Goal: Transaction & Acquisition: Purchase product/service

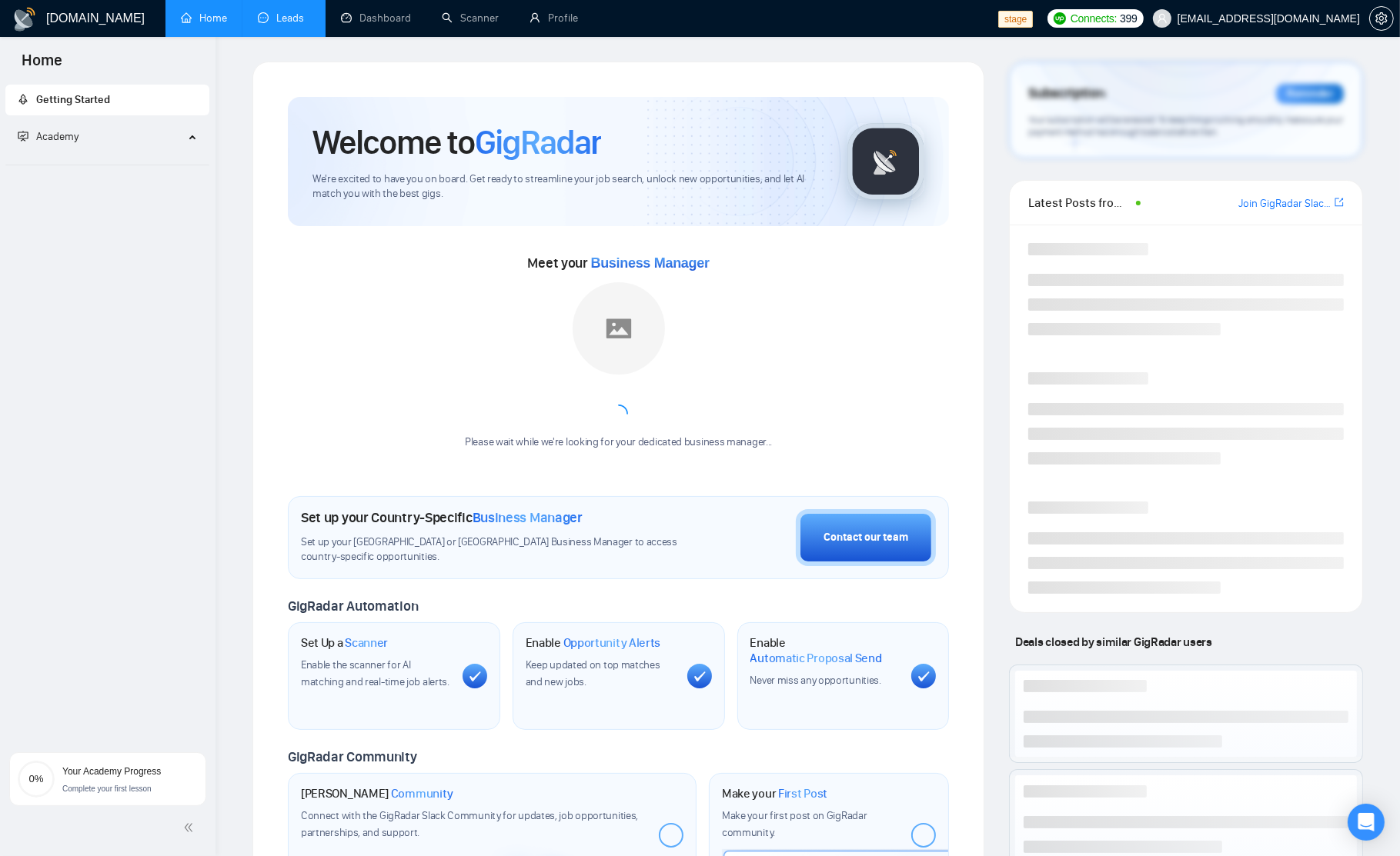
click at [289, 25] on link "Leads" at bounding box center [283, 18] width 52 height 13
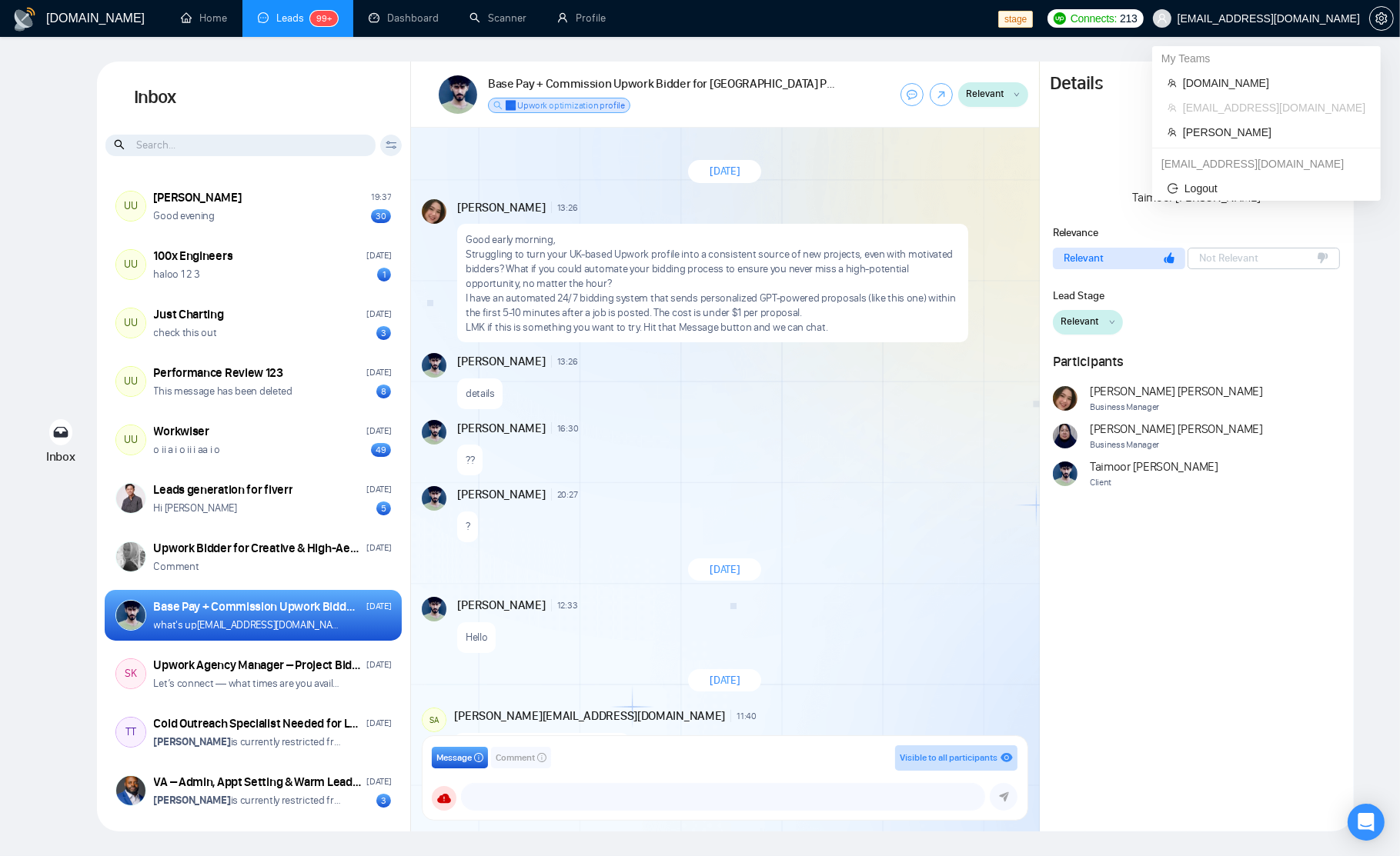
scroll to position [111, 0]
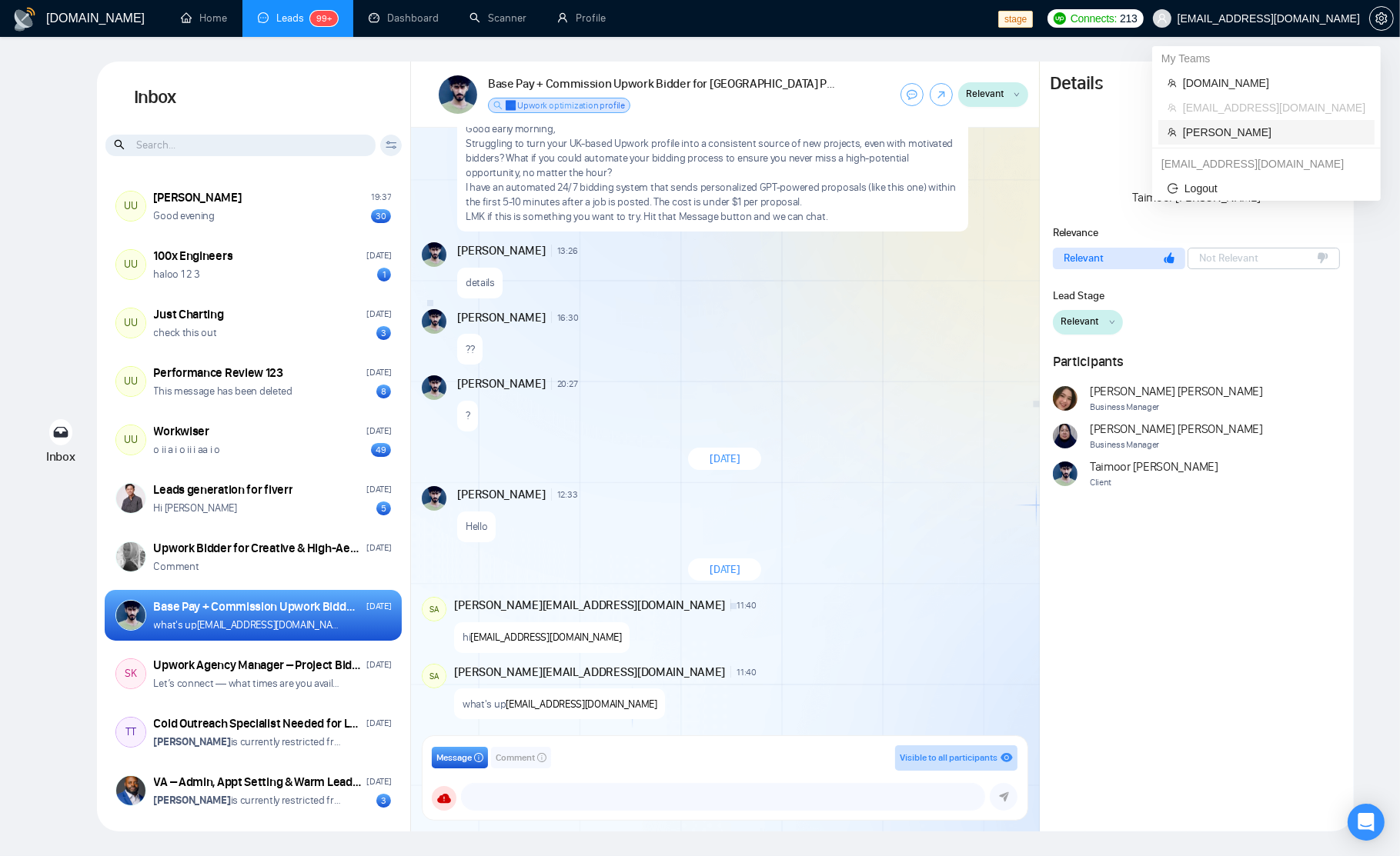
click at [1233, 129] on span "Robert O'Kruk" at bounding box center [1273, 132] width 182 height 17
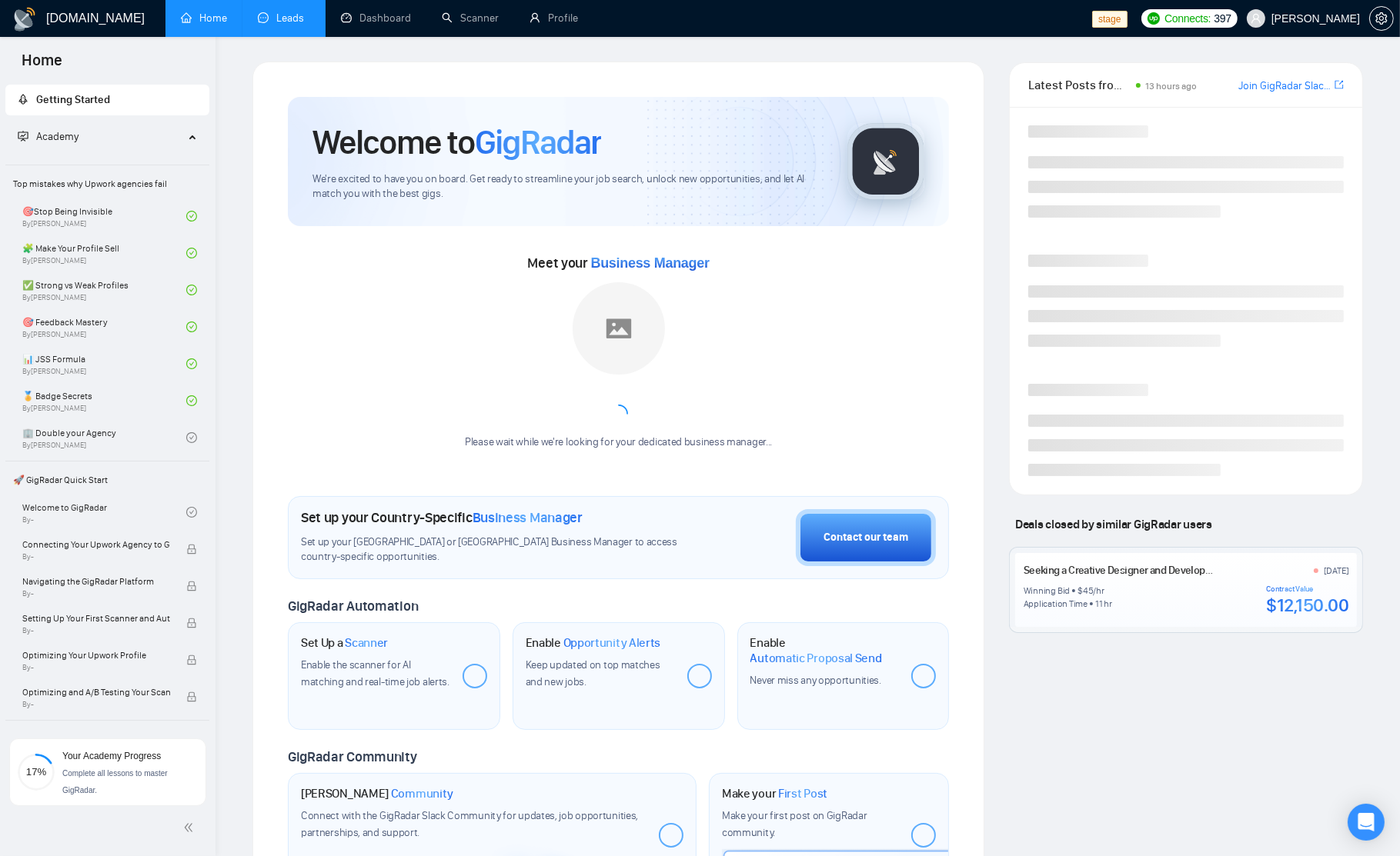
click at [299, 16] on link "Leads" at bounding box center [283, 18] width 52 height 13
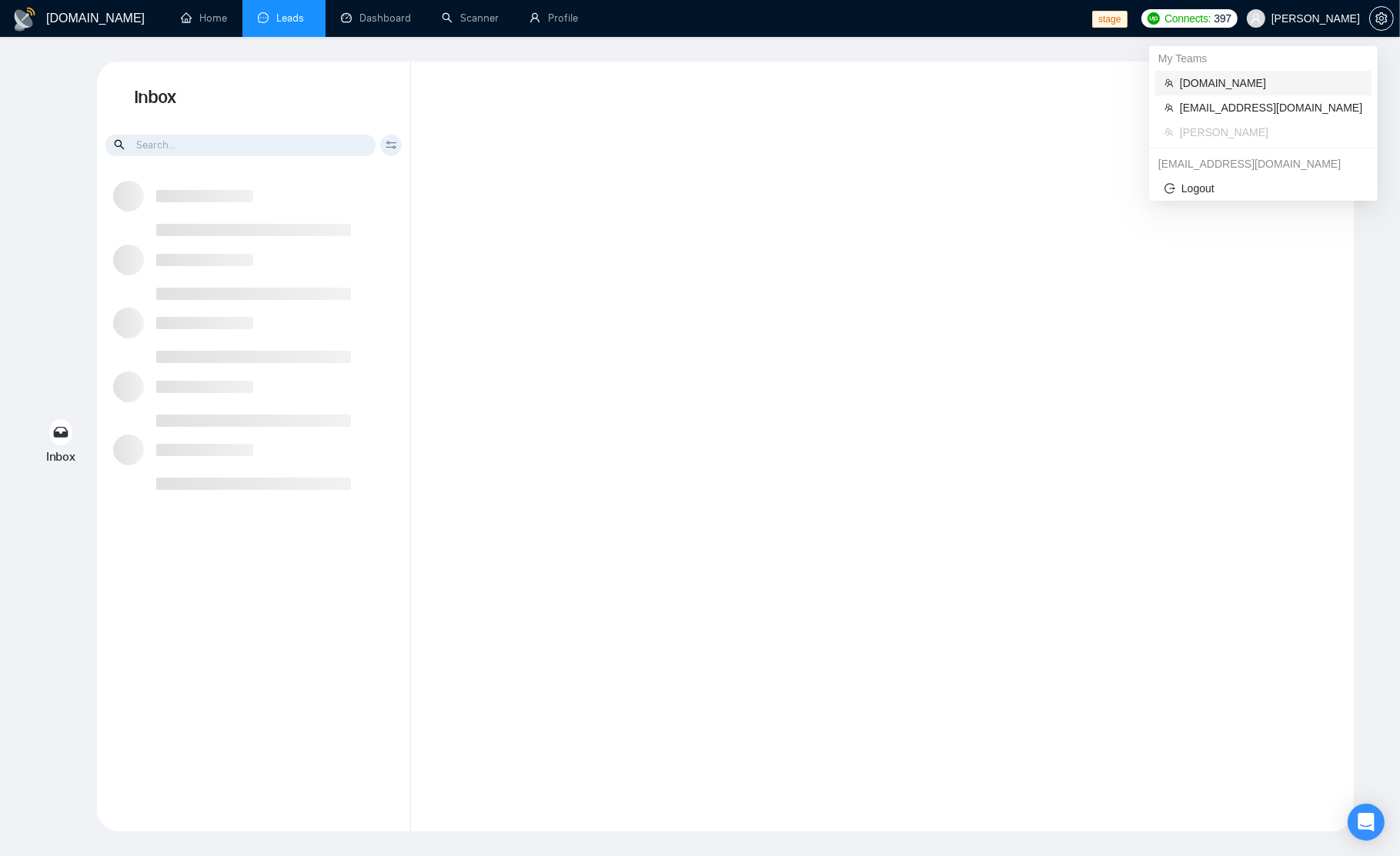
click at [1203, 84] on span "[DOMAIN_NAME]" at bounding box center [1270, 83] width 182 height 17
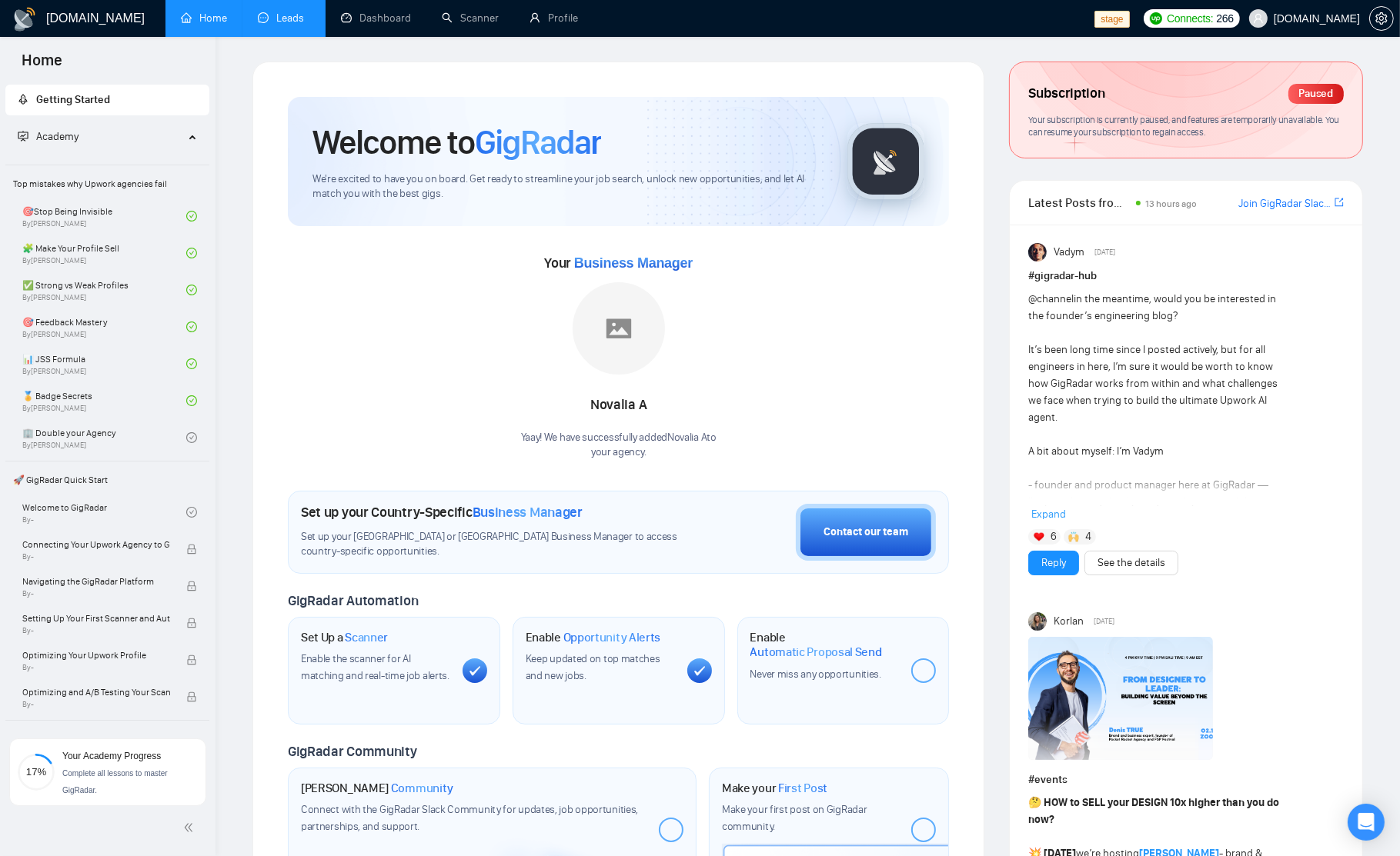
click at [300, 22] on link "Leads" at bounding box center [283, 18] width 52 height 13
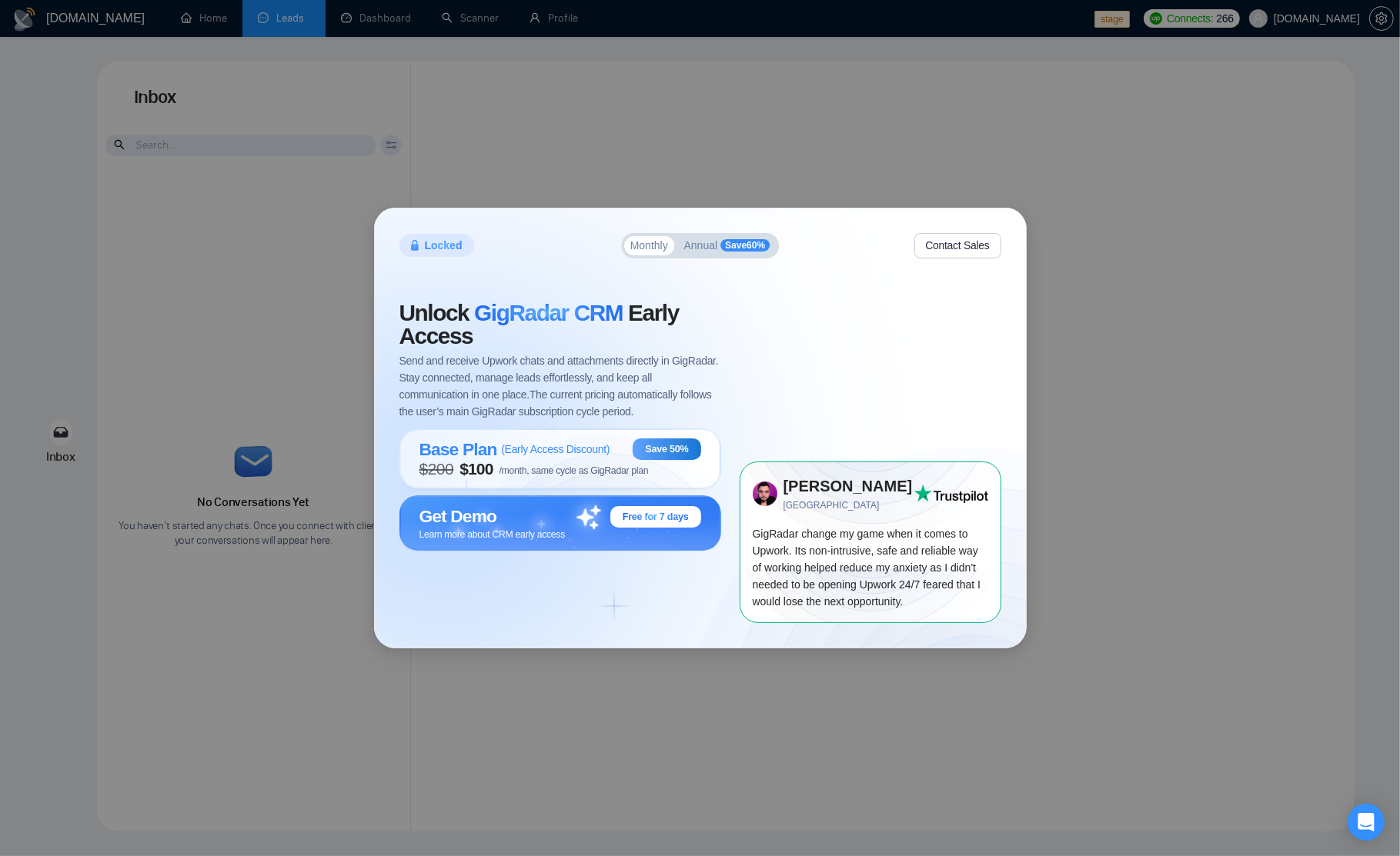
click at [505, 358] on span "Send and receive Upwork chats and attachments directly in GigRadar. Stay connec…" at bounding box center [560, 386] width 321 height 68
drag, startPoint x: 422, startPoint y: 138, endPoint x: 260, endPoint y: 90, distance: 169.0
click at [421, 138] on div "Locked Monthly Annual Save 60 % Contact Sales Unlock GigRadar CRM Early Access …" at bounding box center [700, 428] width 1400 height 856
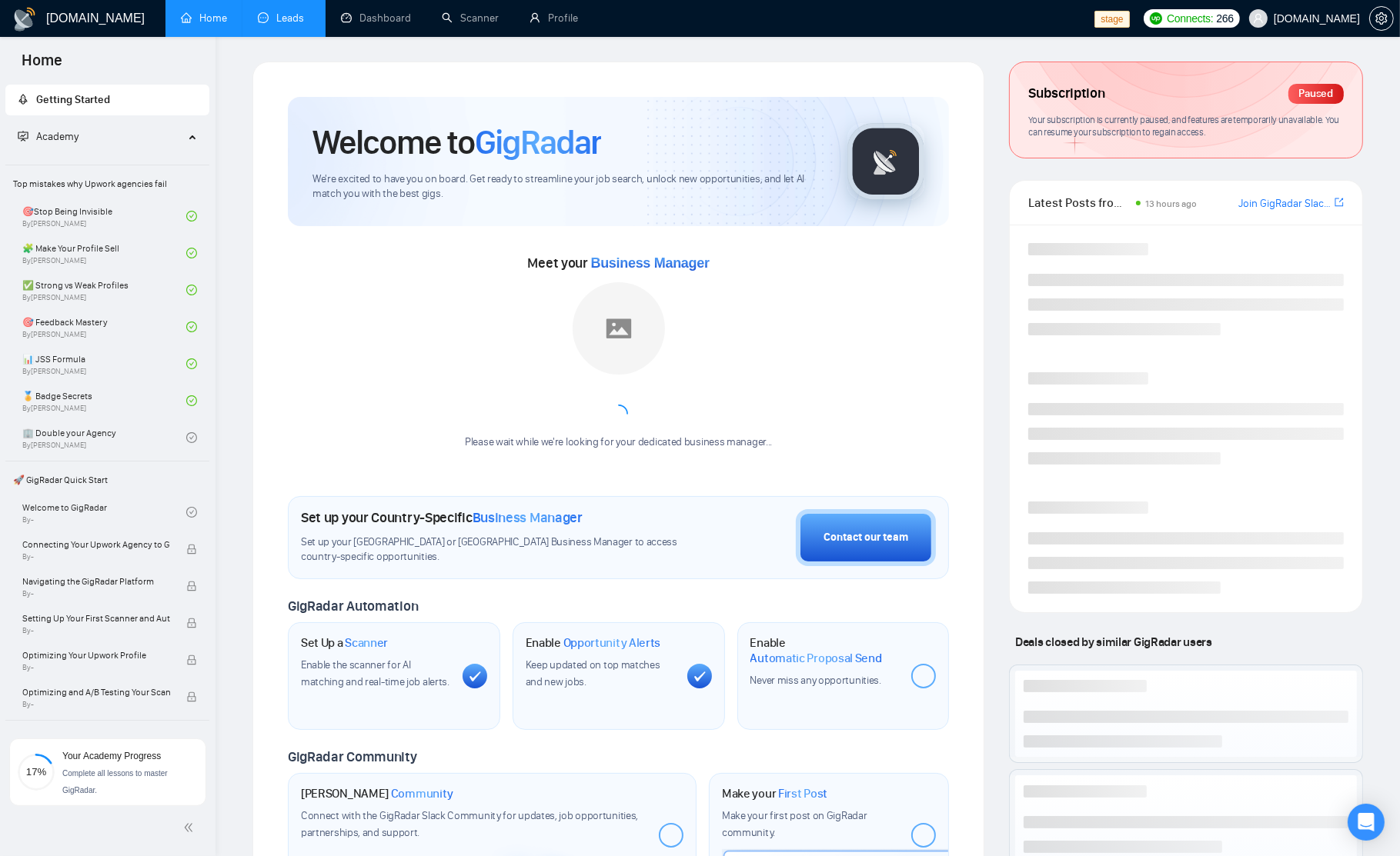
click at [262, 14] on link "Leads" at bounding box center [283, 18] width 52 height 13
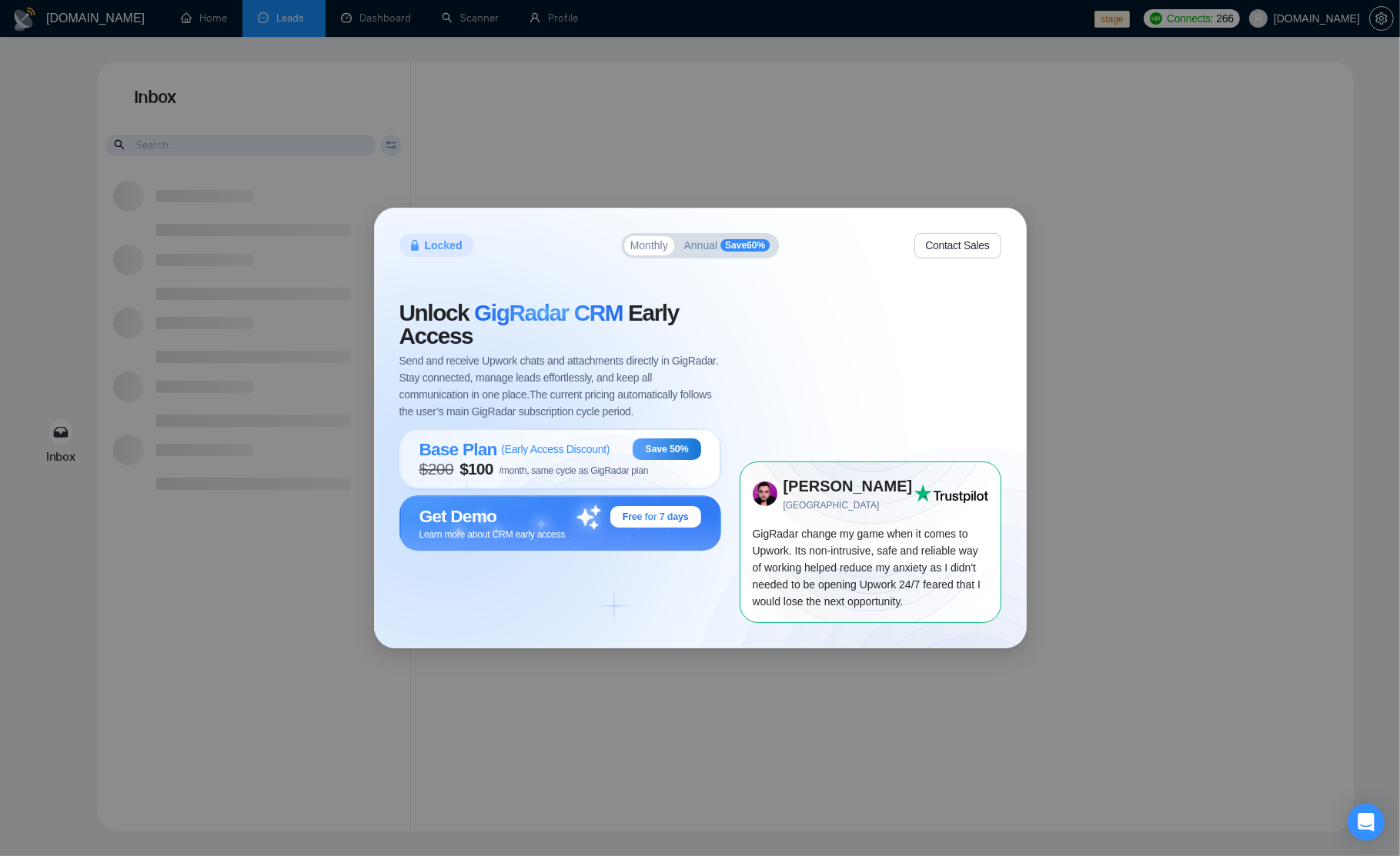
click at [820, 296] on div "Unlock GigRadar CRM Early Access Send and receive Upwork chats and attachments …" at bounding box center [700, 449] width 602 height 346
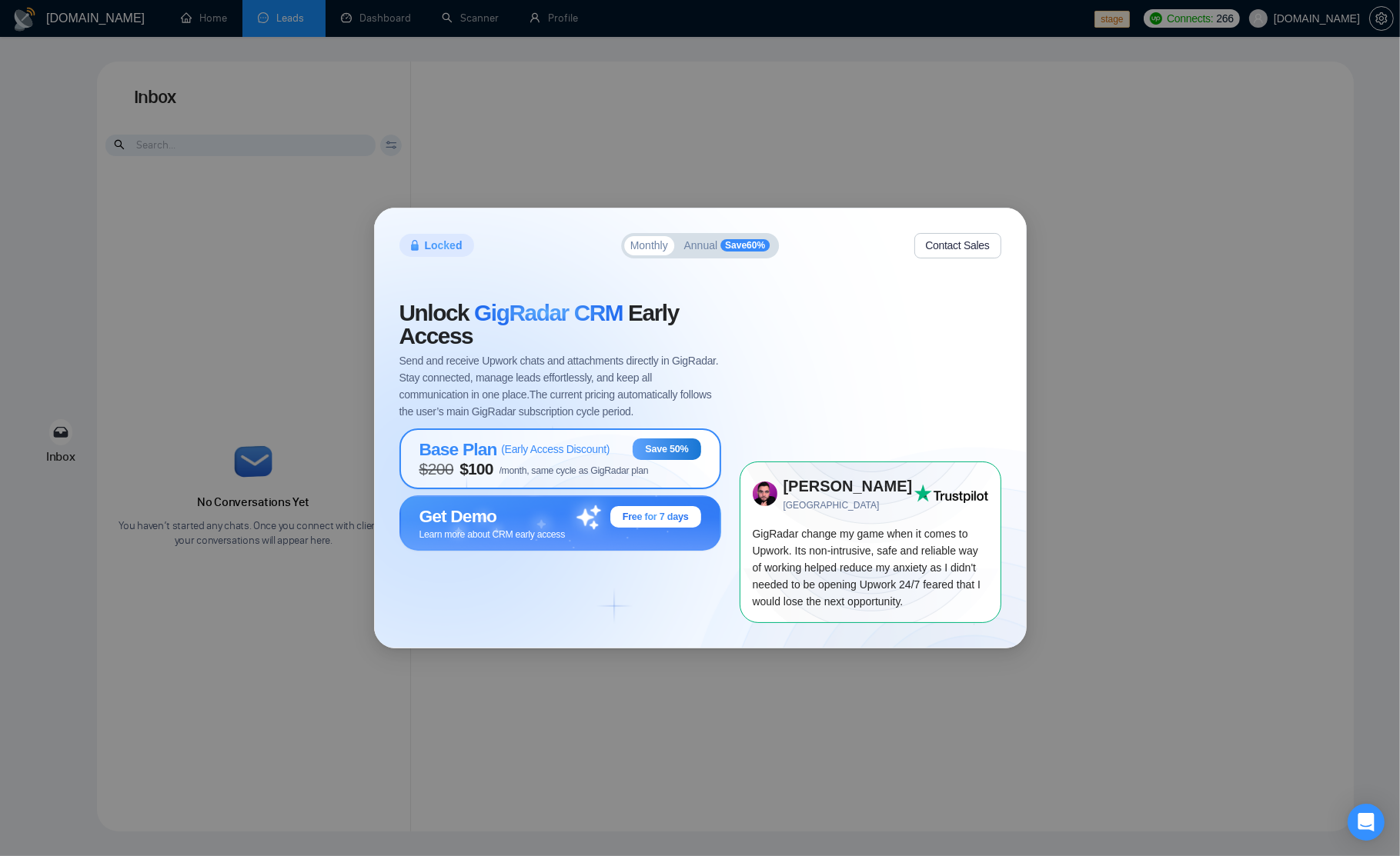
click at [502, 472] on span "$ 200 $ 100 /month, same cycle as GigRadar plan" at bounding box center [534, 469] width 229 height 18
click at [346, 20] on div "Locked Monthly Annual Save 60 % Contact Sales Unlock GigRadar CRM Early Access …" at bounding box center [700, 428] width 1400 height 856
click at [415, 21] on div "Locked Monthly Annual Save 60 % Contact Sales Unlock GigRadar CRM Early Access …" at bounding box center [700, 428] width 1400 height 856
click at [503, 21] on div "Locked Monthly Annual Save 60 % Contact Sales Unlock GigRadar CRM Early Access …" at bounding box center [700, 428] width 1400 height 856
click at [295, 16] on div "Locked Monthly Annual Save 60 % Contact Sales Unlock GigRadar CRM Early Access …" at bounding box center [700, 428] width 1400 height 856
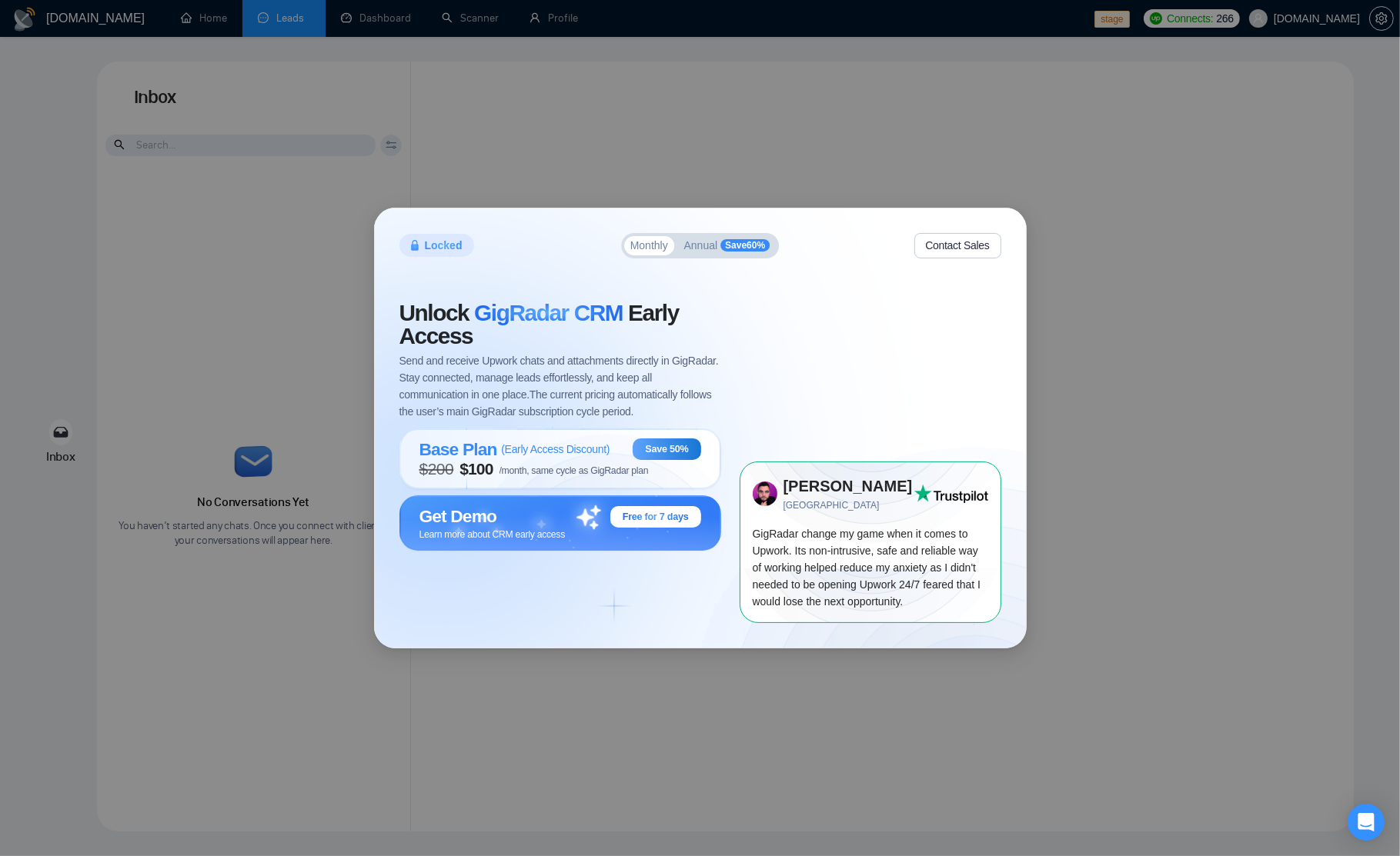
click at [177, 36] on div "Locked Monthly Annual Save 60 % Contact Sales Unlock GigRadar CRM Early Access …" at bounding box center [700, 428] width 1400 height 856
drag, startPoint x: 177, startPoint y: 36, endPoint x: 194, endPoint y: 58, distance: 27.8
click at [180, 41] on div "Locked Monthly Annual Save 60 % Contact Sales Unlock GigRadar CRM Early Access …" at bounding box center [700, 428] width 1400 height 856
drag, startPoint x: 289, startPoint y: 308, endPoint x: 235, endPoint y: 50, distance: 263.6
click at [289, 308] on div "Locked Monthly Annual Save 60 % Contact Sales Unlock GigRadar CRM Early Access …" at bounding box center [700, 428] width 1400 height 856
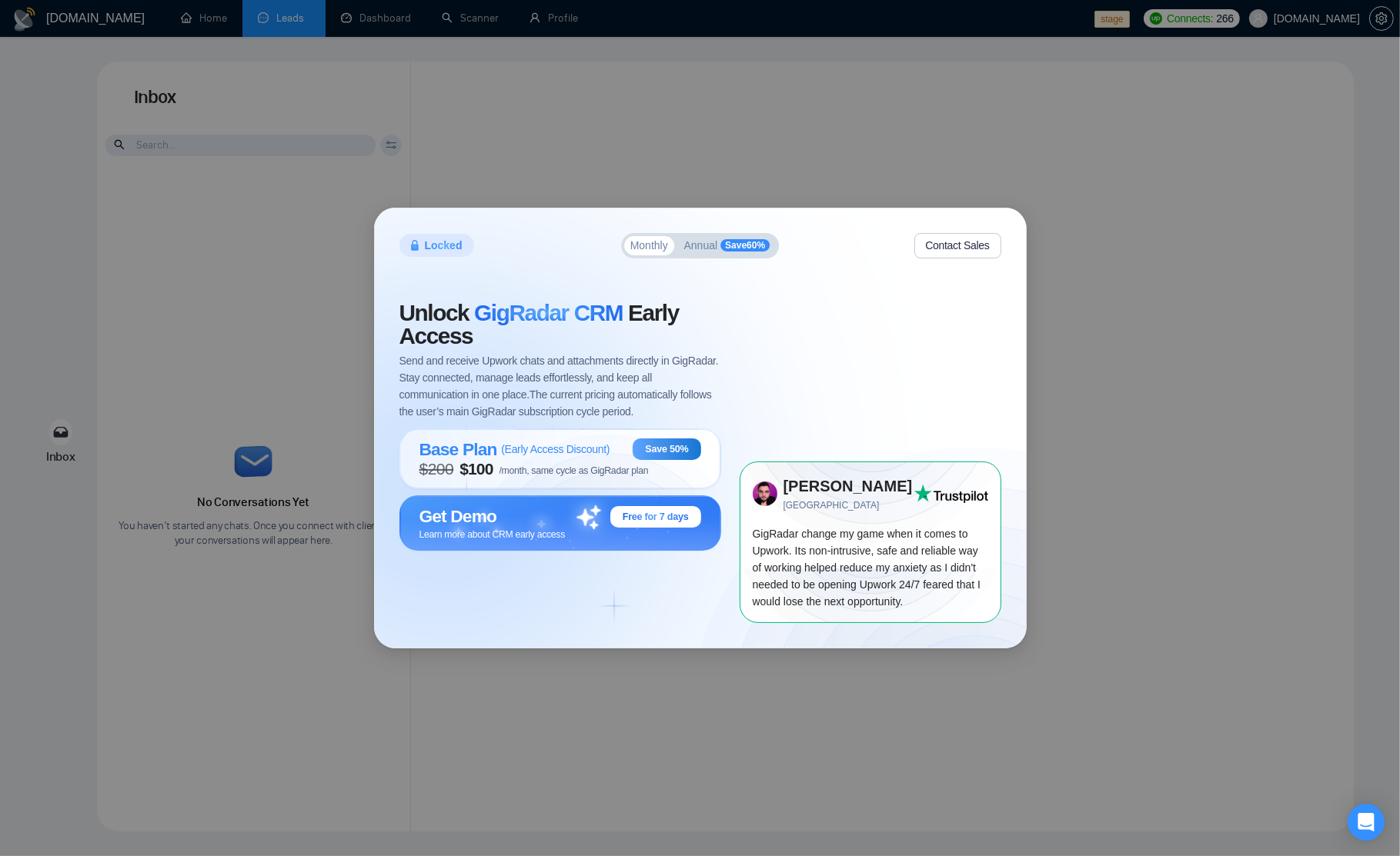
click at [256, 15] on div "Locked Monthly Annual Save 60 % Contact Sales Unlock GigRadar CRM Early Access …" at bounding box center [700, 428] width 1400 height 856
click at [197, 18] on div "Locked Monthly Annual Save 60 % Contact Sales Unlock GigRadar CRM Early Access …" at bounding box center [700, 428] width 1400 height 856
click at [381, 28] on div "Locked Monthly Annual Save 60 % Contact Sales Unlock GigRadar CRM Early Access …" at bounding box center [700, 428] width 1400 height 856
click at [223, 29] on div "Locked Monthly Annual Save 60 % Contact Sales Unlock GigRadar CRM Early Access …" at bounding box center [700, 428] width 1400 height 856
click at [484, 30] on div "Locked Monthly Annual Save 60 % Contact Sales Unlock GigRadar CRM Early Access …" at bounding box center [700, 428] width 1400 height 856
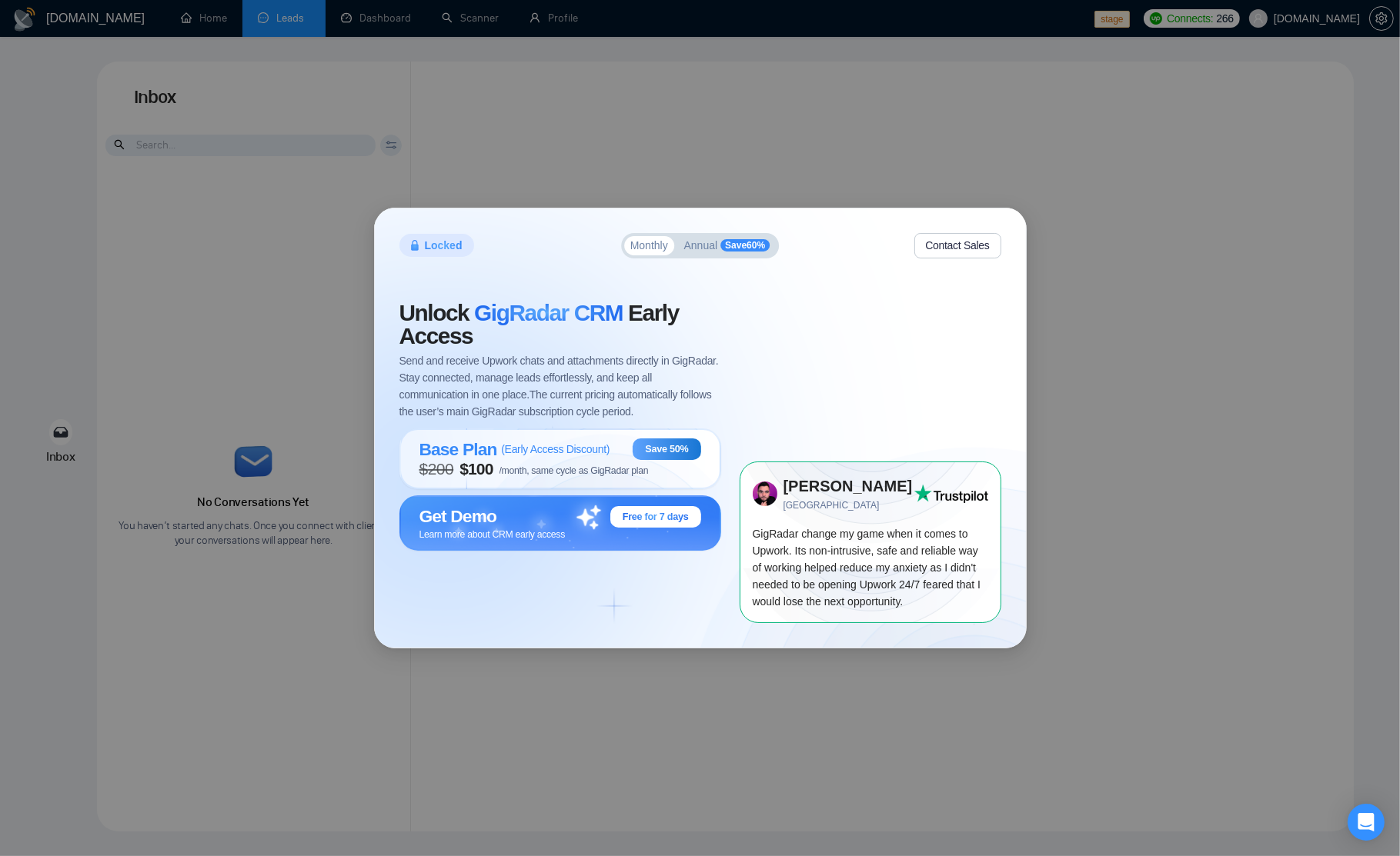
click at [607, 22] on div "Locked Monthly Annual Save 60 % Contact Sales Unlock GigRadar CRM Early Access …" at bounding box center [700, 428] width 1400 height 856
click at [257, 30] on div "Locked Monthly Annual Save 60 % Contact Sales Unlock GigRadar CRM Early Access …" at bounding box center [700, 428] width 1400 height 856
click at [209, 12] on div "Locked Monthly Annual Save 60 % Contact Sales Unlock GigRadar CRM Early Access …" at bounding box center [700, 428] width 1400 height 856
click at [328, 19] on div "Locked Monthly Annual Save 60 % Contact Sales Unlock GigRadar CRM Early Access …" at bounding box center [700, 428] width 1400 height 856
click at [432, 22] on div "Locked Monthly Annual Save 60 % Contact Sales Unlock GigRadar CRM Early Access …" at bounding box center [700, 428] width 1400 height 856
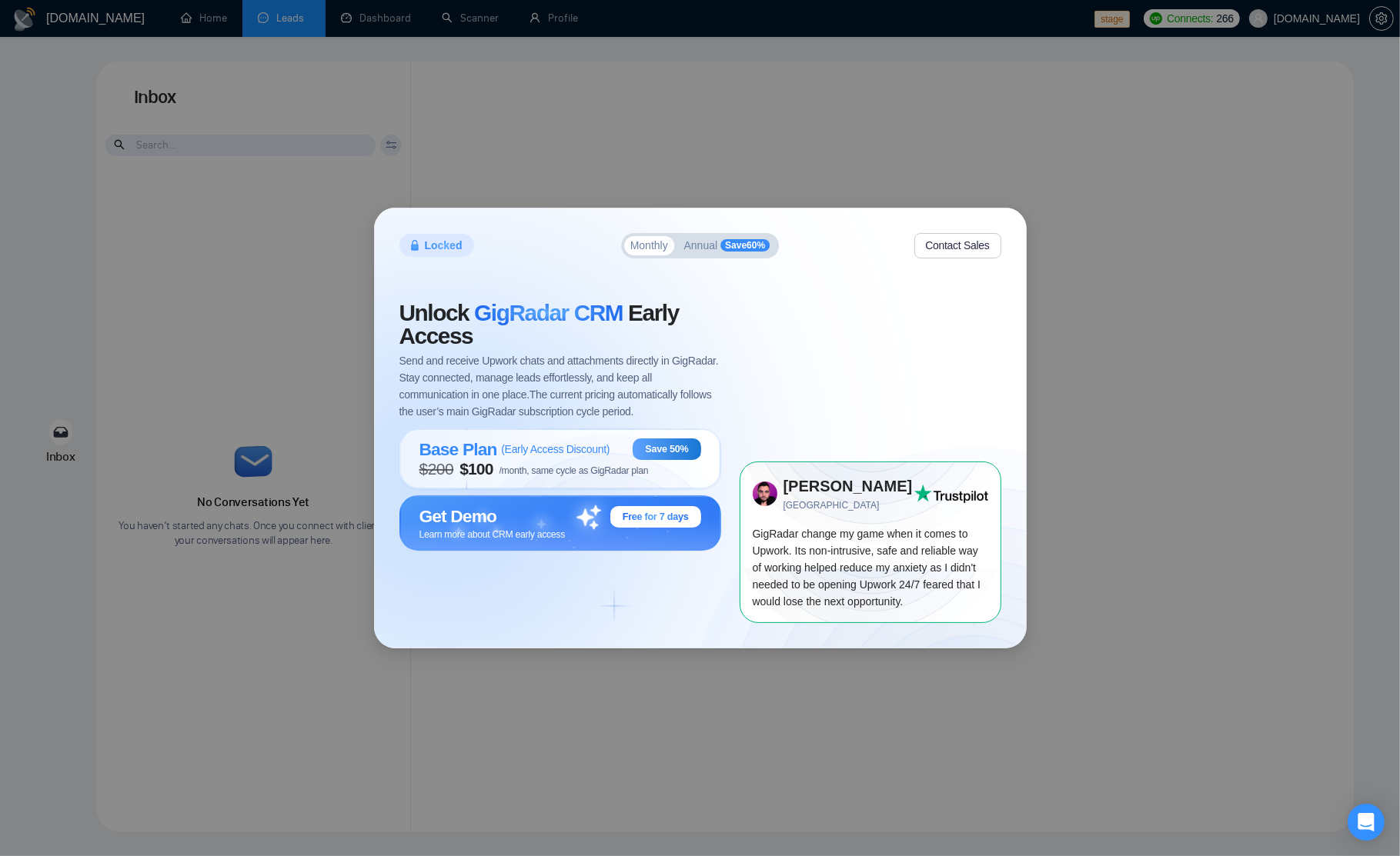
click at [805, 173] on div "Locked Monthly Annual Save 60 % Contact Sales Unlock GigRadar CRM Early Access …" at bounding box center [700, 428] width 1400 height 856
click at [854, 264] on div "Locked Monthly Annual Save 60 % Contact Sales Unlock GigRadar CRM Early Access …" at bounding box center [700, 428] width 651 height 439
click at [958, 253] on button "Contact Sales" at bounding box center [957, 245] width 87 height 26
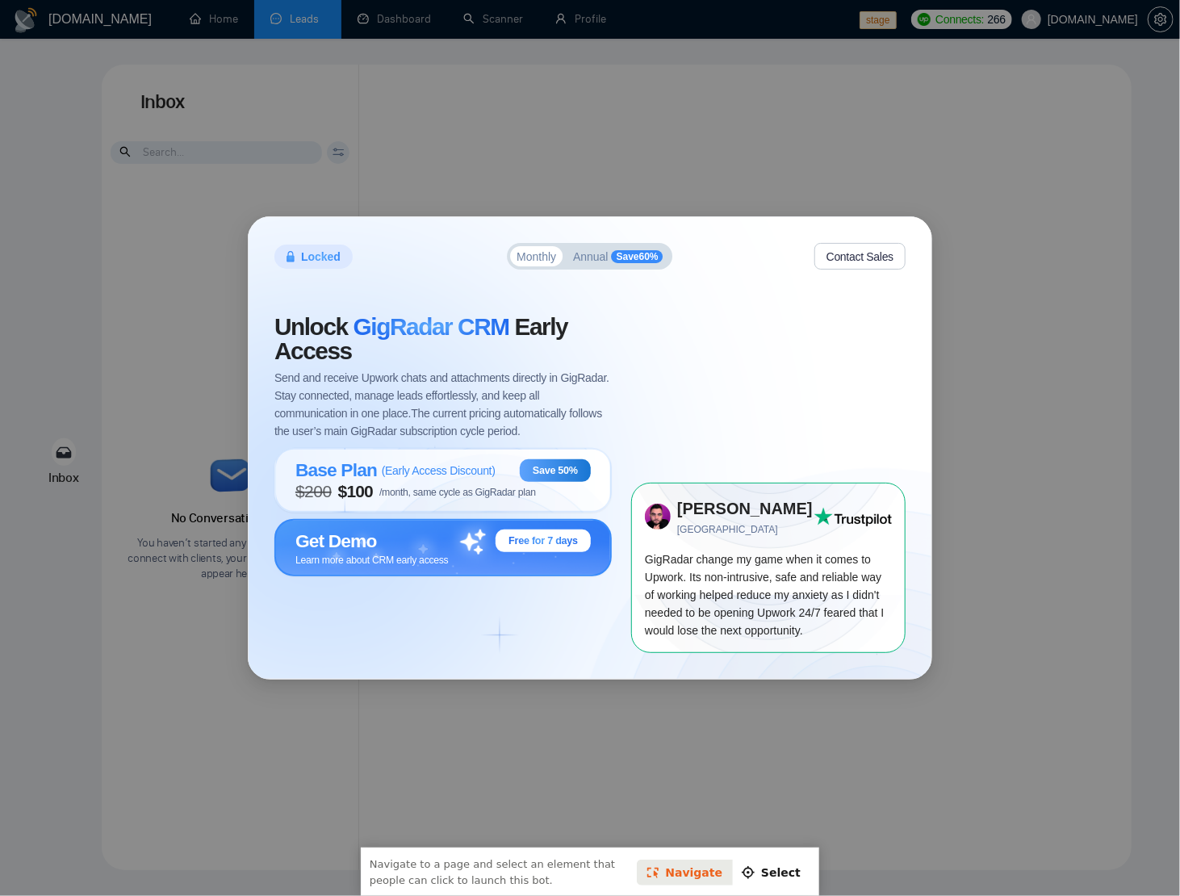
click at [402, 555] on span "Learn more about CRM early access" at bounding box center [371, 559] width 153 height 11
click at [777, 875] on link "Select" at bounding box center [769, 871] width 79 height 26
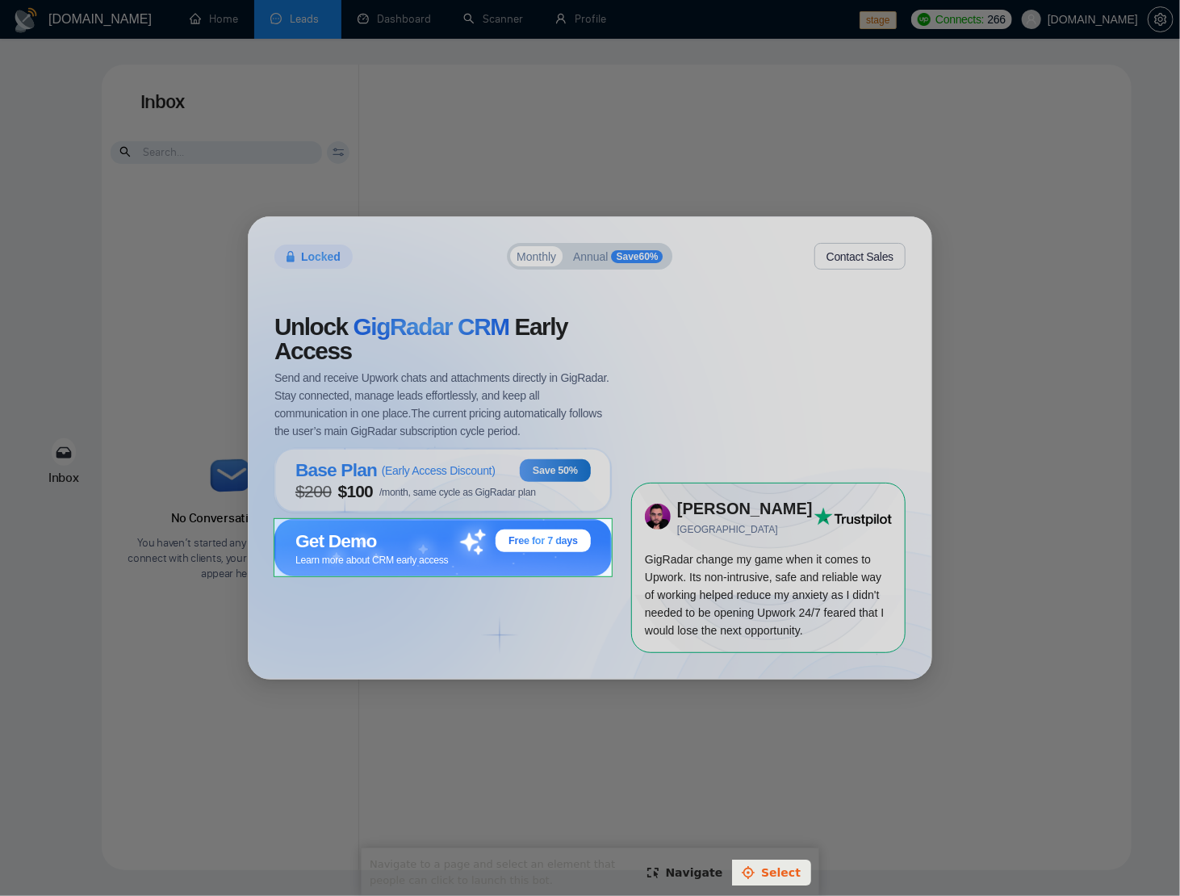
click at [434, 523] on body "GigRadar.io Home Leads Dashboard Scanner Profile stage Connects: 266 rndx2.com …" at bounding box center [590, 448] width 1180 height 896
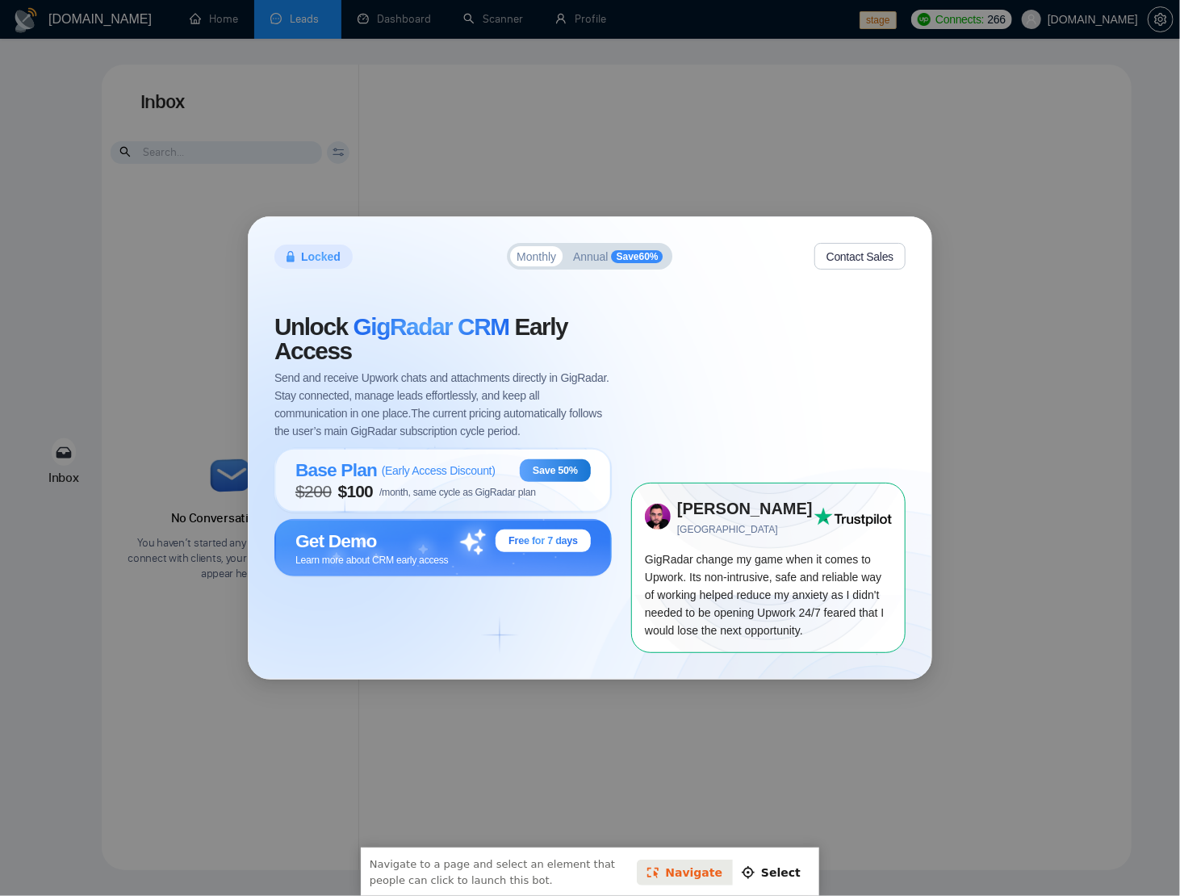
drag, startPoint x: 763, startPoint y: 868, endPoint x: 739, endPoint y: 852, distance: 29.1
click at [754, 863] on link "Select" at bounding box center [769, 871] width 79 height 26
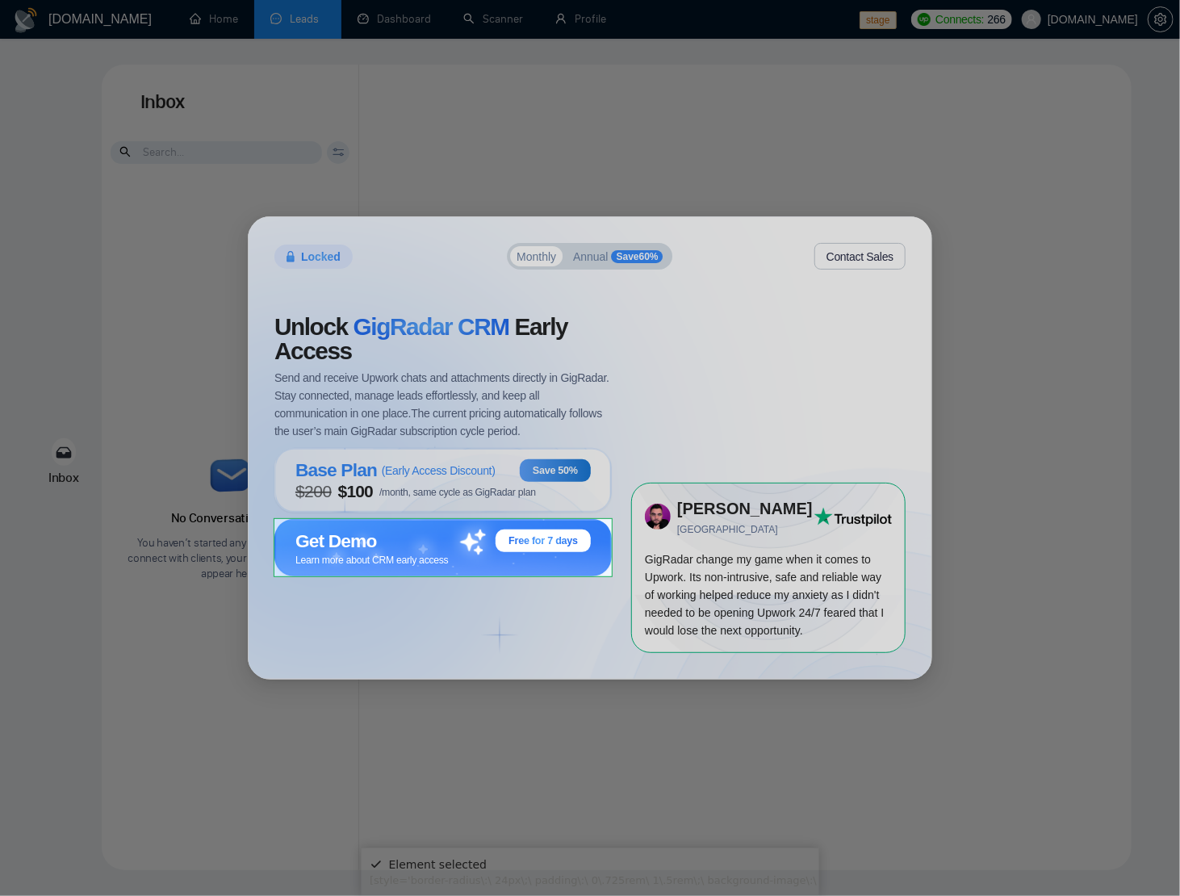
click at [572, 569] on body "[DOMAIN_NAME] Home Leads Dashboard Scanner Profile stage Connects: 266 [DOMAIN_…" at bounding box center [590, 448] width 1180 height 896
drag, startPoint x: 427, startPoint y: 600, endPoint x: 340, endPoint y: 539, distance: 106.6
click at [416, 592] on div "Unlock GigRadar CRM Early Access Send and receive Upwork chats and attachments …" at bounding box center [452, 483] width 357 height 337
click at [332, 534] on span "Get Demo" at bounding box center [335, 541] width 81 height 22
click at [861, 274] on div "Locked Monthly Annual Save 60 % Contact Sales Unlock GigRadar CRM Early Access …" at bounding box center [590, 447] width 683 height 461
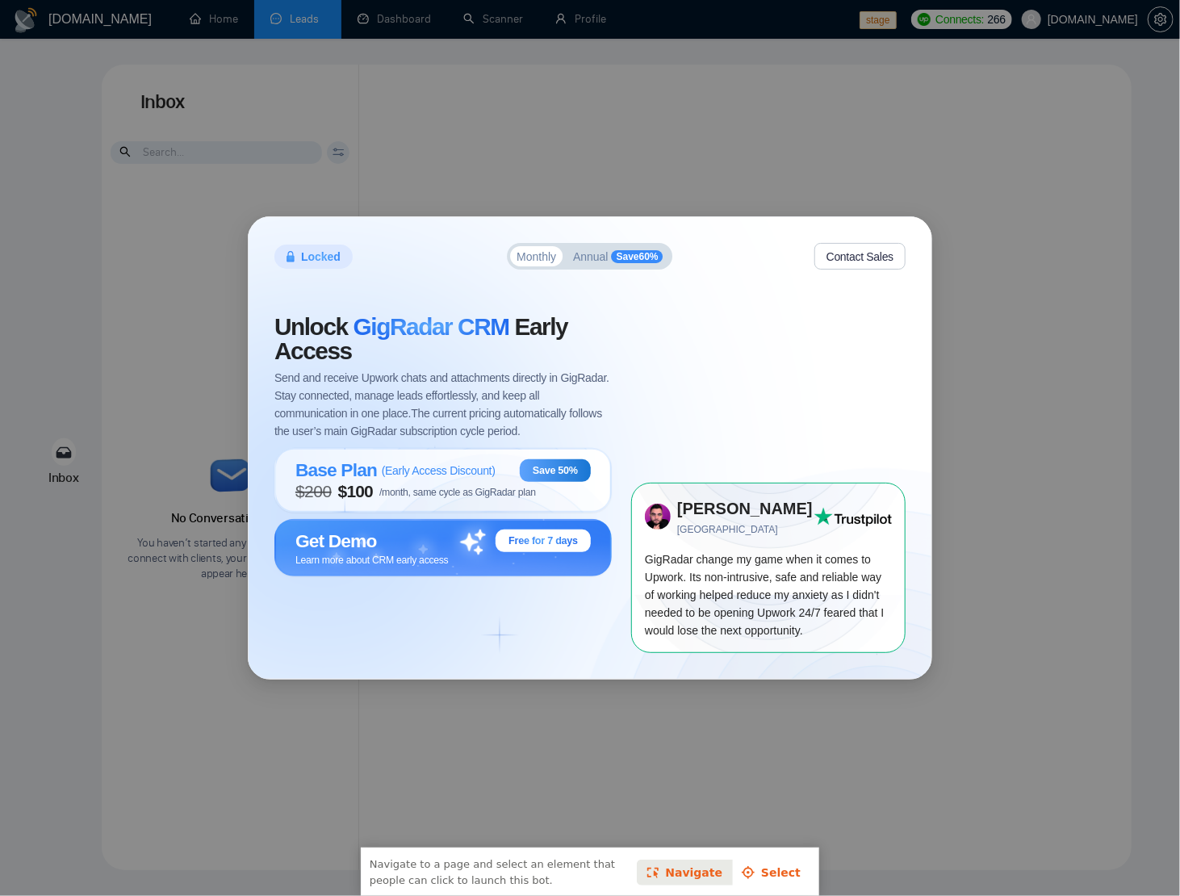
drag, startPoint x: 784, startPoint y: 867, endPoint x: 775, endPoint y: 867, distance: 9.7
click at [784, 867] on link "Select" at bounding box center [769, 871] width 79 height 26
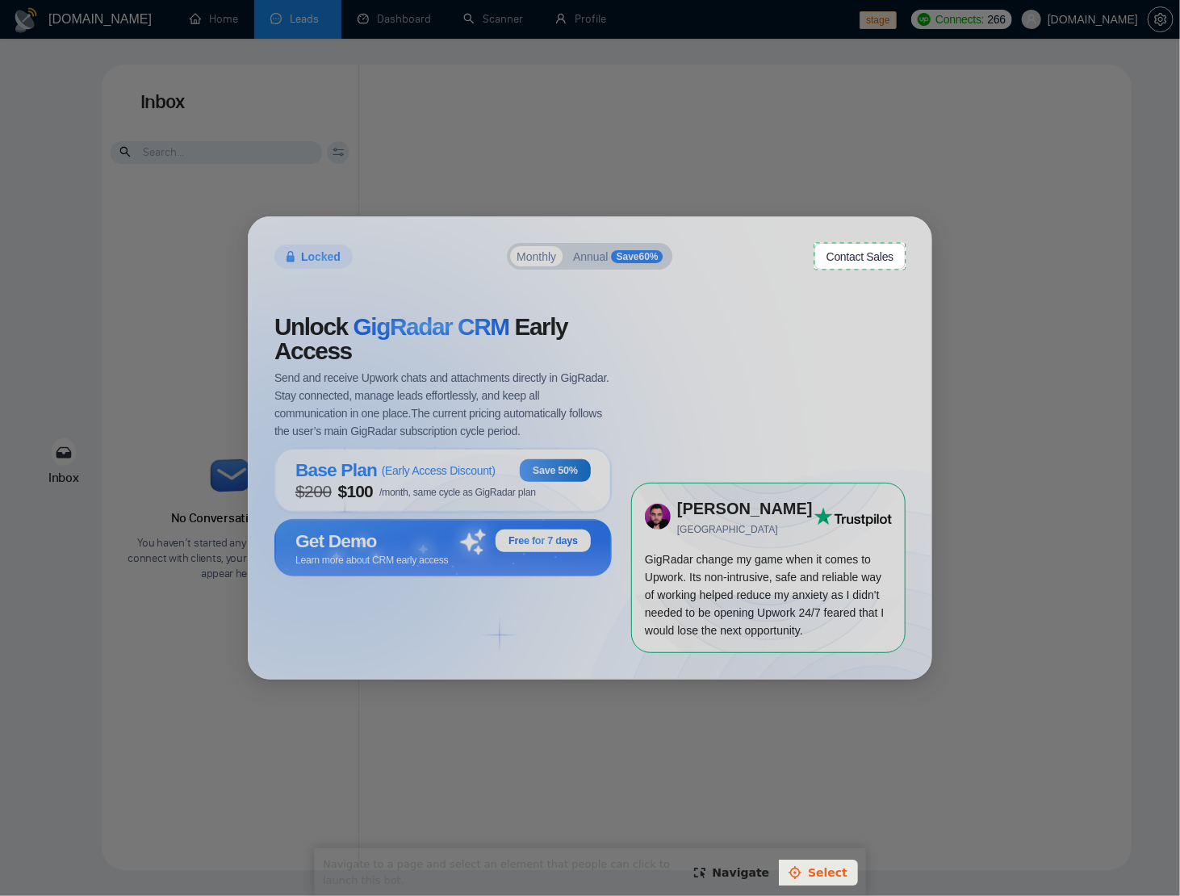
click at [845, 262] on body "GigRadar.io Home Leads Dashboard Scanner Profile stage Connects: 266 rndx2.com …" at bounding box center [590, 448] width 1180 height 896
click at [702, 871] on link "Select" at bounding box center [702, 879] width 79 height 26
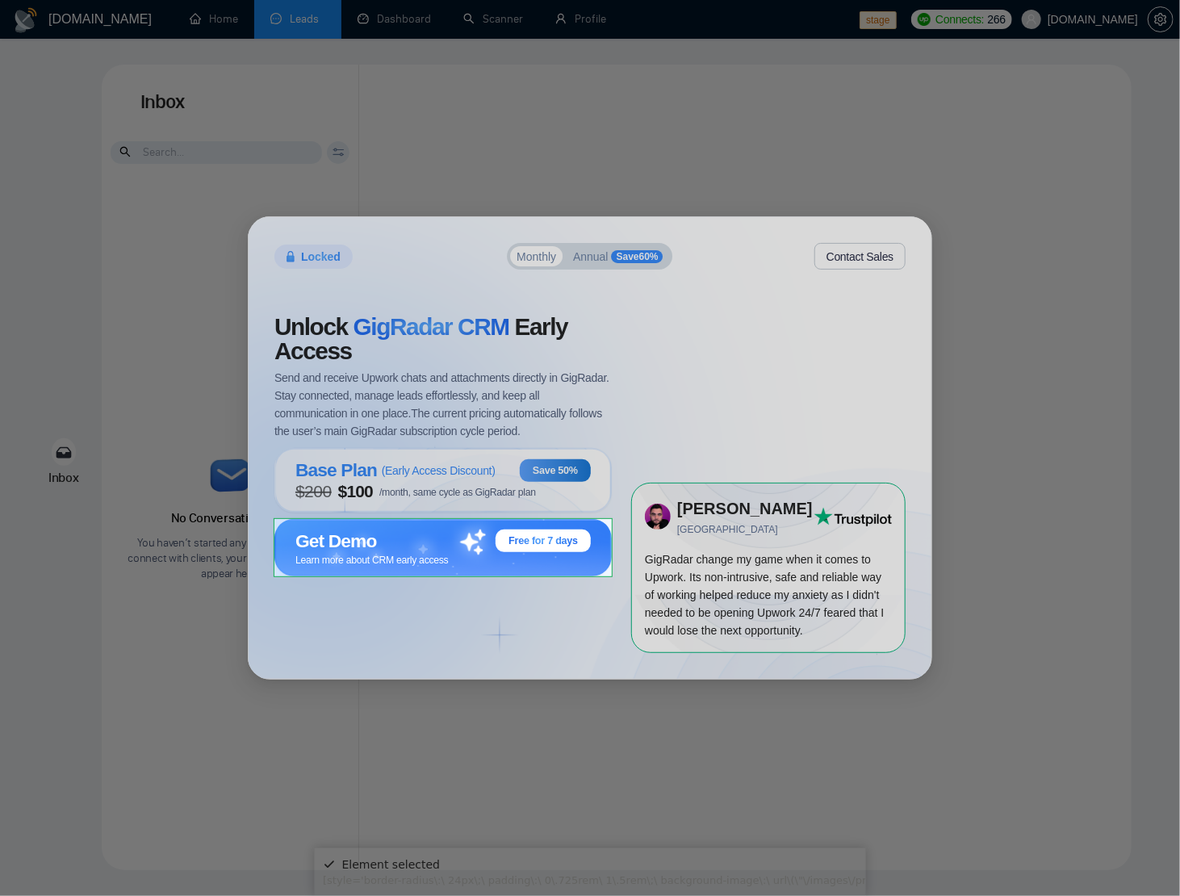
click at [307, 524] on body "GigRadar.io Home Leads Dashboard Scanner Profile stage Connects: 266 rndx2.com …" at bounding box center [590, 448] width 1180 height 896
click at [479, 877] on div "[style='border-radius\:\ 24px\;\ padding\:\ 0\.725rem\ 1\.5rem\;\ background-im…" at bounding box center [1130, 887] width 1618 height 32
drag, startPoint x: 519, startPoint y: 884, endPoint x: 500, endPoint y: 873, distance: 21.7
click at [519, 884] on div "[style='border-radius\:\ 24px\;\ padding\:\ 0\.725rem\ 1\.5rem\;\ background-im…" at bounding box center [1130, 887] width 1618 height 32
click at [1007, 851] on div "Locked Monthly Annual Save 60 % Contact Sales Unlock GigRadar CRM Early Access …" at bounding box center [590, 448] width 1180 height 896
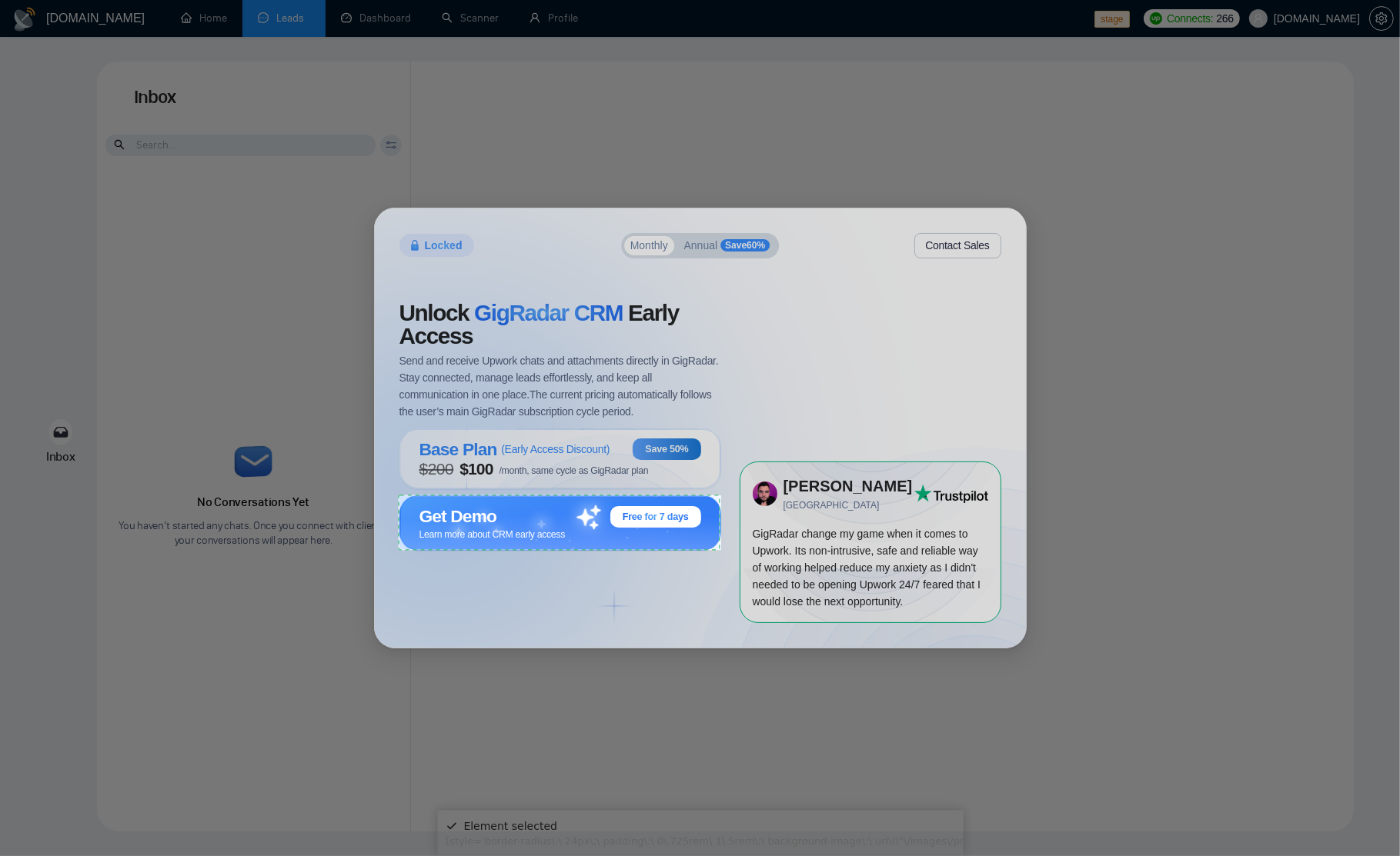
click at [958, 790] on div "Locked Monthly Annual Save 60 % Contact Sales Unlock GigRadar CRM Early Access …" at bounding box center [700, 428] width 1400 height 856
click at [707, 567] on div "Unlock GigRadar CRM Early Access Send and receive Upwork chats and attachments …" at bounding box center [569, 461] width 340 height 321
drag, startPoint x: 431, startPoint y: 332, endPoint x: 554, endPoint y: 300, distance: 127.1
click at [431, 332] on span "Unlock GigRadar CRM Early Access" at bounding box center [560, 324] width 321 height 46
click at [554, 300] on span "GigRadar CRM" at bounding box center [548, 313] width 149 height 26
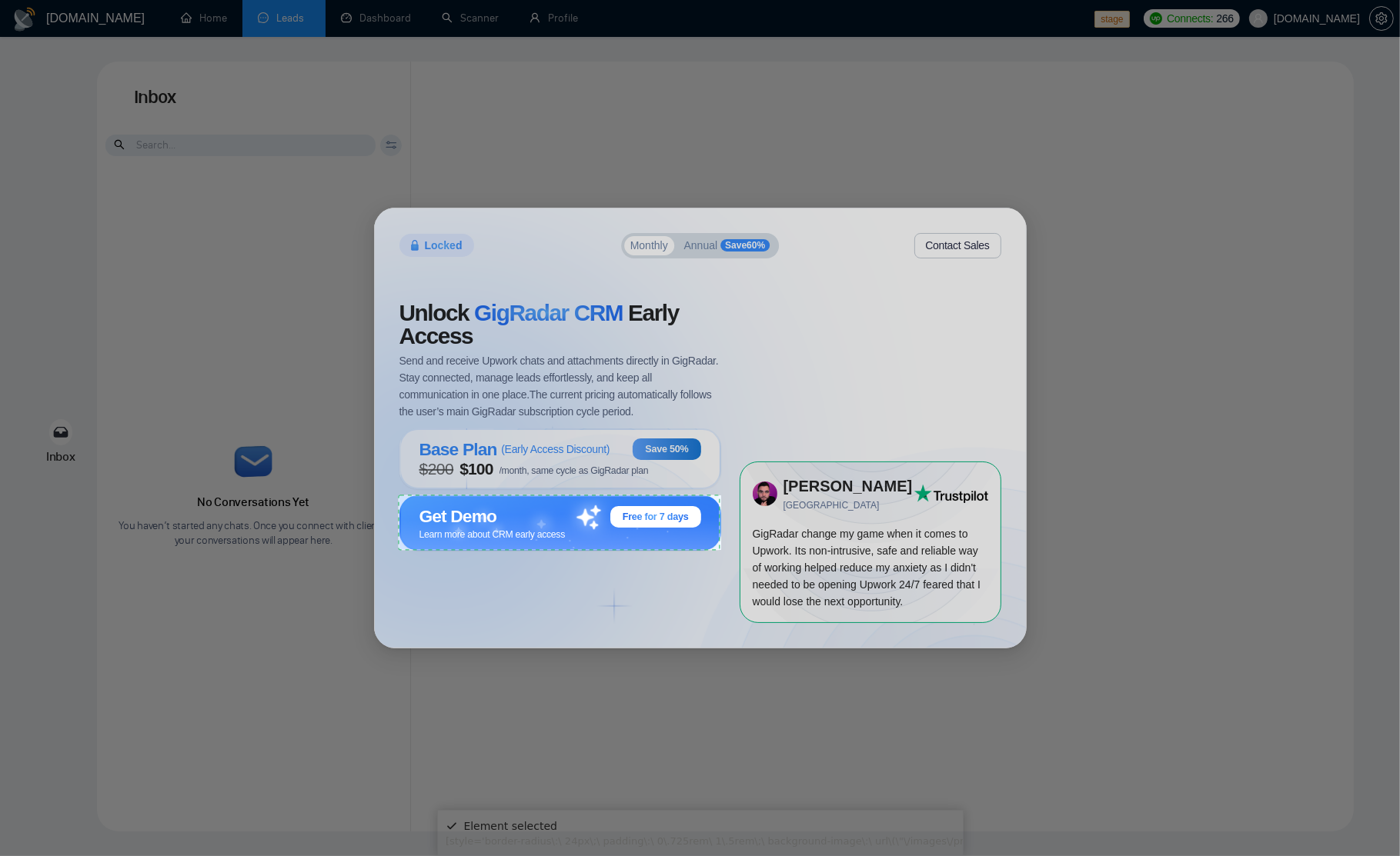
click at [603, 422] on div "Unlock GigRadar CRM Early Access Send and receive Upwork chats and attachments …" at bounding box center [569, 461] width 340 height 321
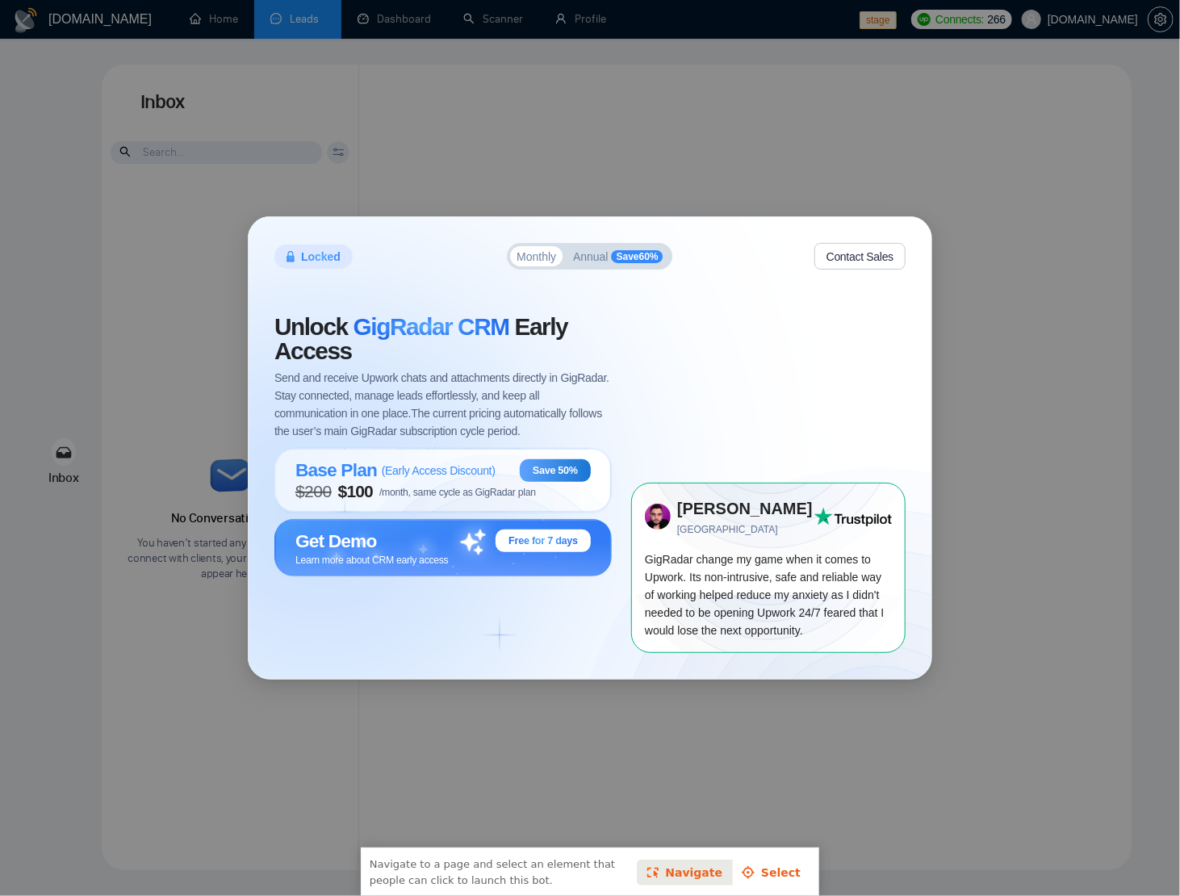
click at [765, 873] on link "Select" at bounding box center [769, 871] width 79 height 26
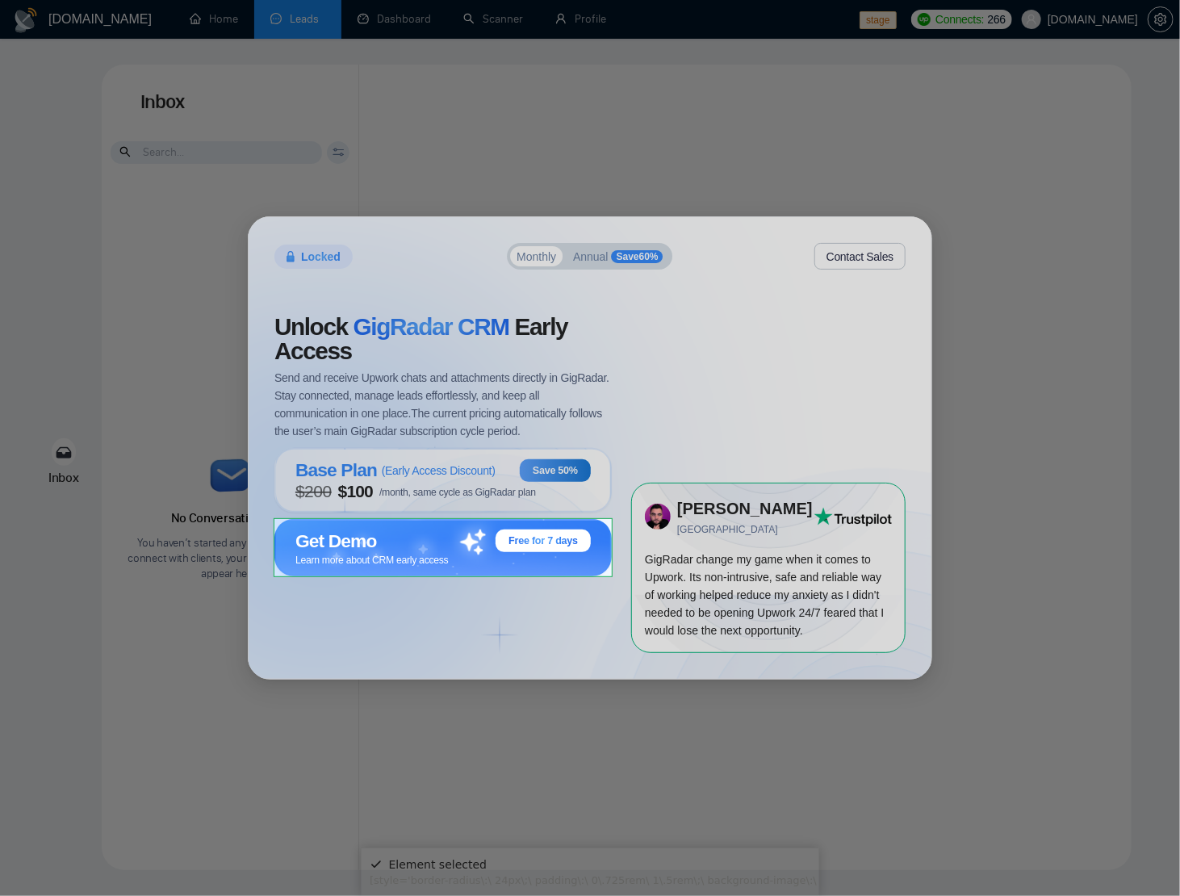
click at [281, 568] on body "[DOMAIN_NAME] Home Leads Dashboard Scanner Profile stage Connects: 266 [DOMAIN_…" at bounding box center [590, 448] width 1180 height 896
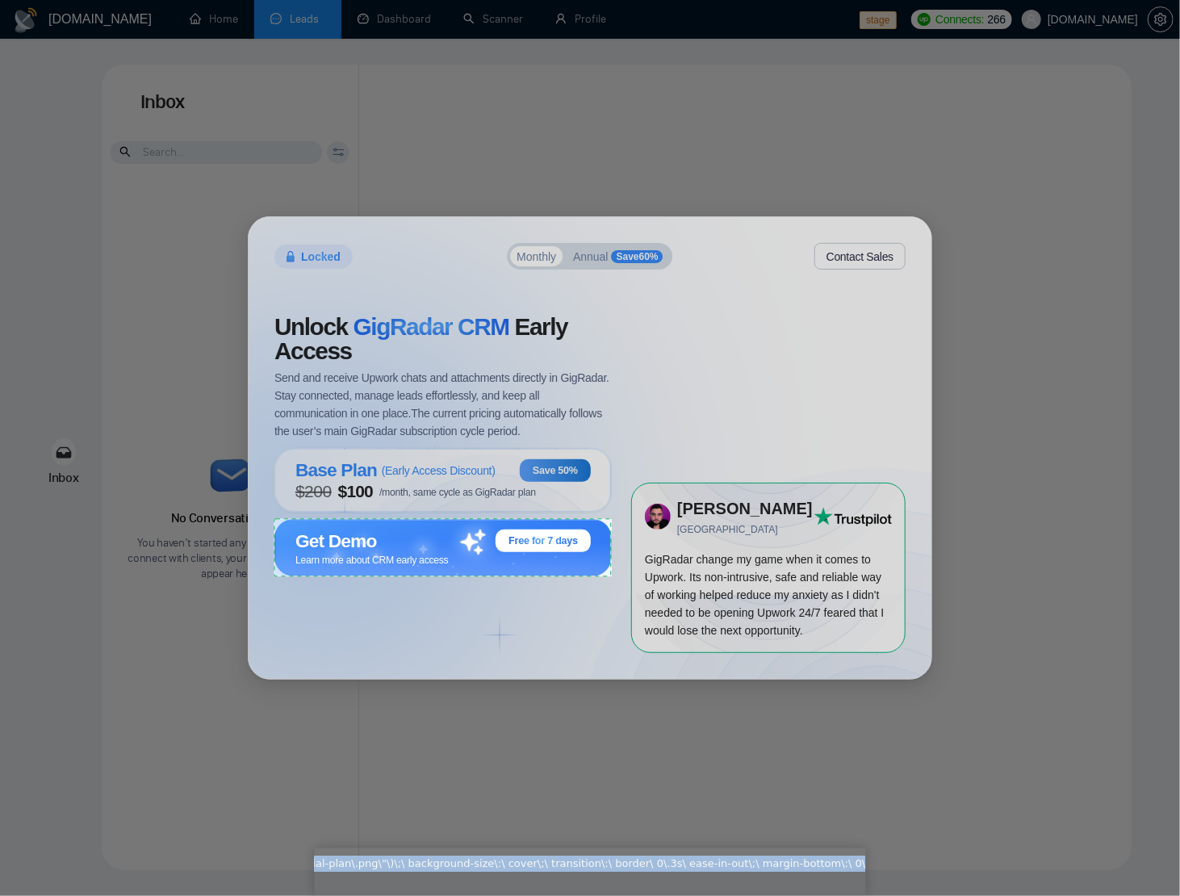
scroll to position [17, 1314]
drag, startPoint x: 848, startPoint y: 882, endPoint x: 923, endPoint y: 877, distance: 75.2
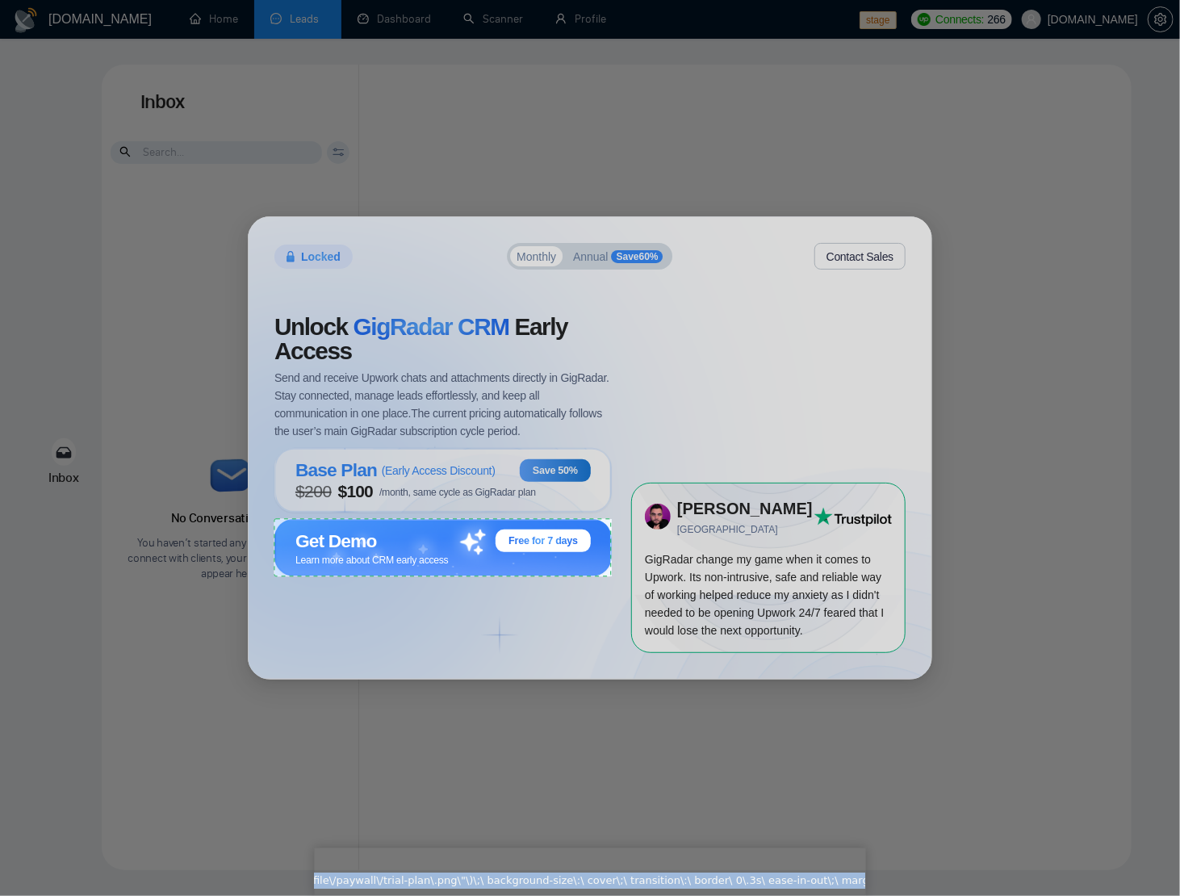
scroll to position [0, 0]
drag, startPoint x: 509, startPoint y: 863, endPoint x: 478, endPoint y: 863, distance: 31.5
click at [348, 866] on div "Element selected [style='border-radius\:\ 24px\;\ padding\:\ 0\.725rem\ 1\.5rem…" at bounding box center [1174, 879] width 1707 height 48
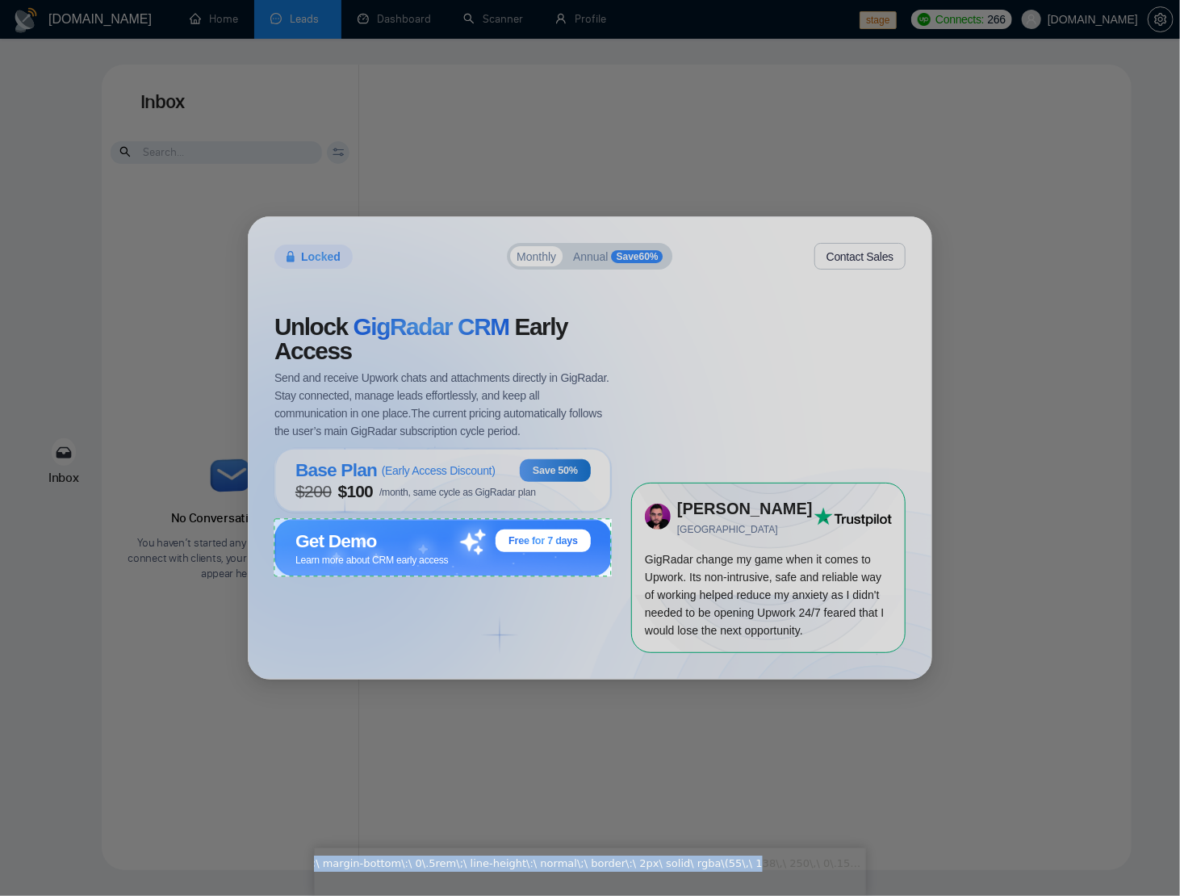
scroll to position [17, 1314]
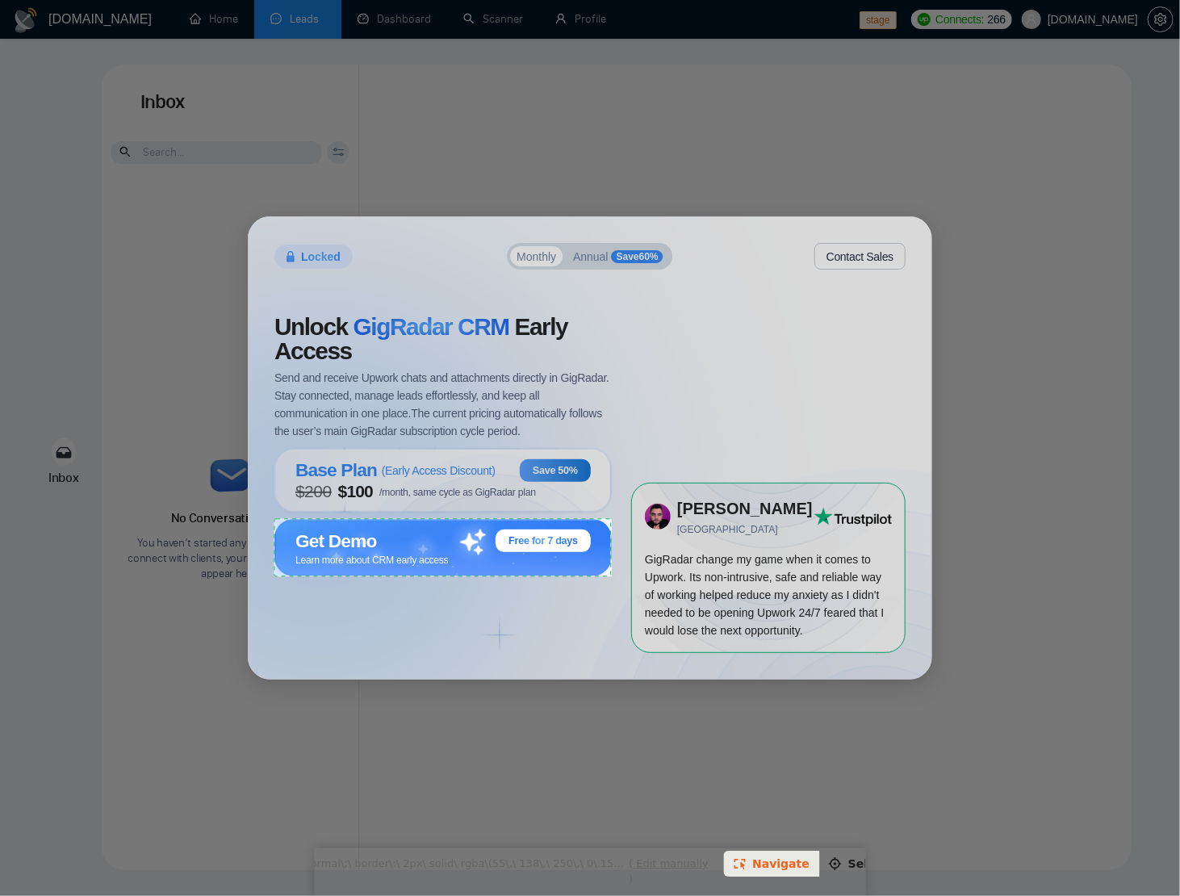
click at [632, 863] on link "Edit manually" at bounding box center [669, 861] width 75 height 12
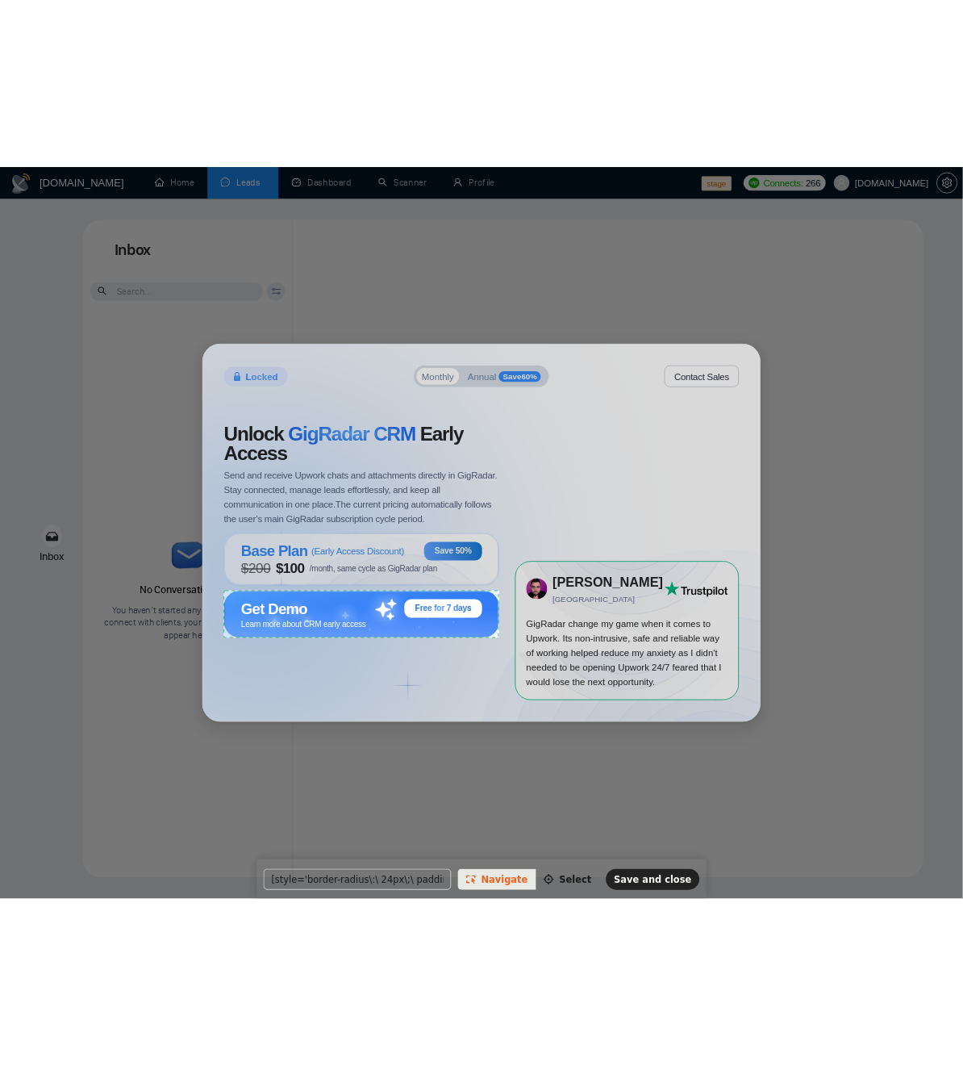
scroll to position [0, 0]
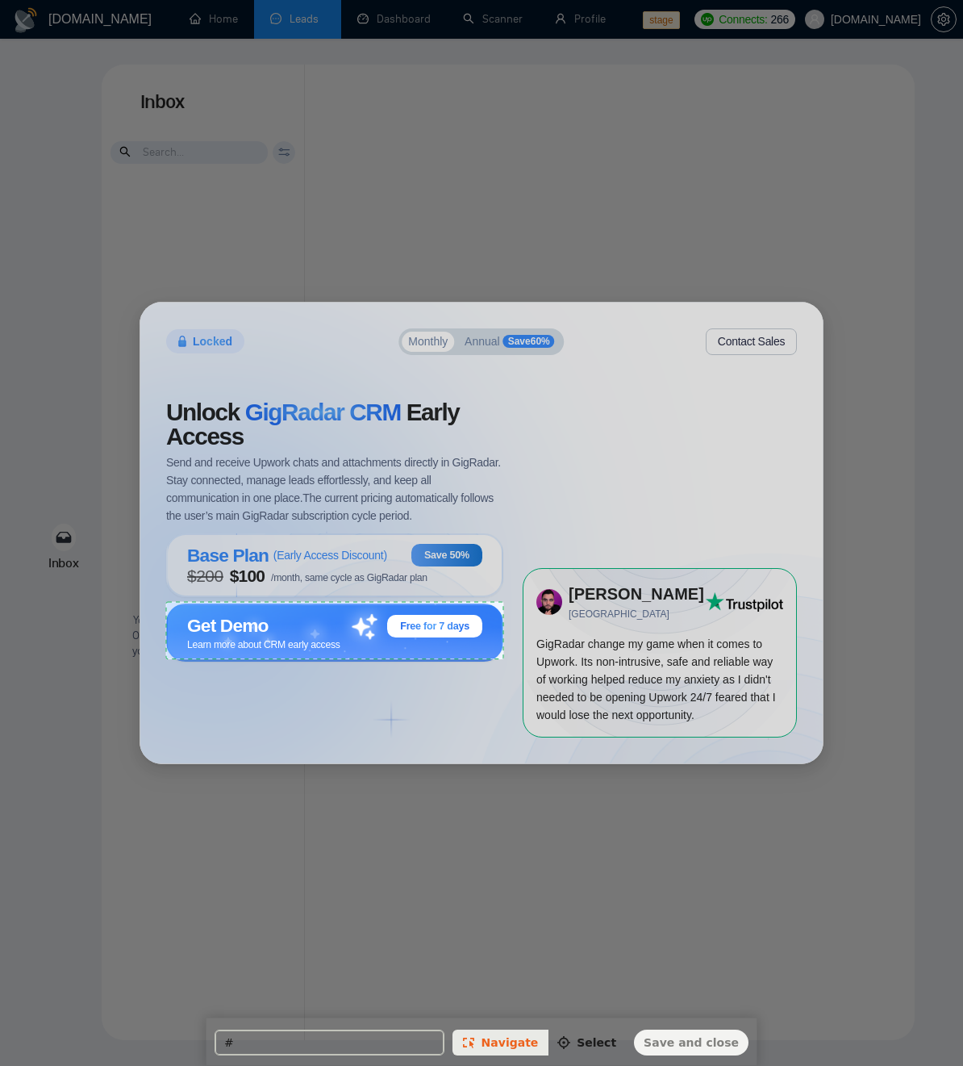
click at [379, 895] on input "#" at bounding box center [329, 1042] width 230 height 26
paste input "ic-action-leads-annual-trial"
type input "#ic-action-leads-annual-trial"
click at [707, 895] on span "Save and close" at bounding box center [690, 1041] width 95 height 13
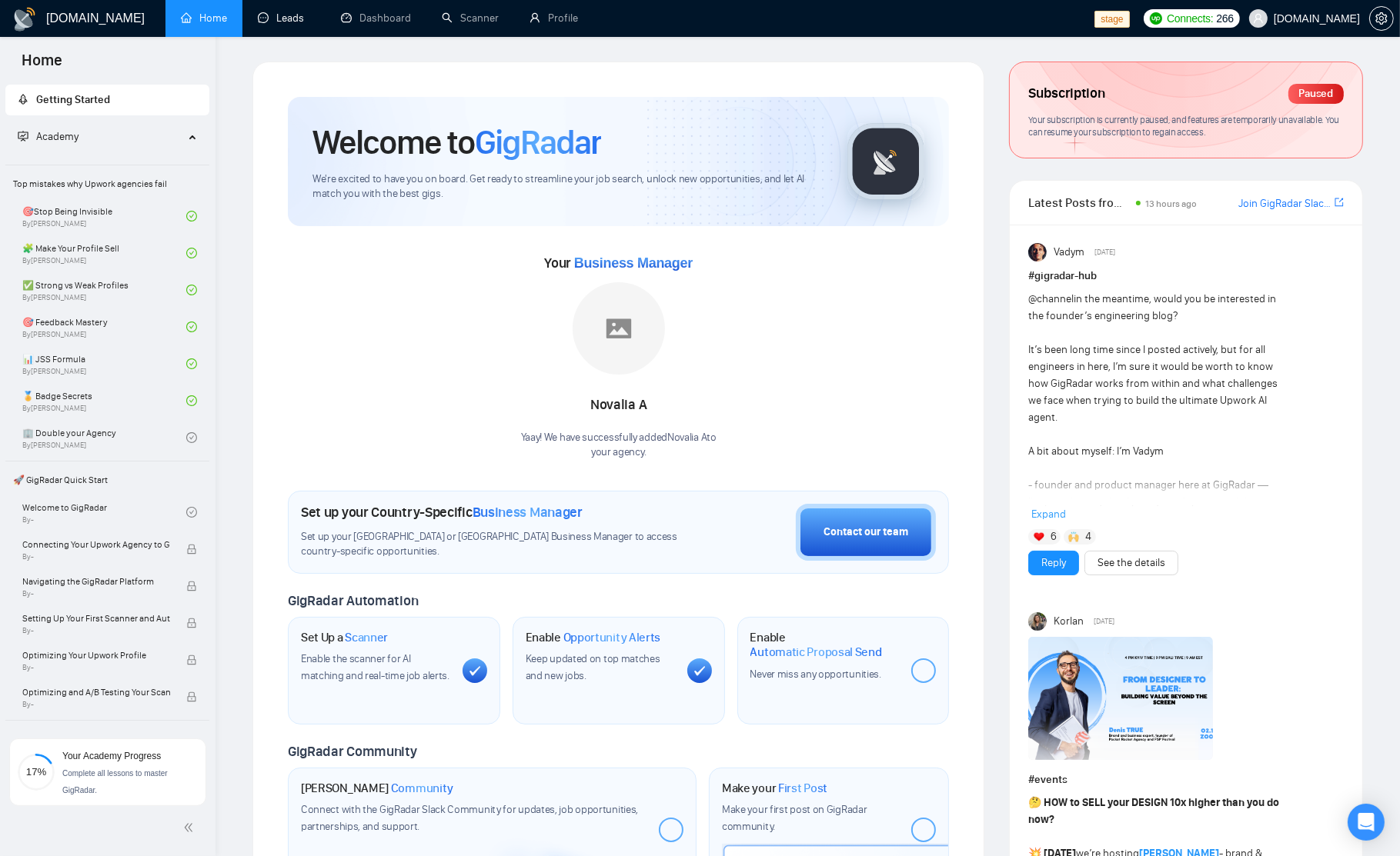
drag, startPoint x: 309, startPoint y: 15, endPoint x: 314, endPoint y: 46, distance: 31.4
click at [309, 15] on link "Leads" at bounding box center [283, 18] width 52 height 13
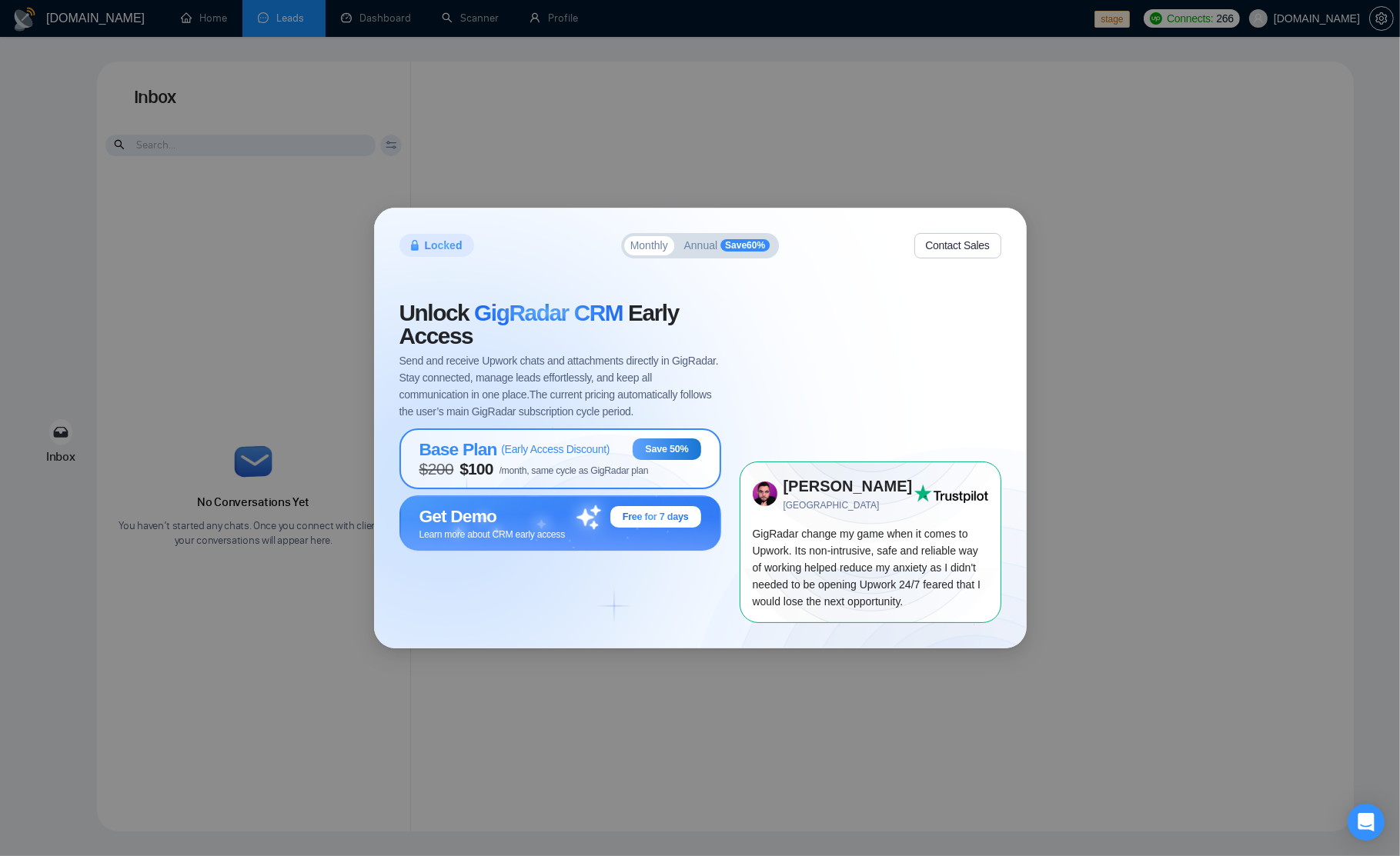
click at [543, 447] on span "( Early Access Discount )" at bounding box center [555, 449] width 109 height 12
drag, startPoint x: 1235, startPoint y: 173, endPoint x: 1216, endPoint y: 177, distance: 19.4
click at [1235, 173] on div "Locked Monthly Annual Save 60 % Contact Sales Unlock GigRadar CRM Early Access …" at bounding box center [700, 428] width 1400 height 856
click at [743, 247] on span "Save 60 %" at bounding box center [745, 245] width 50 height 12
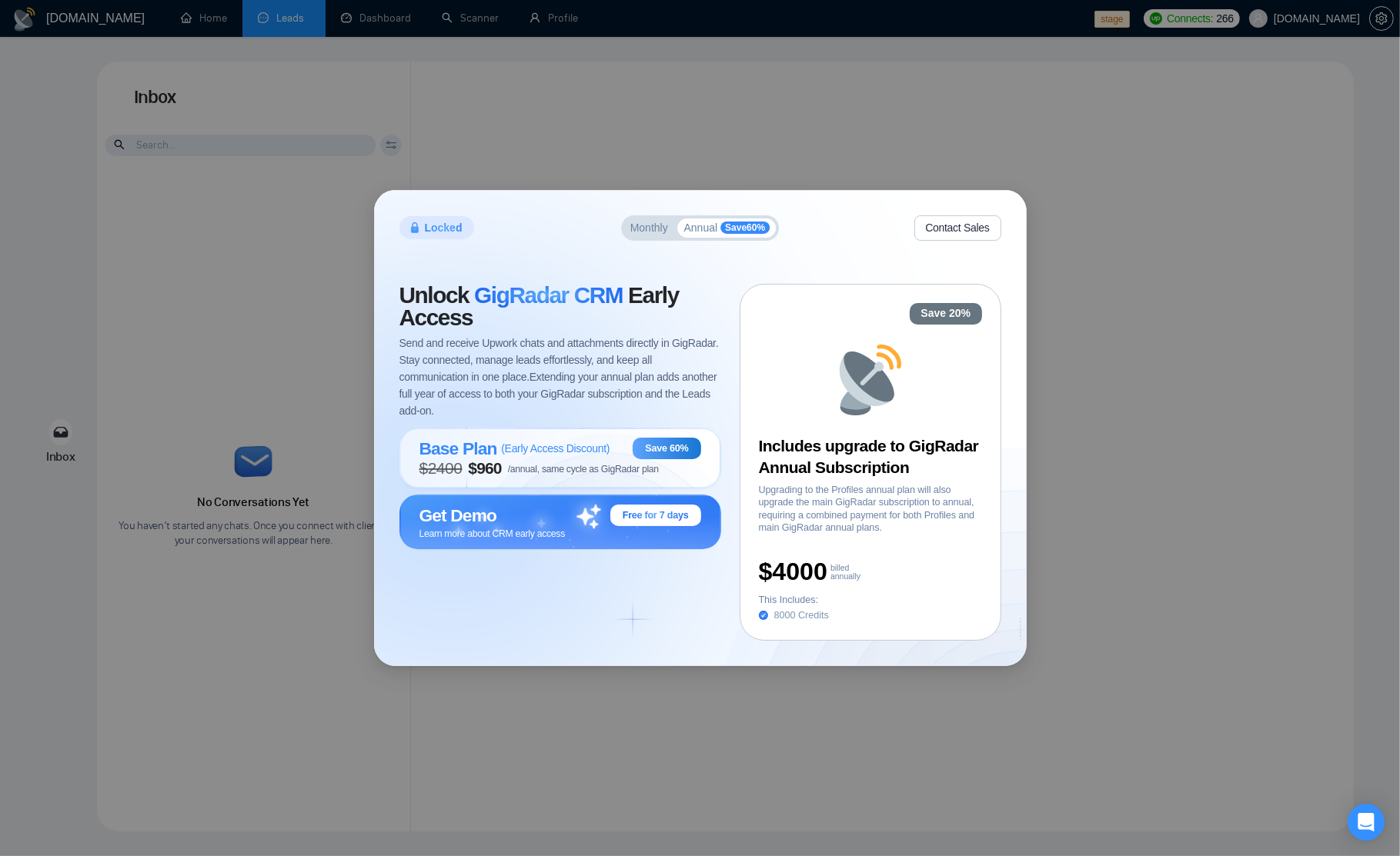
click at [648, 225] on span "Monthly" at bounding box center [649, 227] width 38 height 10
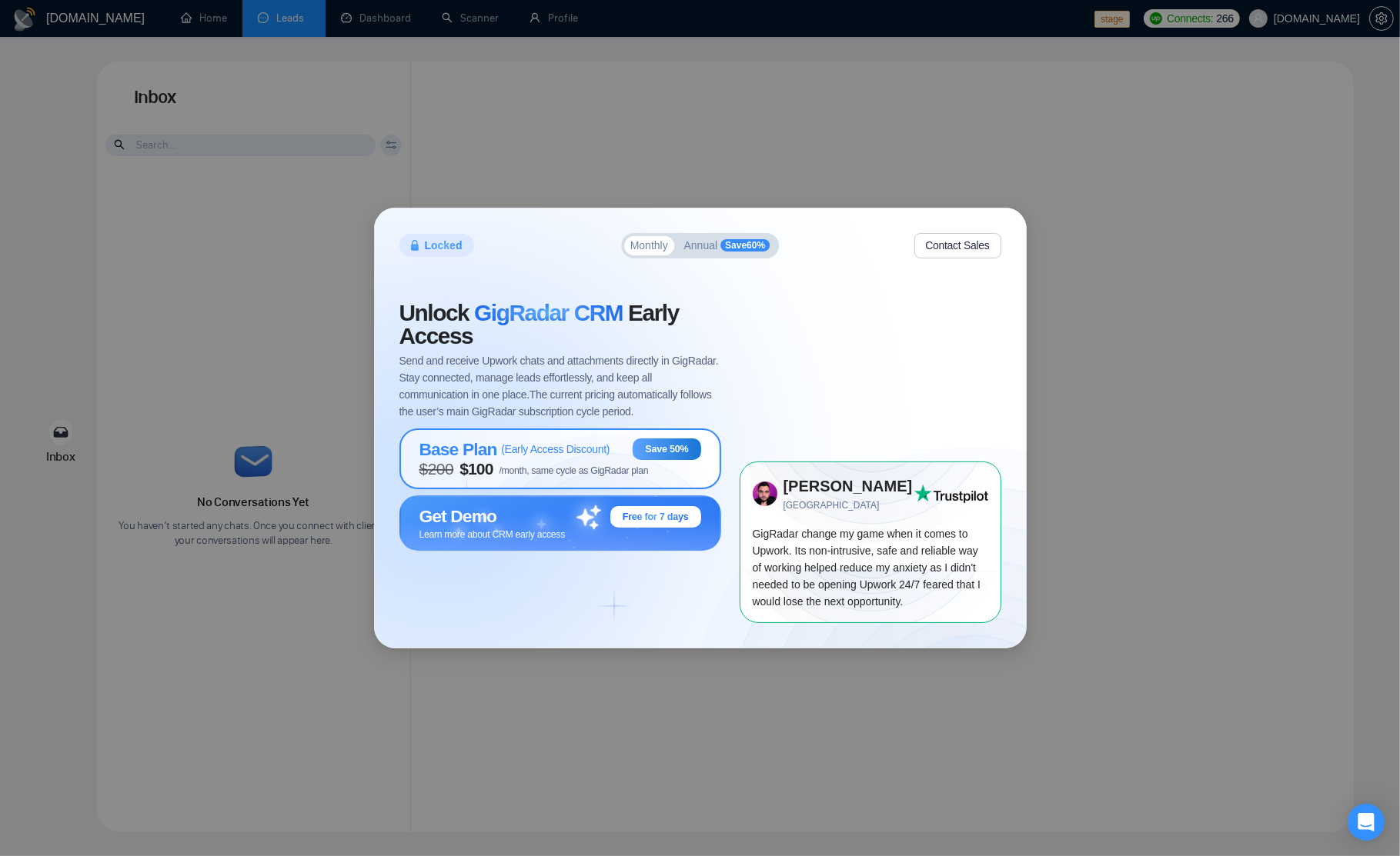
click at [620, 446] on div "Base Plan ( Early Access Discount ) Save 50%" at bounding box center [560, 449] width 281 height 22
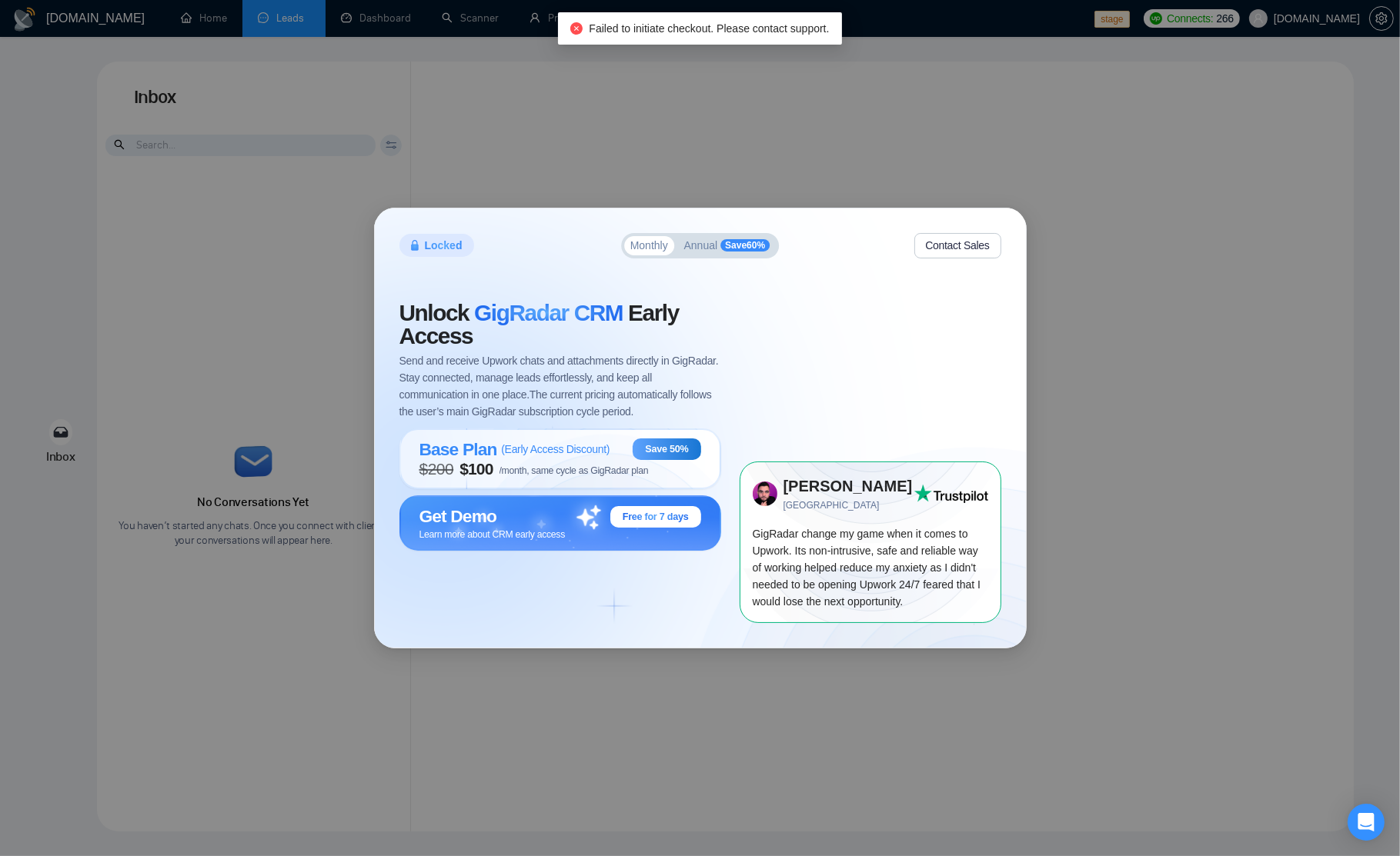
click at [707, 225] on div "Locked Monthly Annual Save 60 % Contact Sales Unlock GigRadar CRM Early Access …" at bounding box center [700, 428] width 651 height 439
click at [701, 248] on span "Annual" at bounding box center [701, 245] width 34 height 10
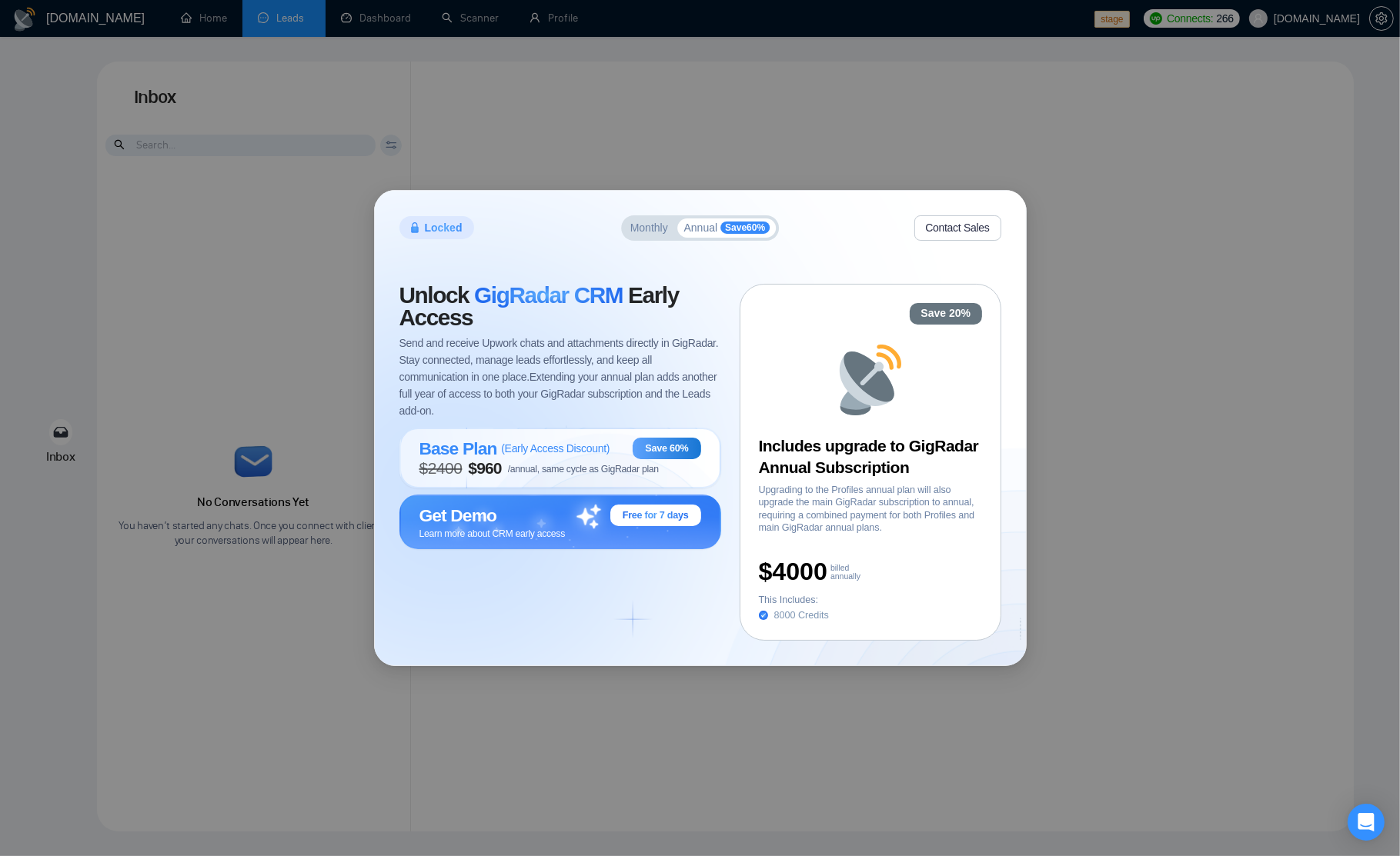
drag, startPoint x: 641, startPoint y: 231, endPoint x: 675, endPoint y: 229, distance: 34.1
click at [641, 231] on span "Monthly" at bounding box center [649, 227] width 38 height 10
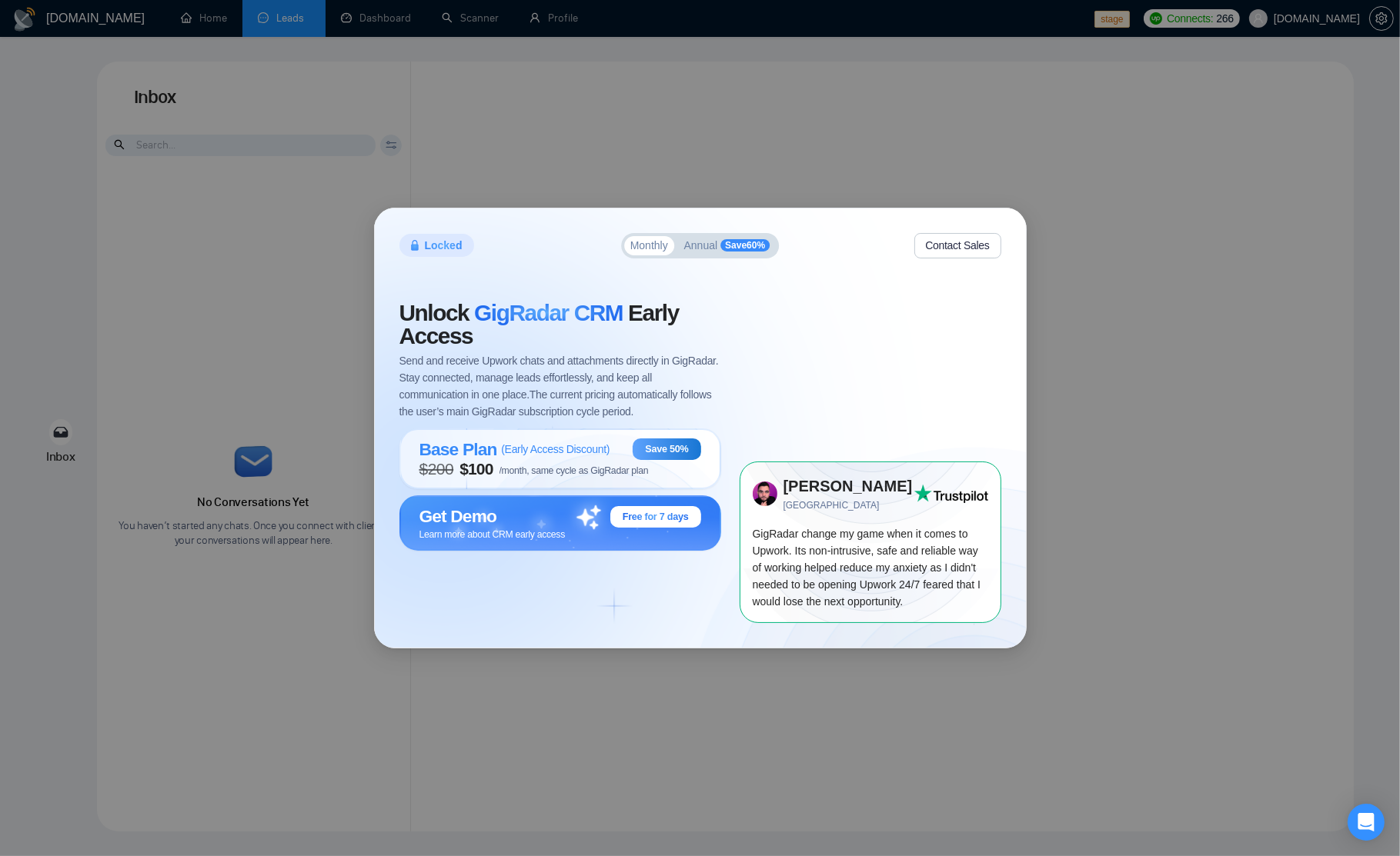
click at [732, 230] on div "Locked Monthly Annual Save 60 % Contact Sales Unlock GigRadar CRM Early Access …" at bounding box center [700, 428] width 651 height 439
click at [718, 245] on button "Annual Save 60 %" at bounding box center [727, 246] width 98 height 19
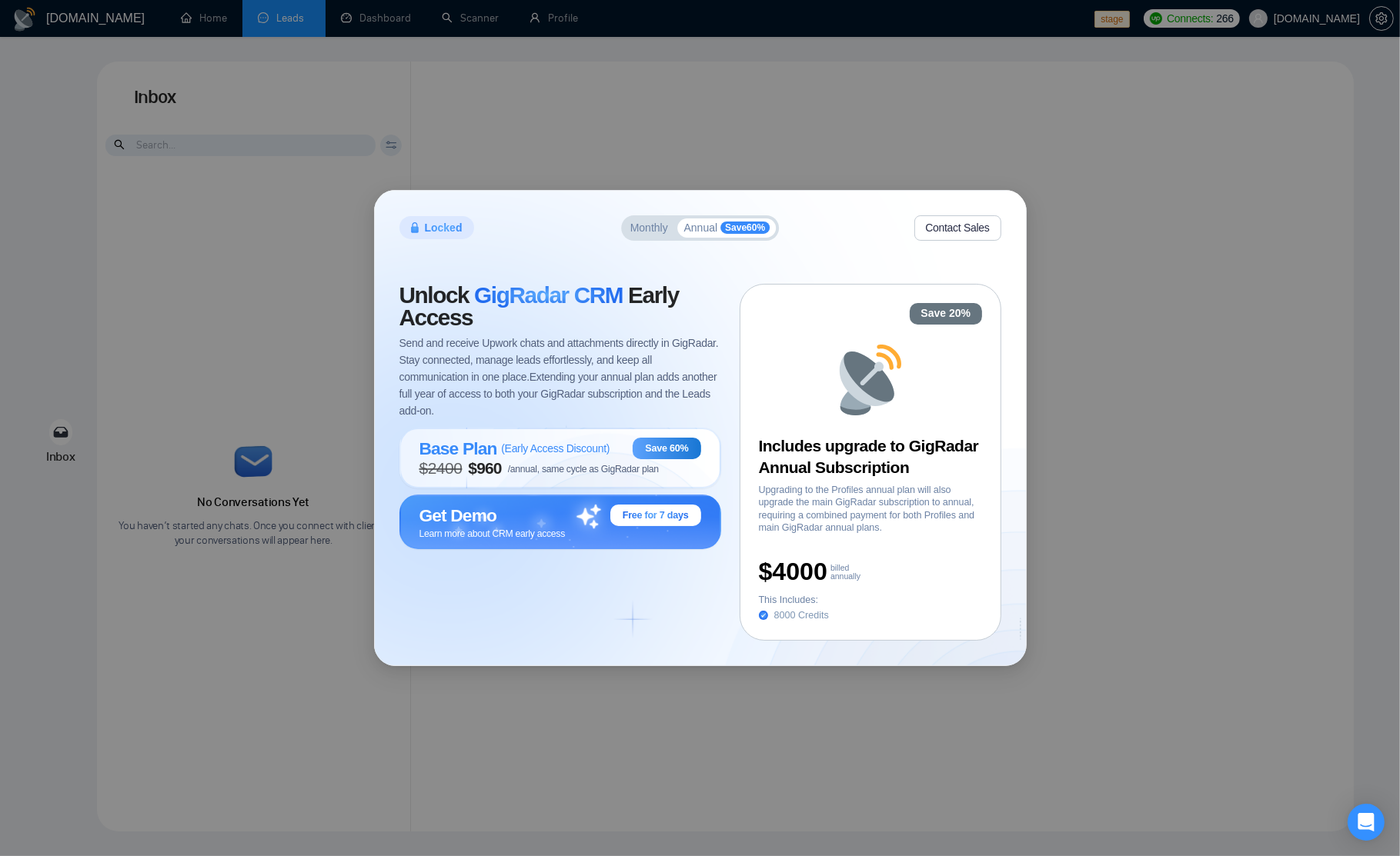
click at [655, 231] on span "Monthly" at bounding box center [649, 227] width 38 height 10
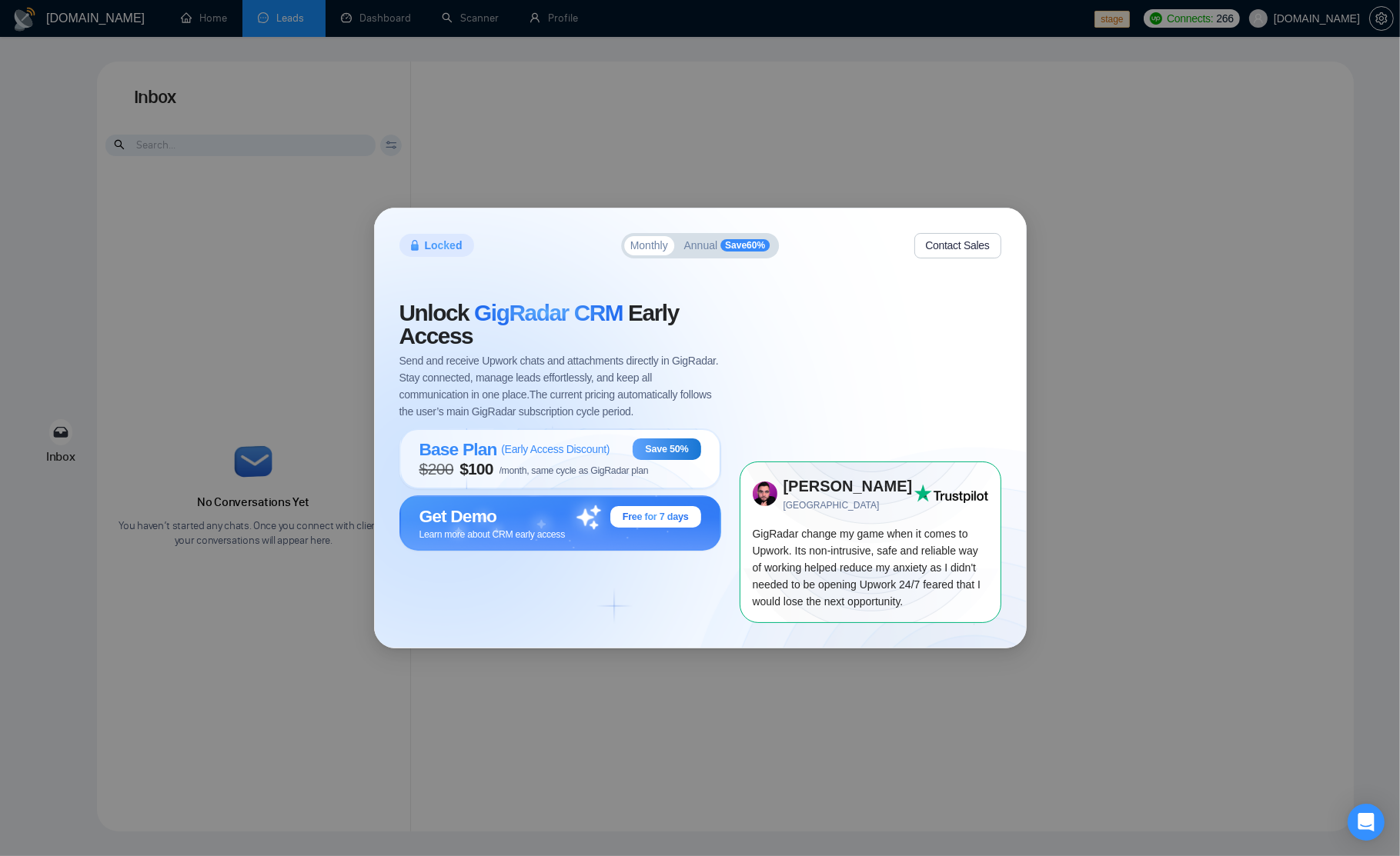
click at [709, 242] on span "Annual" at bounding box center [701, 245] width 34 height 10
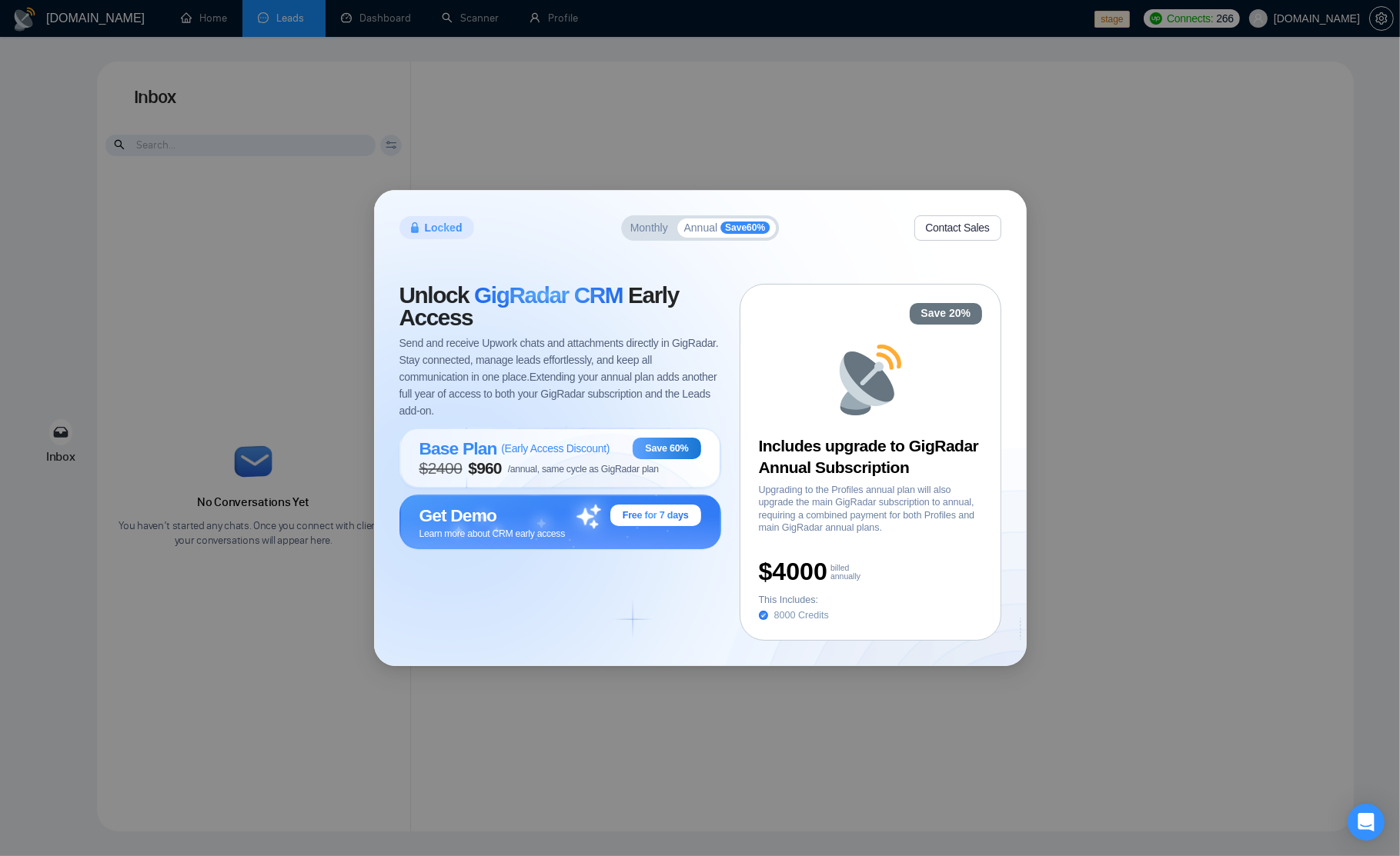
click at [646, 233] on span "Monthly" at bounding box center [649, 227] width 38 height 10
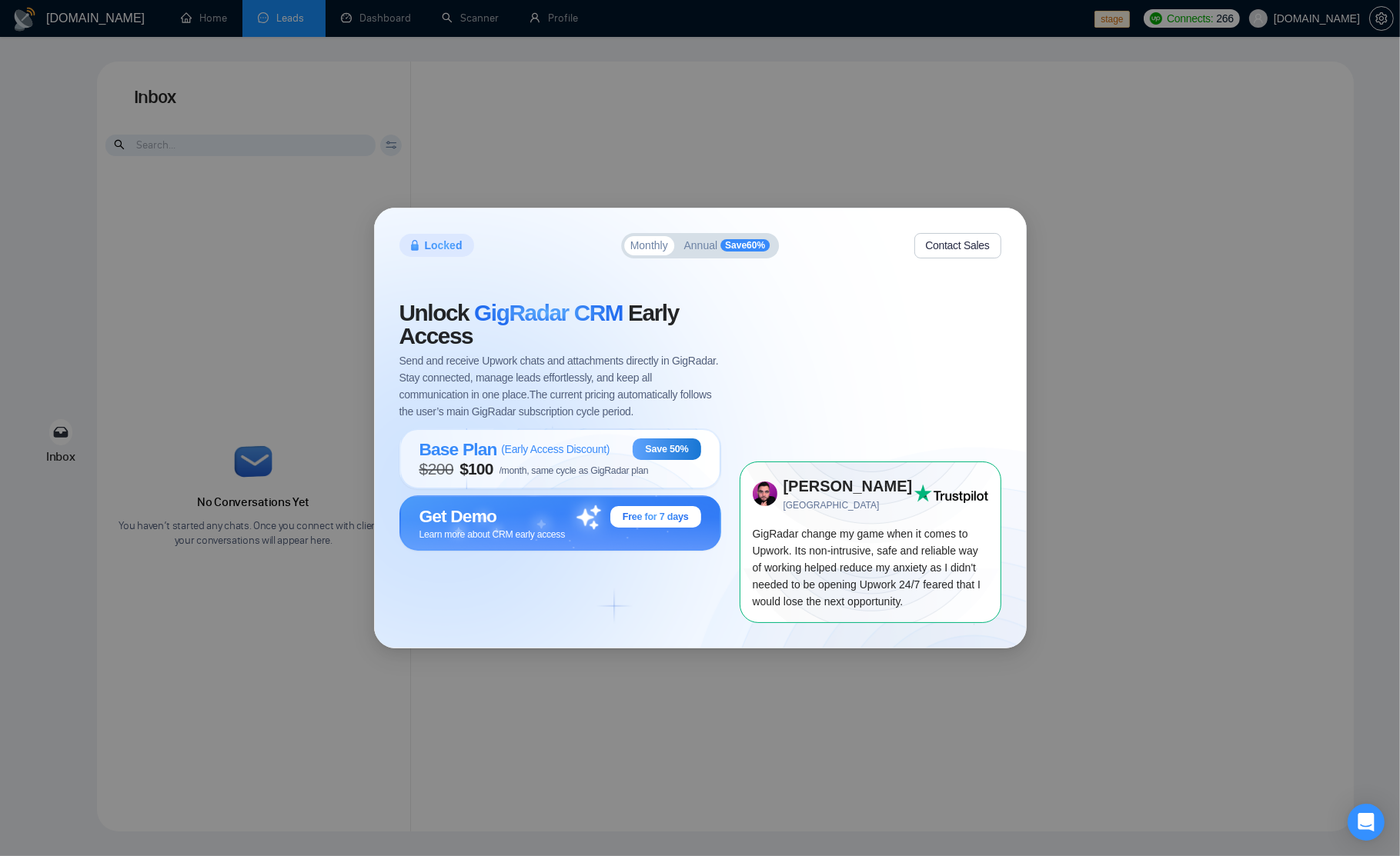
drag, startPoint x: 731, startPoint y: 244, endPoint x: 678, endPoint y: 246, distance: 53.0
click at [731, 244] on span "Save 60 %" at bounding box center [745, 245] width 50 height 12
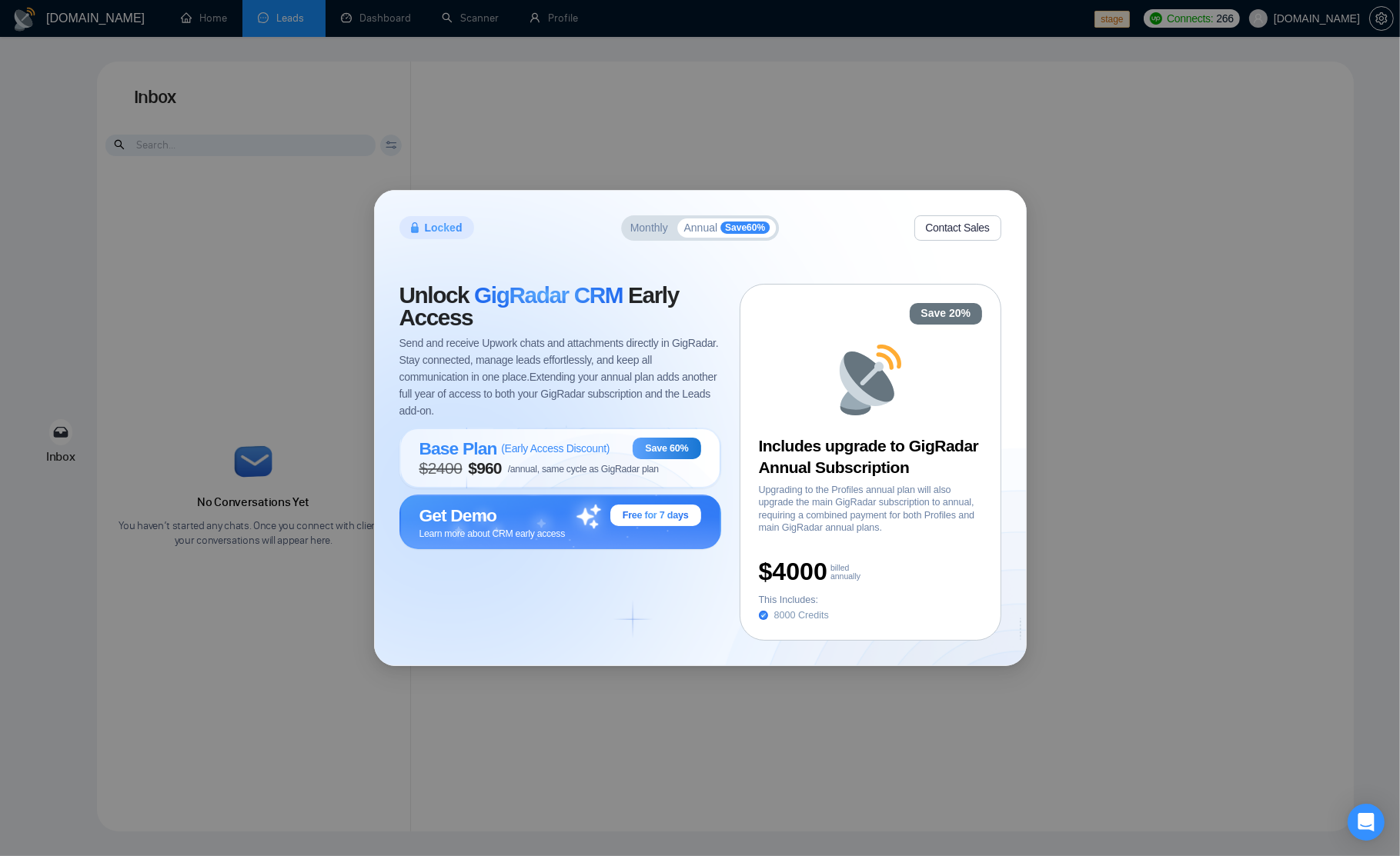
click at [655, 229] on span "Monthly" at bounding box center [649, 227] width 38 height 10
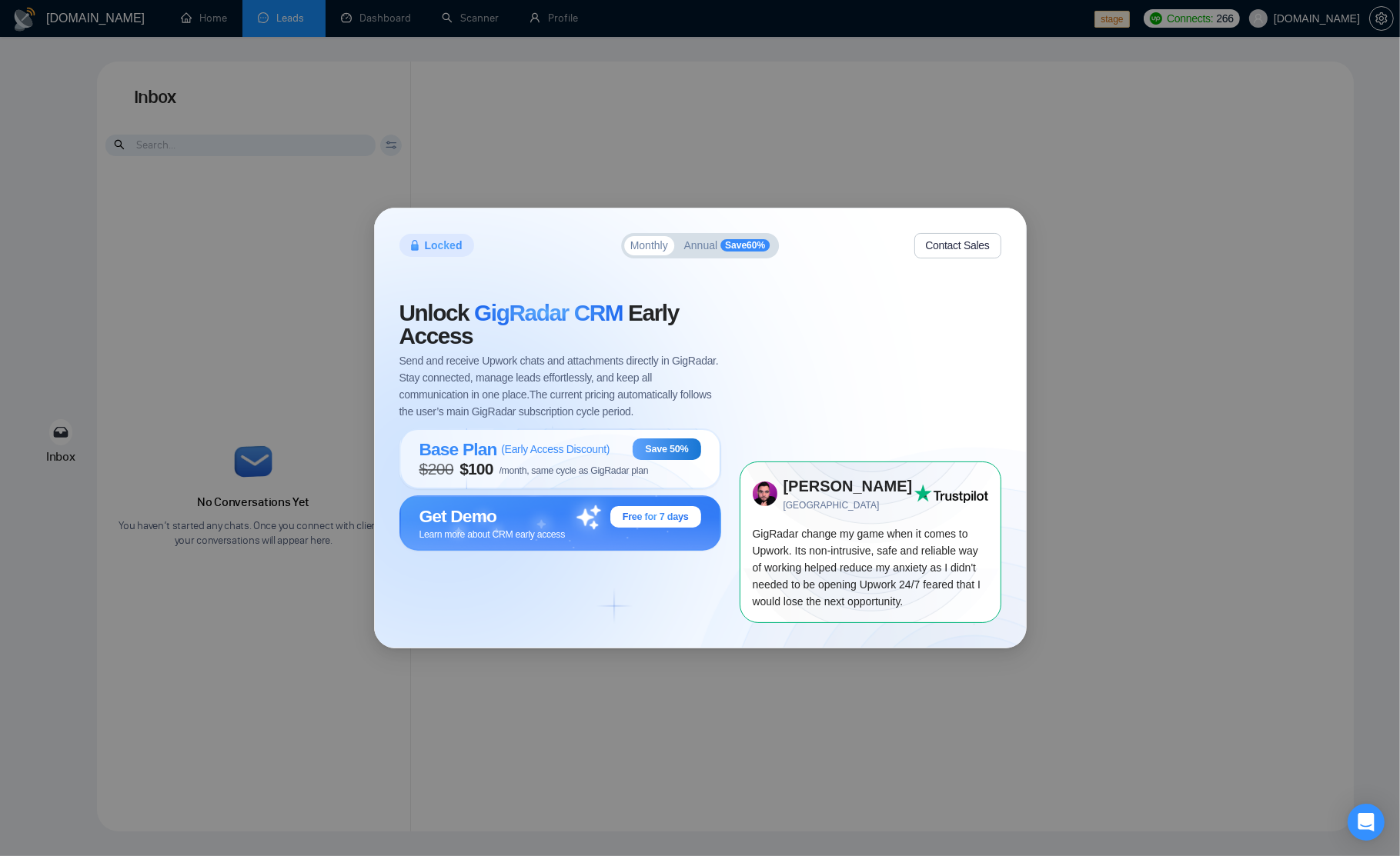
drag, startPoint x: 724, startPoint y: 231, endPoint x: 723, endPoint y: 244, distance: 13.0
click at [723, 233] on div "Locked Monthly Annual Save 60 % Contact Sales Unlock GigRadar CRM Early Access …" at bounding box center [700, 428] width 651 height 439
click at [723, 246] on span "Save 60 %" at bounding box center [745, 245] width 50 height 12
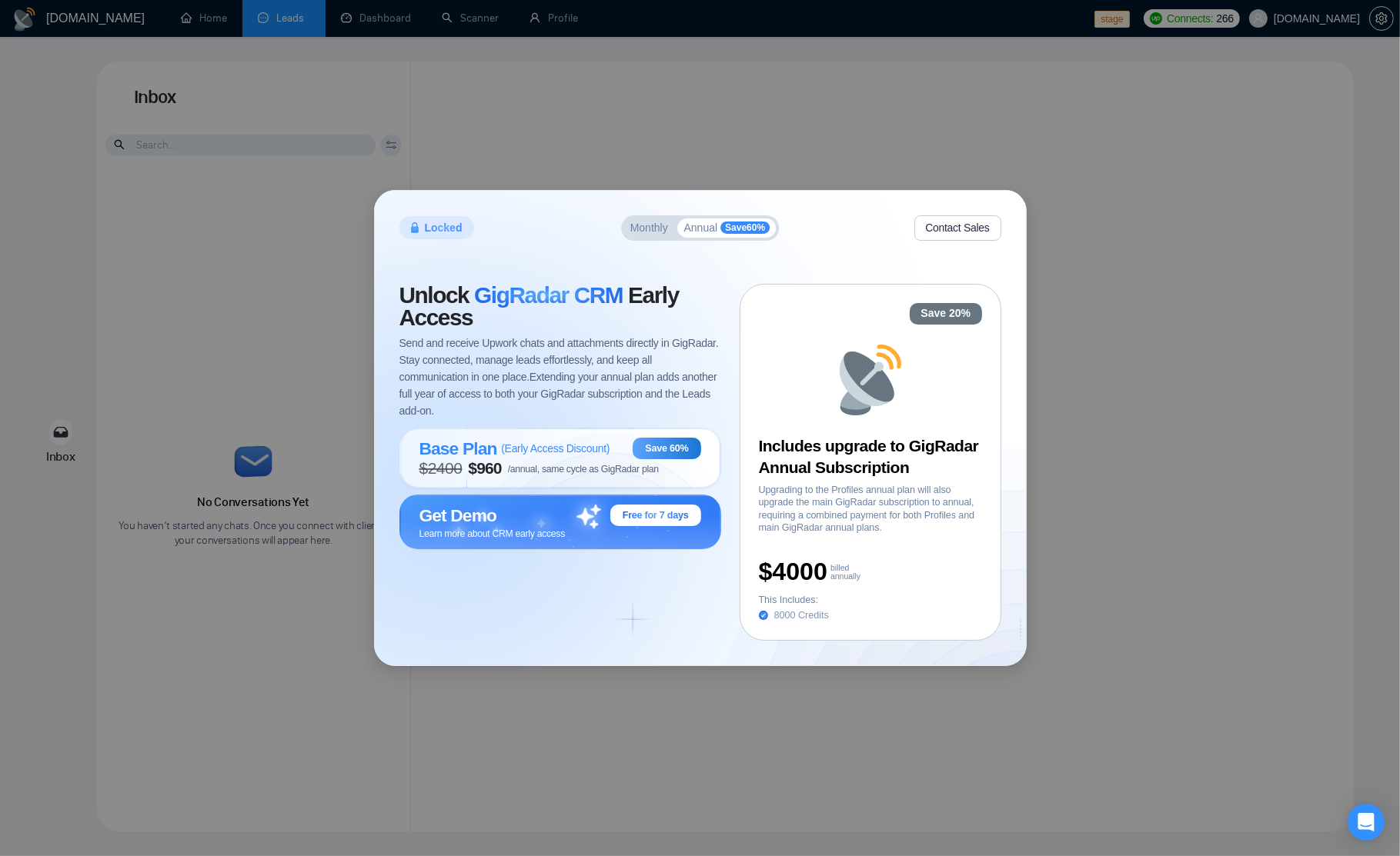
drag, startPoint x: 452, startPoint y: 101, endPoint x: 425, endPoint y: 82, distance: 33.0
click at [446, 93] on div "Locked Monthly Annual Save 60 % Contact Sales Unlock GigRadar CRM Early Access …" at bounding box center [700, 428] width 1400 height 856
click at [491, 18] on div "Locked Monthly Annual Save 60 % Contact Sales Unlock GigRadar CRM Early Access …" at bounding box center [700, 428] width 1400 height 856
click at [254, 4] on div "Locked Monthly Annual Save 60 % Contact Sales Unlock GigRadar CRM Early Access …" at bounding box center [700, 428] width 1400 height 856
drag, startPoint x: 183, startPoint y: 11, endPoint x: 456, endPoint y: 26, distance: 273.4
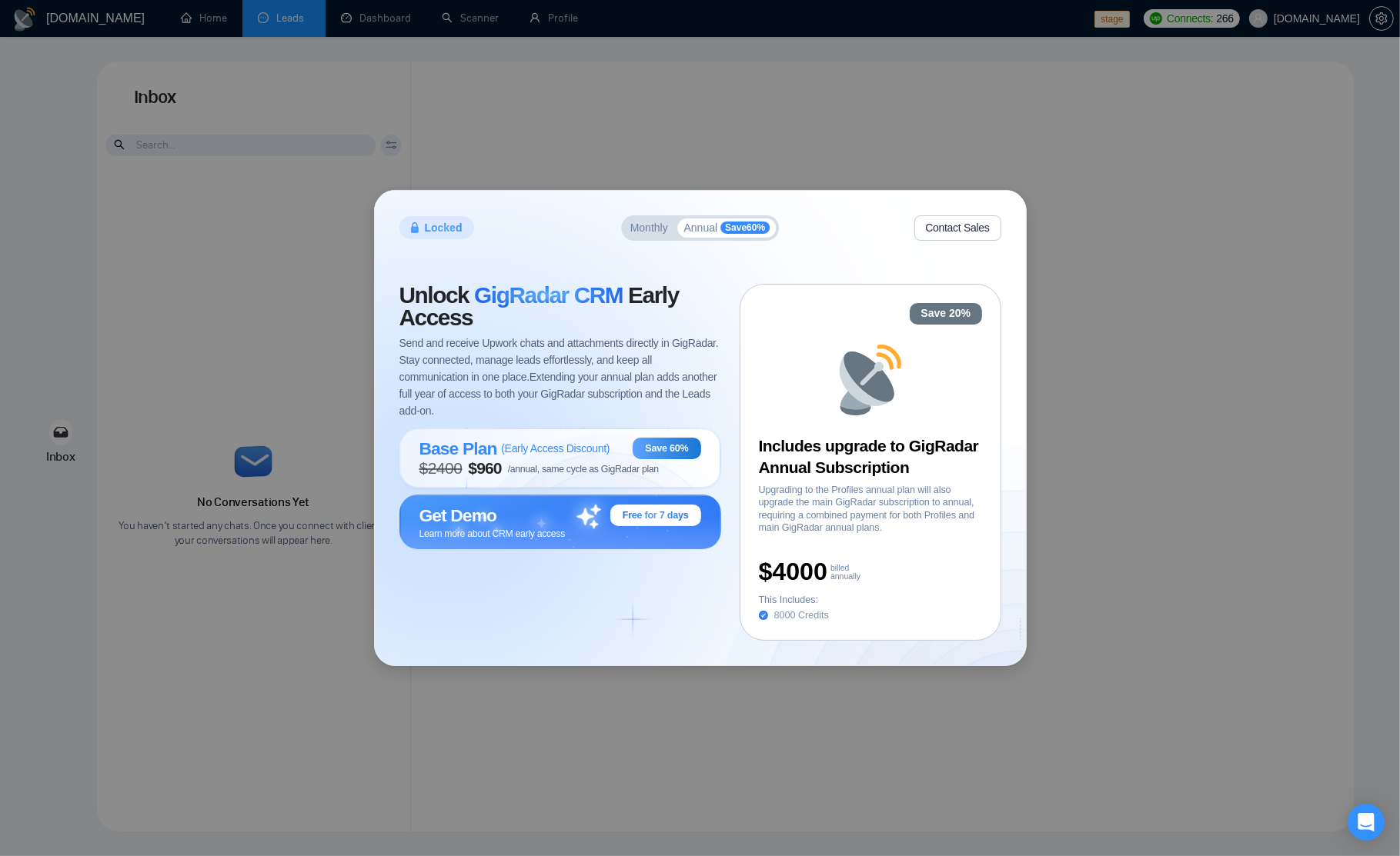
click at [183, 11] on div "Locked Monthly Annual Save 60 % Contact Sales Unlock GigRadar CRM Early Access …" at bounding box center [700, 428] width 1400 height 856
click at [468, 26] on div "Locked Monthly Annual Save 60 % Contact Sales Unlock GigRadar CRM Early Access …" at bounding box center [700, 428] width 1400 height 856
drag, startPoint x: 674, startPoint y: 10, endPoint x: 496, endPoint y: 21, distance: 178.3
click at [674, 10] on div "Locked Monthly Annual Save 60 % Contact Sales Unlock GigRadar CRM Early Access …" at bounding box center [700, 428] width 1400 height 856
click at [188, 51] on div "Locked Monthly Annual Save 60 % Contact Sales Unlock GigRadar CRM Early Access …" at bounding box center [700, 428] width 1400 height 856
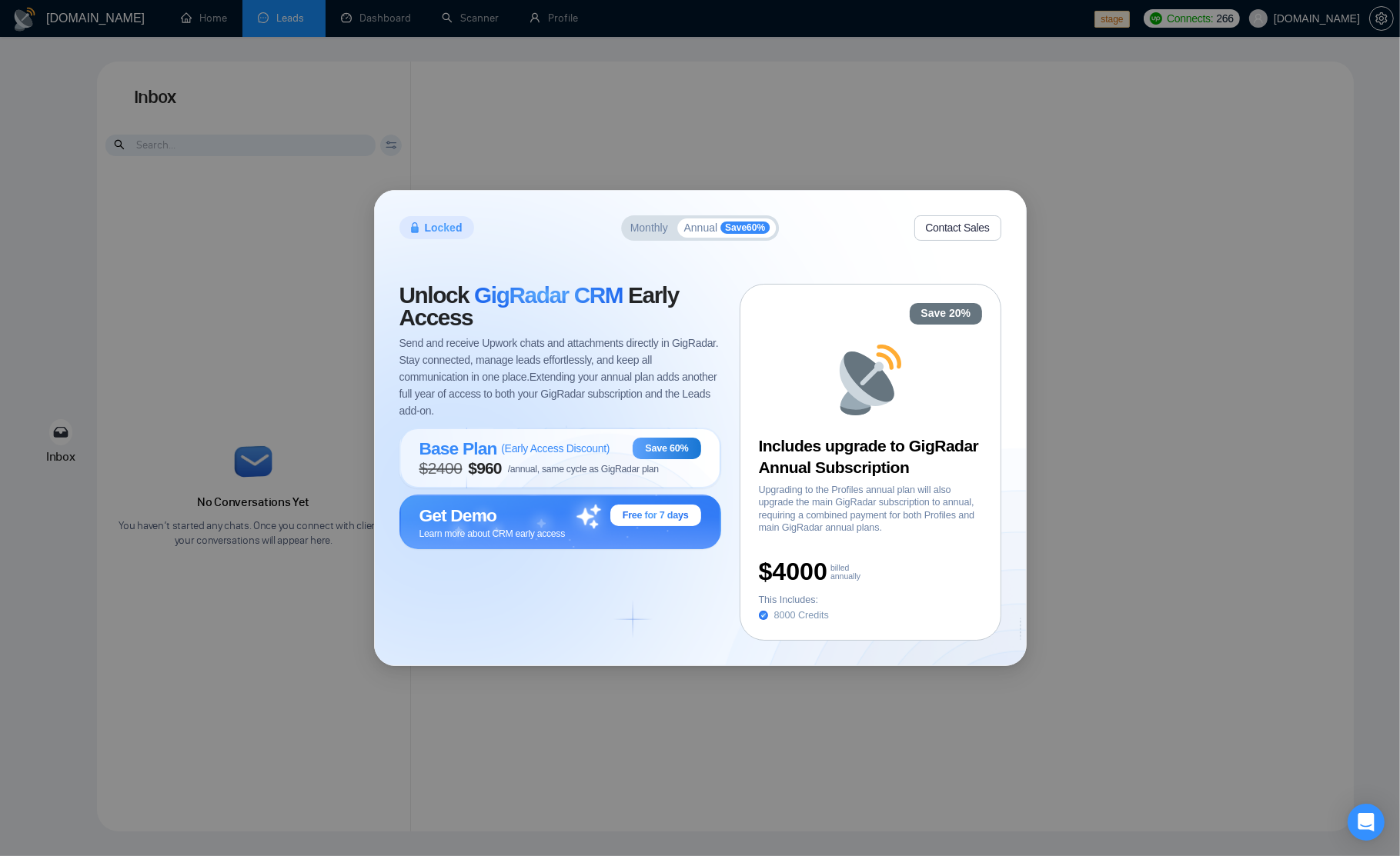
click at [328, 0] on div "Locked Monthly Annual Save 60 % Contact Sales Unlock GigRadar CRM Early Access …" at bounding box center [700, 428] width 1400 height 856
click at [282, 25] on div "Locked Monthly Annual Save 60 % Contact Sales Unlock GigRadar CRM Early Access …" at bounding box center [700, 428] width 1400 height 856
click at [1378, 808] on div "Open Intercom Messenger" at bounding box center [1366, 823] width 41 height 41
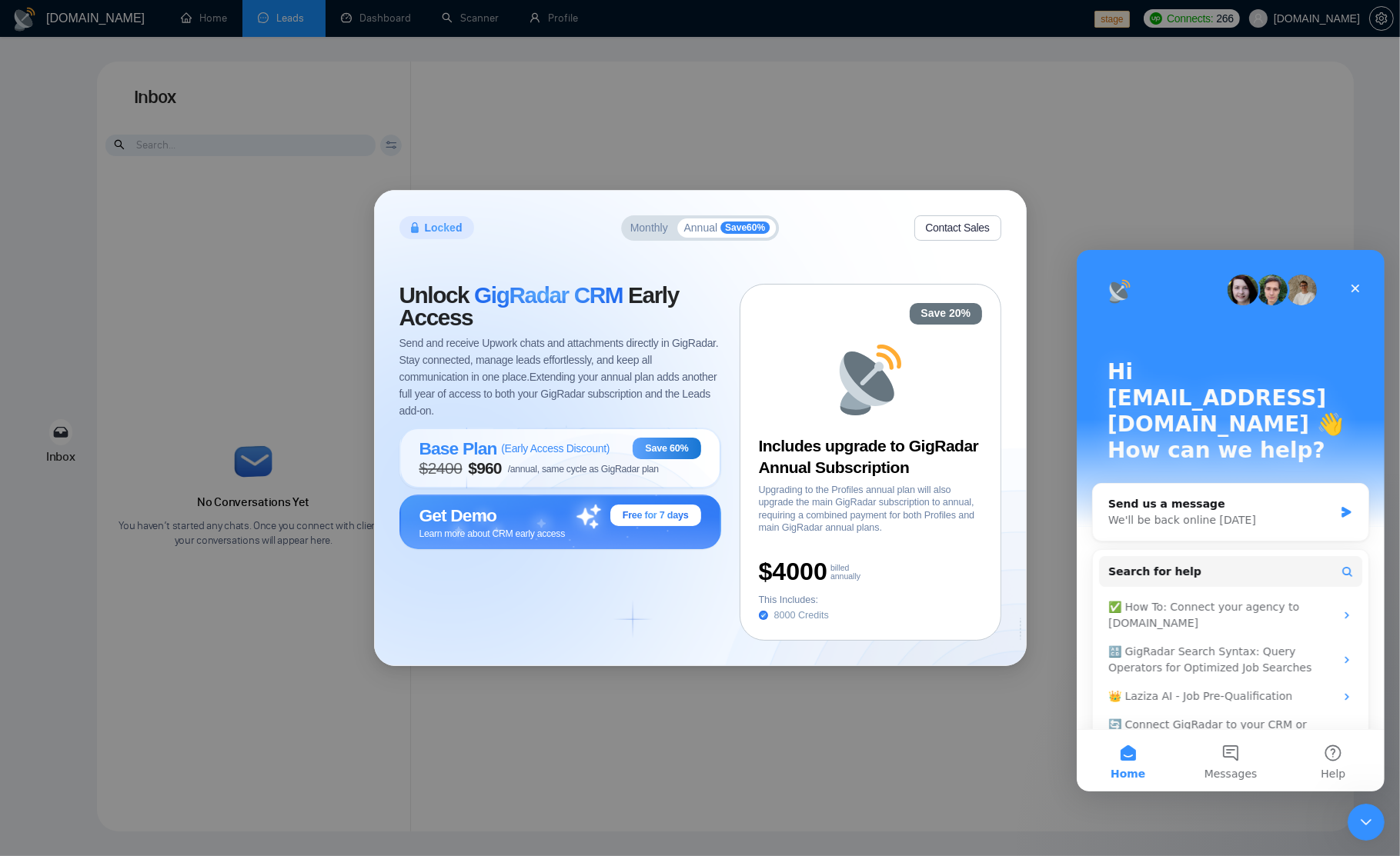
drag, startPoint x: 1362, startPoint y: 817, endPoint x: 1352, endPoint y: 815, distance: 10.2
click at [1361, 815] on icon "Close Intercom Messenger" at bounding box center [1365, 821] width 18 height 18
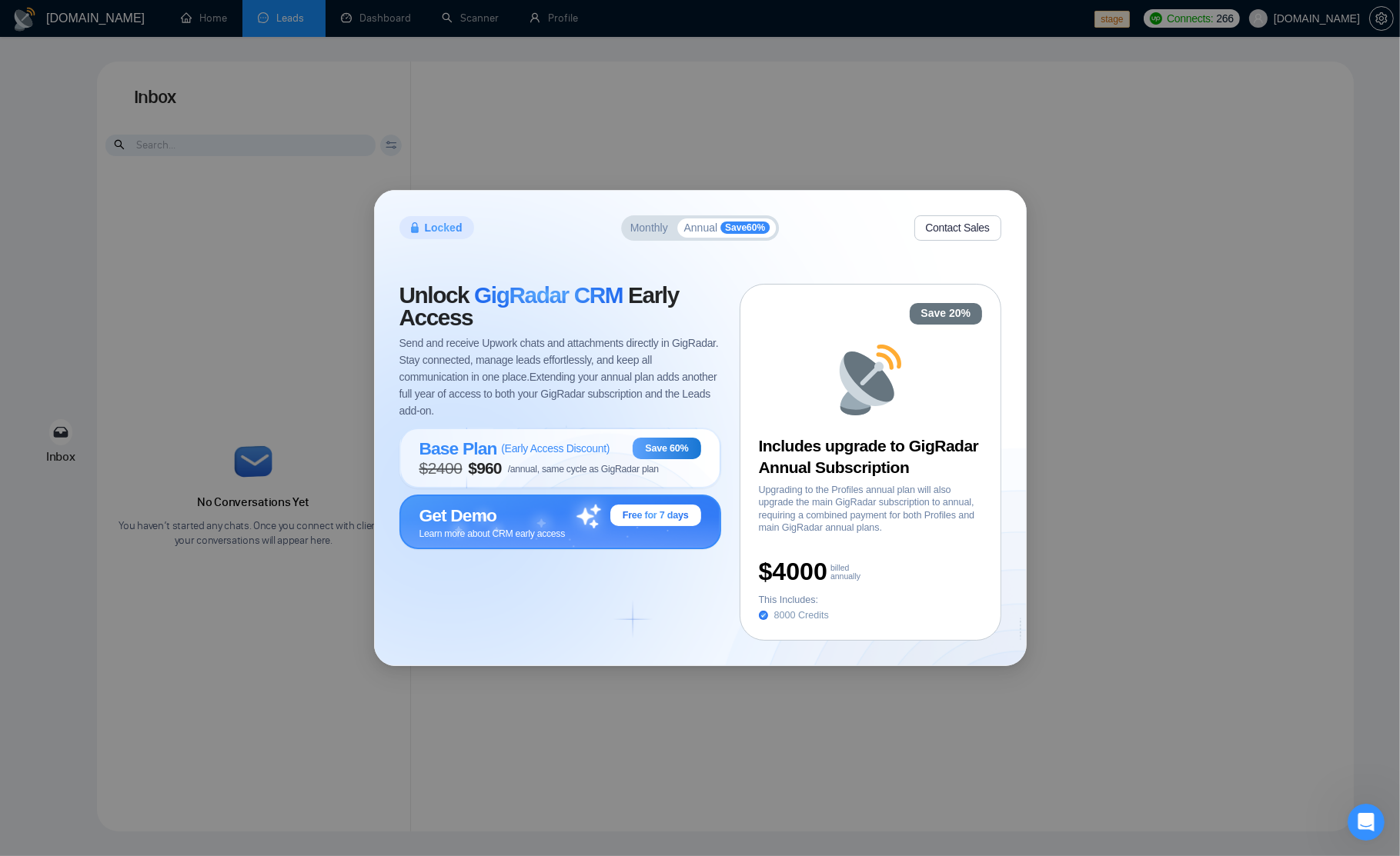
click at [543, 520] on div "Get Demo Free for 7 days" at bounding box center [560, 515] width 281 height 22
click at [522, 214] on div "Locked Monthly Annual Save 60 % Contact Sales Unlock GigRadar CRM Early Access …" at bounding box center [700, 428] width 651 height 476
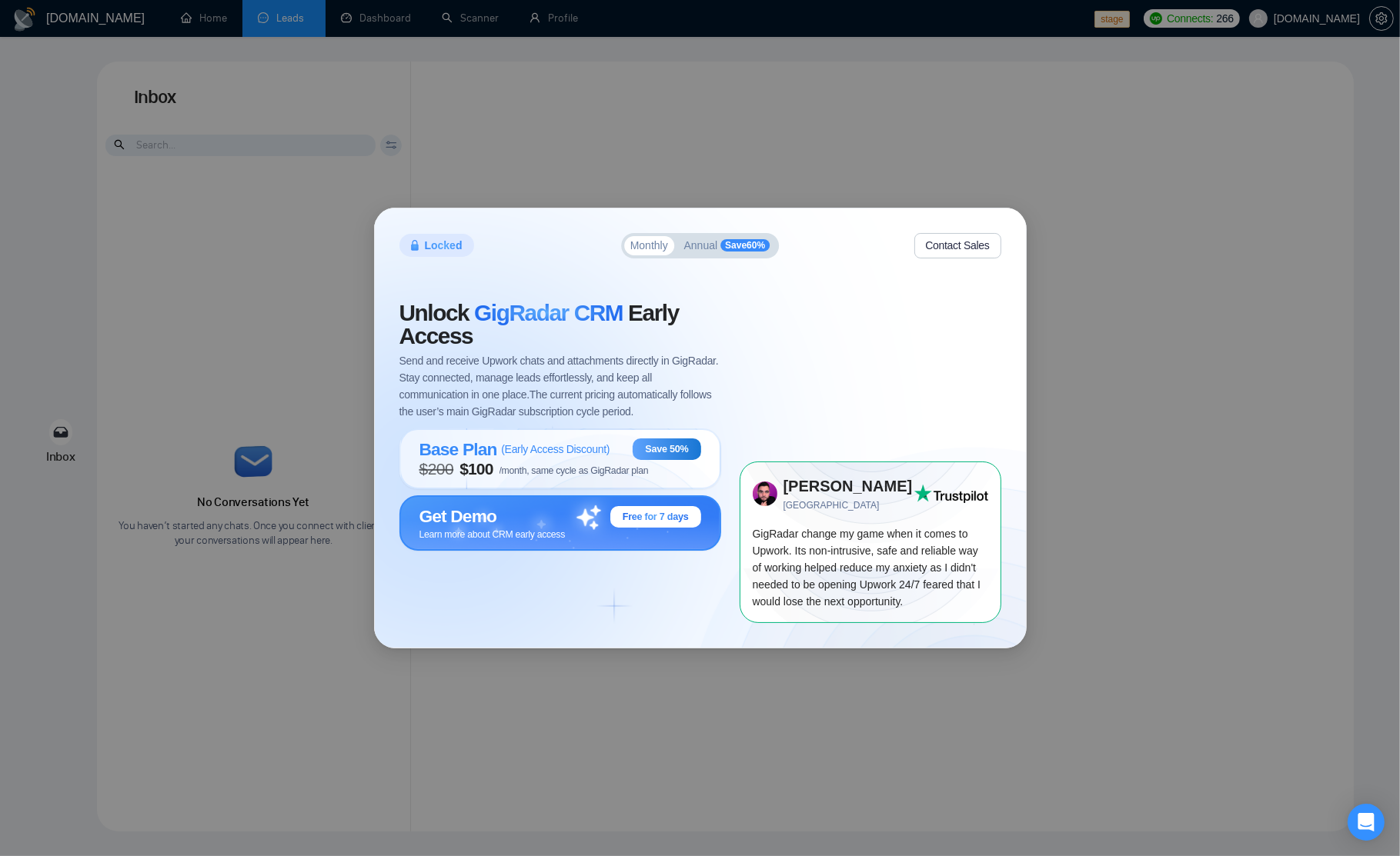
click at [508, 521] on div "Get Demo Free for 7 days" at bounding box center [560, 517] width 281 height 22
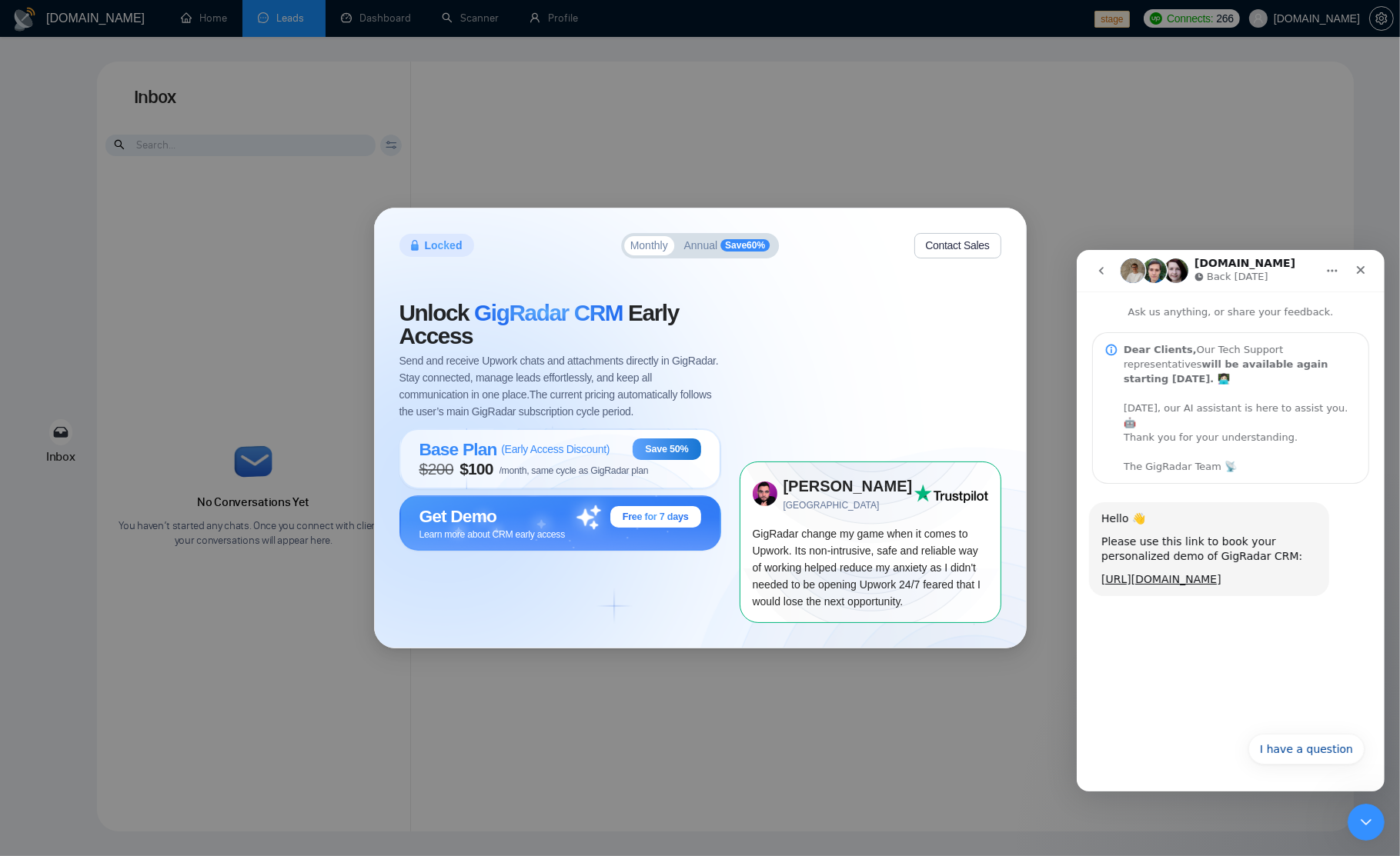
click at [1183, 534] on div "Please use this link to book your personalized demo of GigRadar CRM:" at bounding box center [1208, 548] width 216 height 30
click at [1294, 743] on button "I have a question" at bounding box center [1306, 748] width 116 height 31
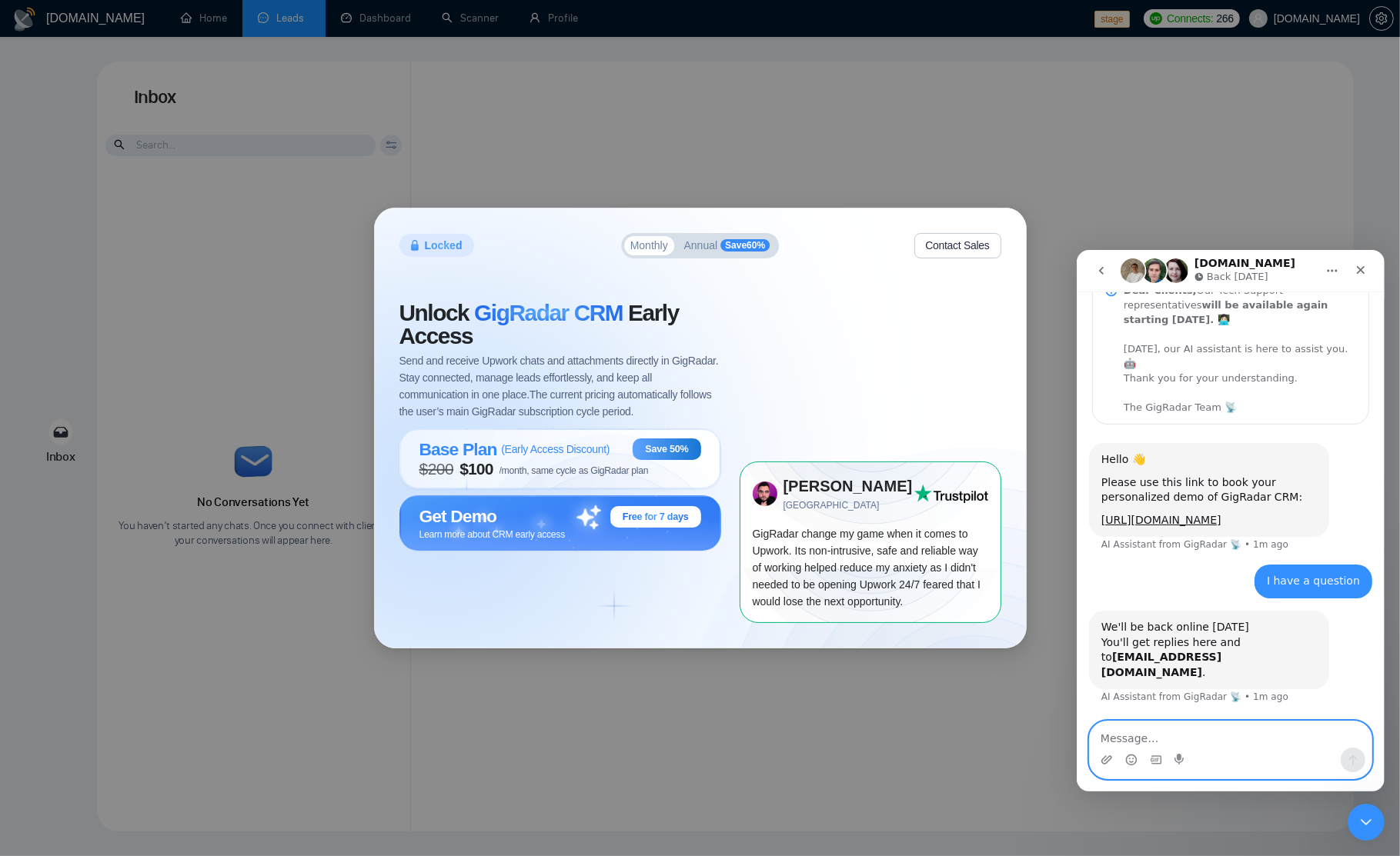
scroll to position [44, 0]
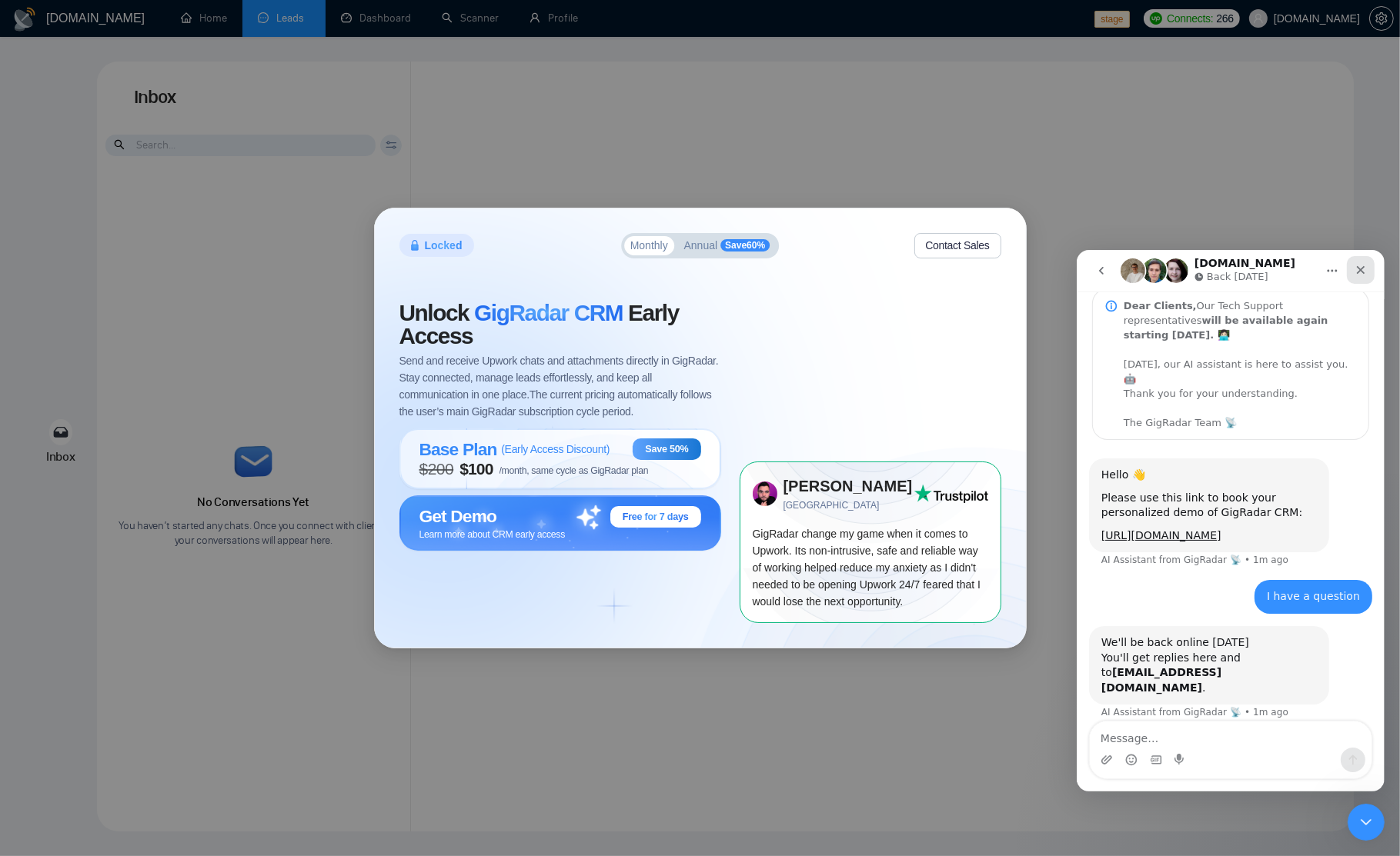
click at [1359, 273] on icon "Close" at bounding box center [1359, 269] width 12 height 12
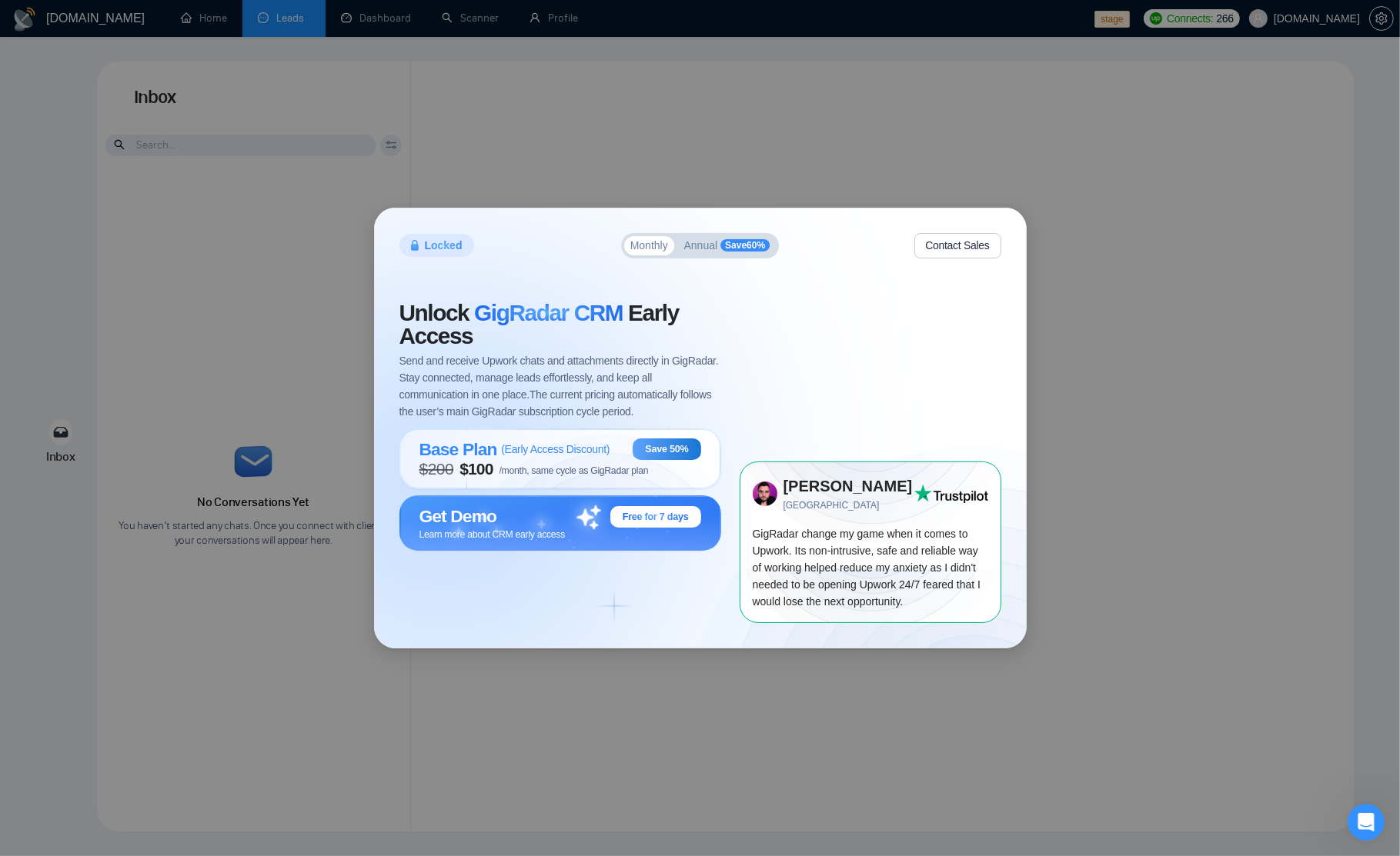
scroll to position [29, 0]
click at [705, 340] on span "Unlock GigRadar CRM Early Access" at bounding box center [560, 324] width 321 height 46
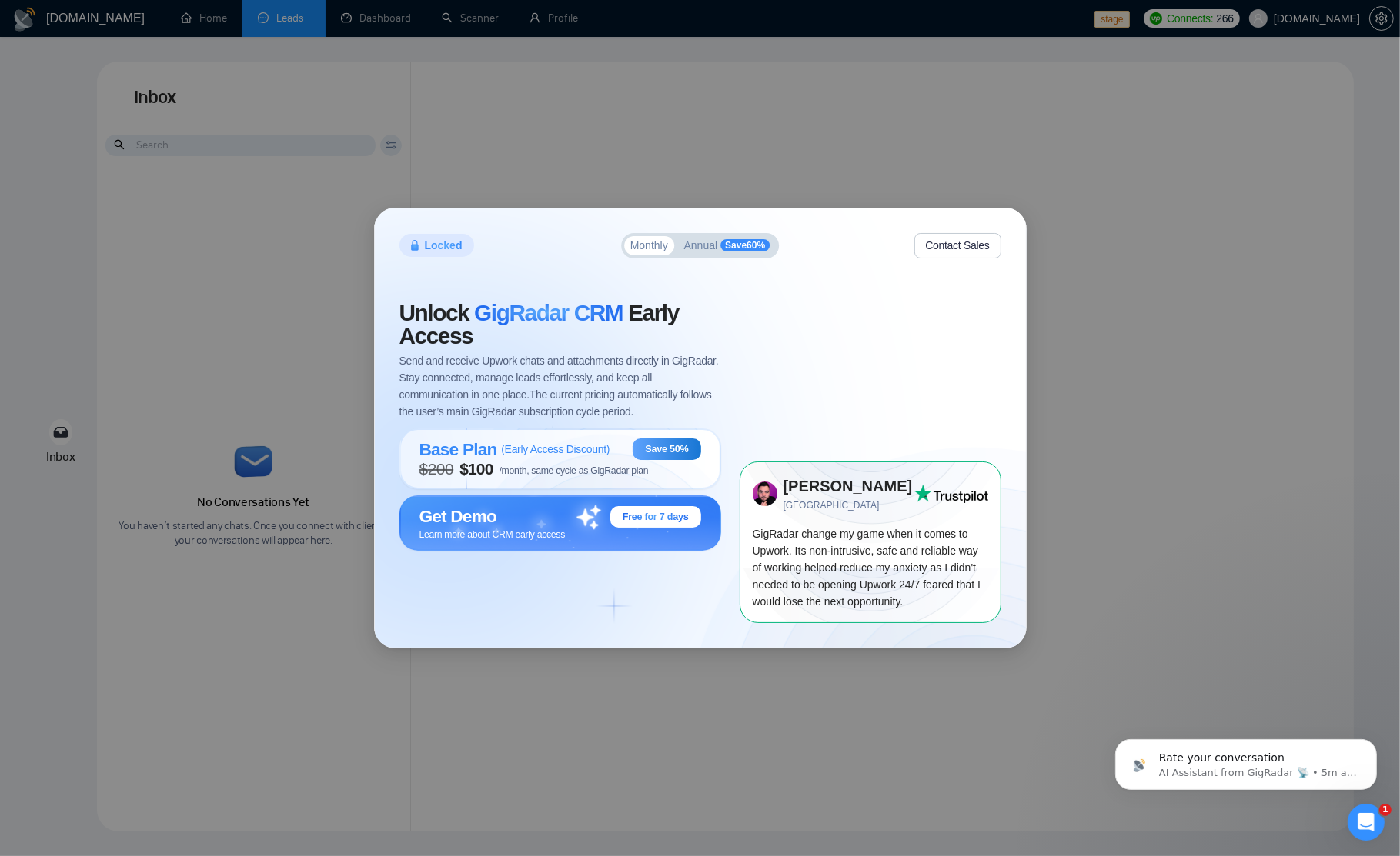
scroll to position [50, 0]
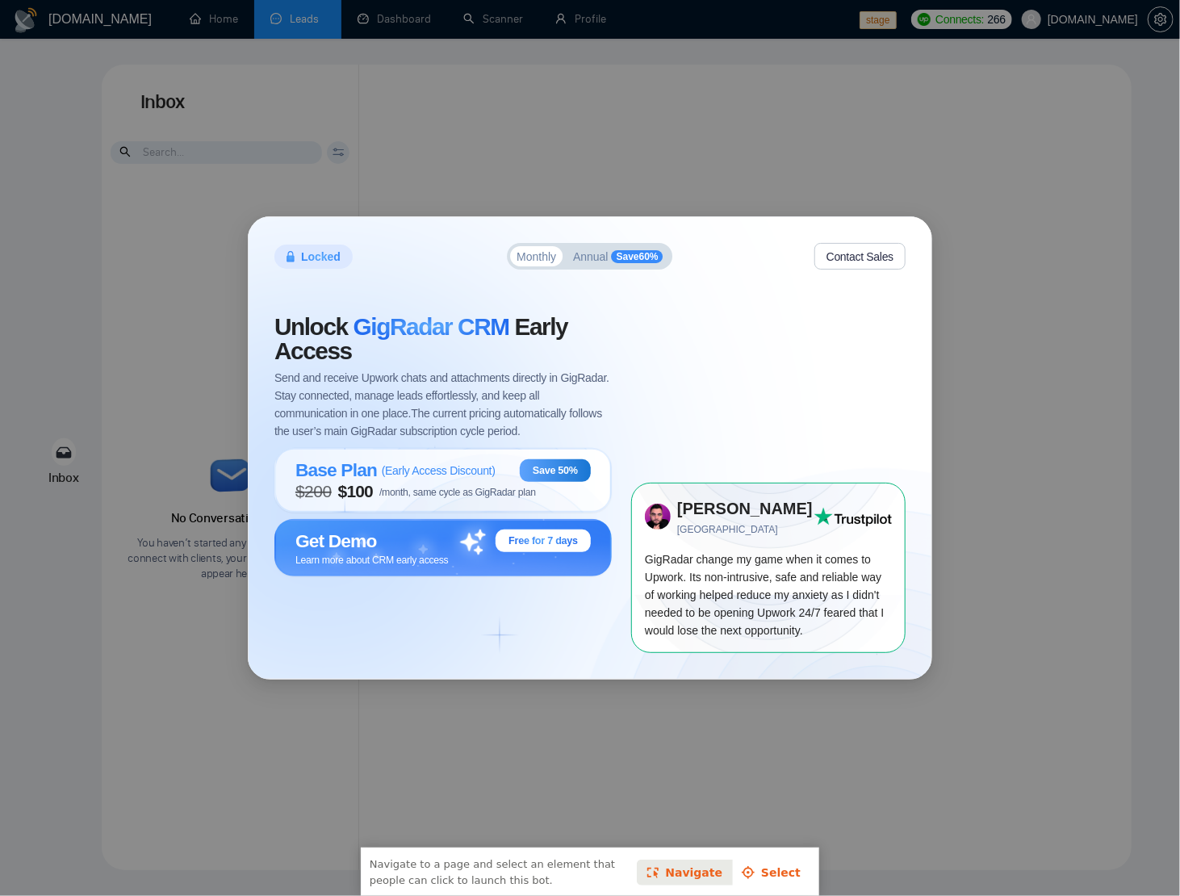
drag, startPoint x: 797, startPoint y: 875, endPoint x: 786, endPoint y: 874, distance: 11.4
click at [796, 875] on link "Select" at bounding box center [769, 871] width 79 height 26
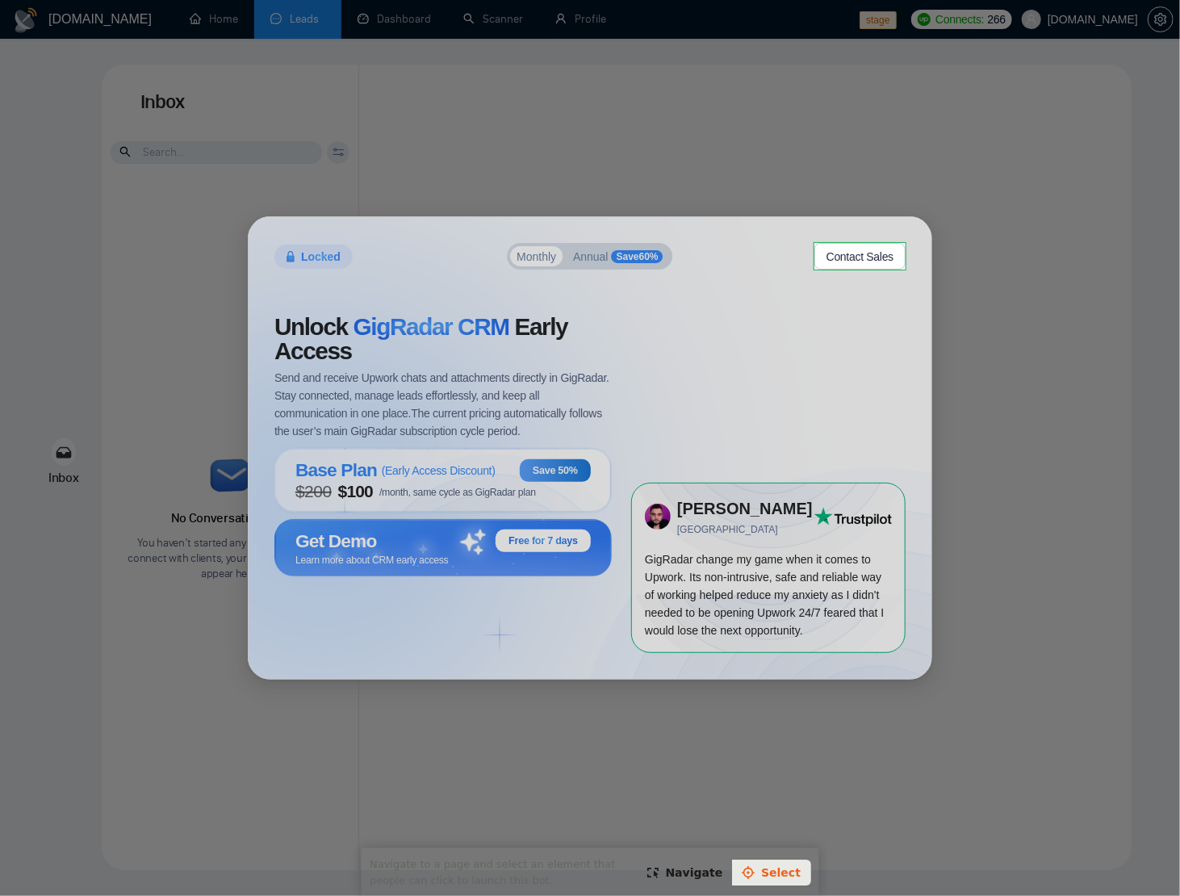
click at [846, 260] on body "[DOMAIN_NAME] Home Leads Dashboard Scanner Profile stage Connects: 266 [DOMAIN_…" at bounding box center [590, 448] width 1180 height 896
click at [790, 872] on span "Save and close" at bounding box center [806, 878] width 95 height 13
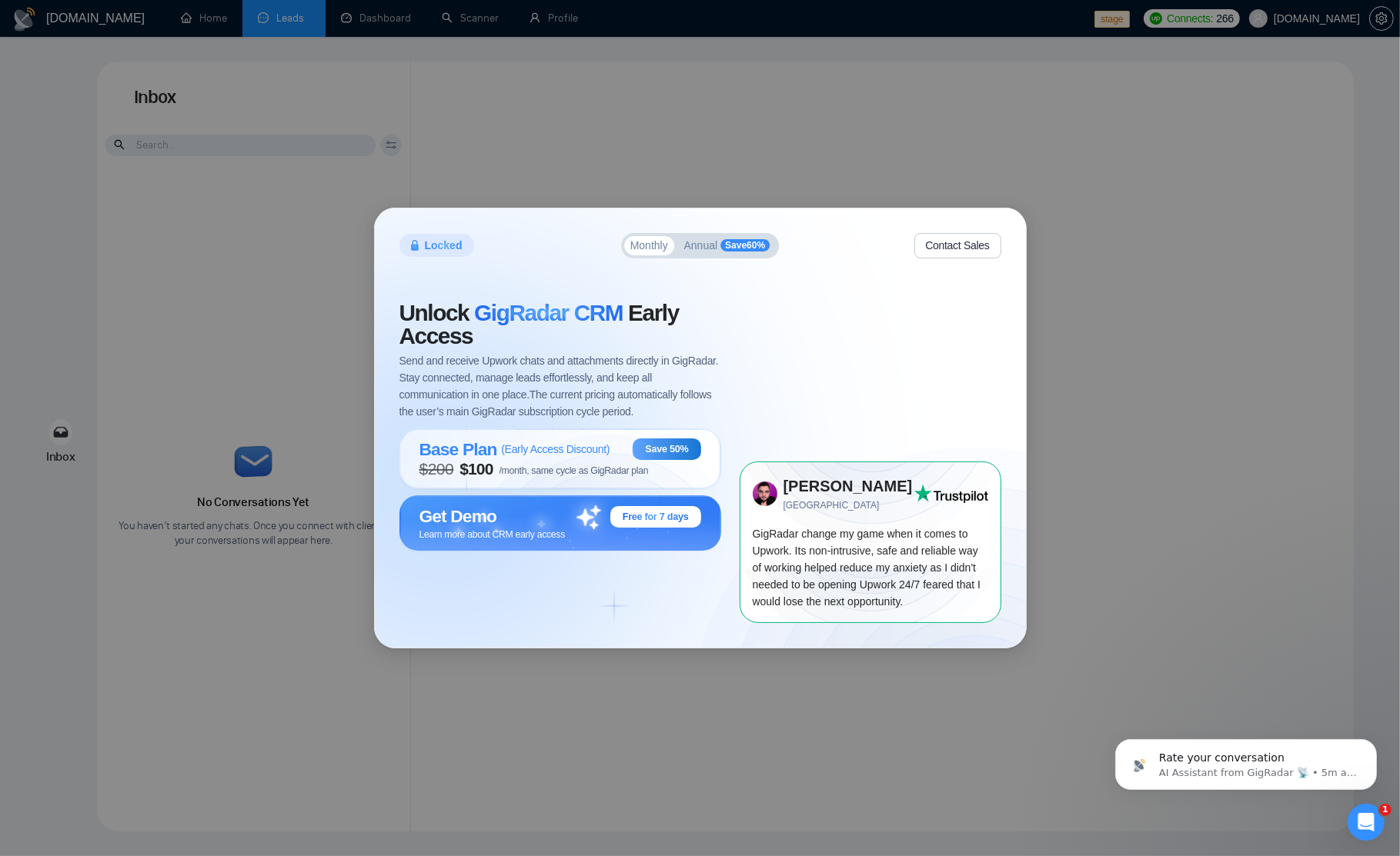
click at [958, 248] on button "Contact Sales" at bounding box center [957, 245] width 87 height 26
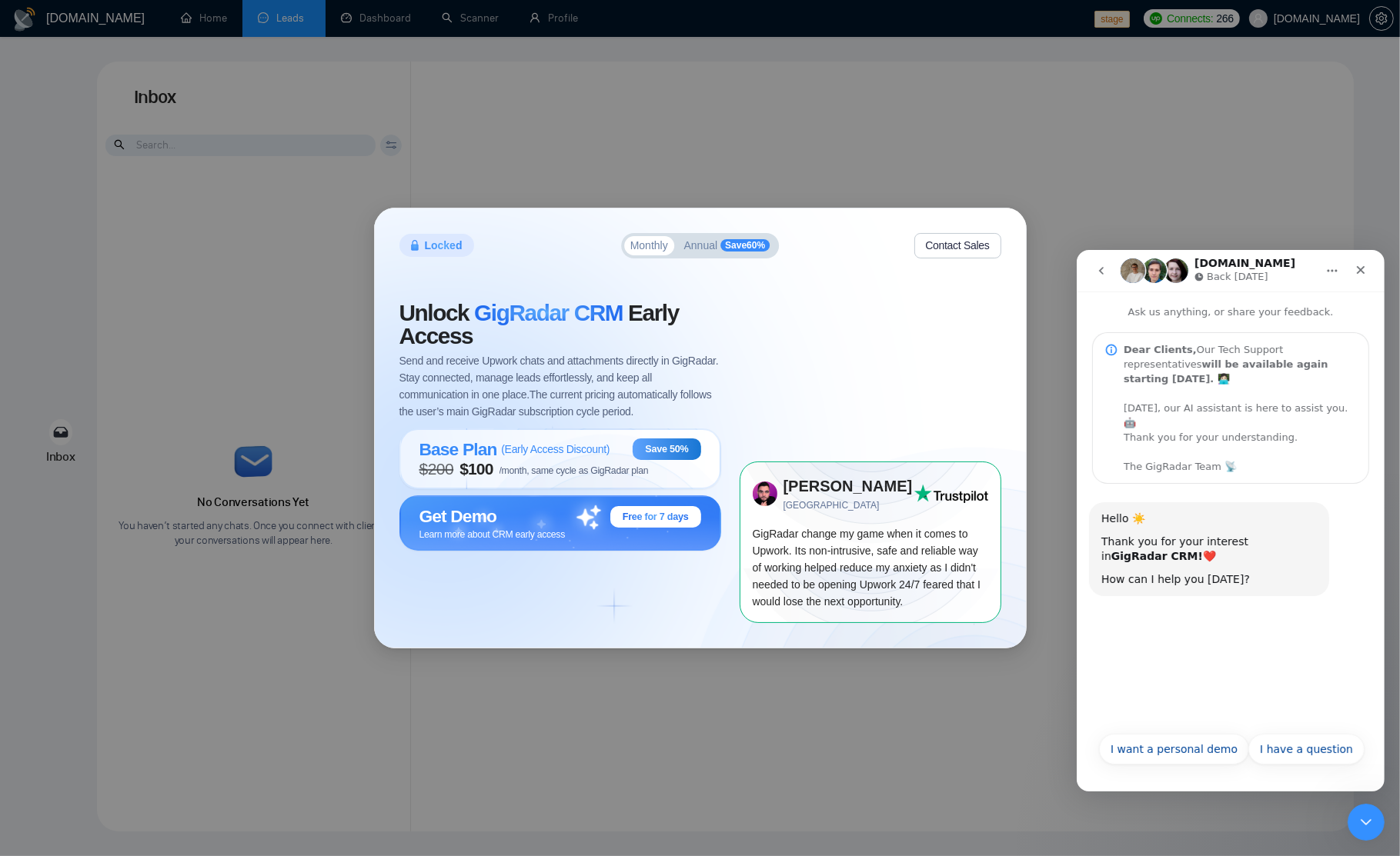
click at [1282, 670] on div "Hello ☀️ Thank you for your interest in GigRadar CRM! ❤️ How can I help you tod…" at bounding box center [1229, 603] width 308 height 240
click at [1178, 750] on button "I want a personal demo" at bounding box center [1172, 748] width 150 height 31
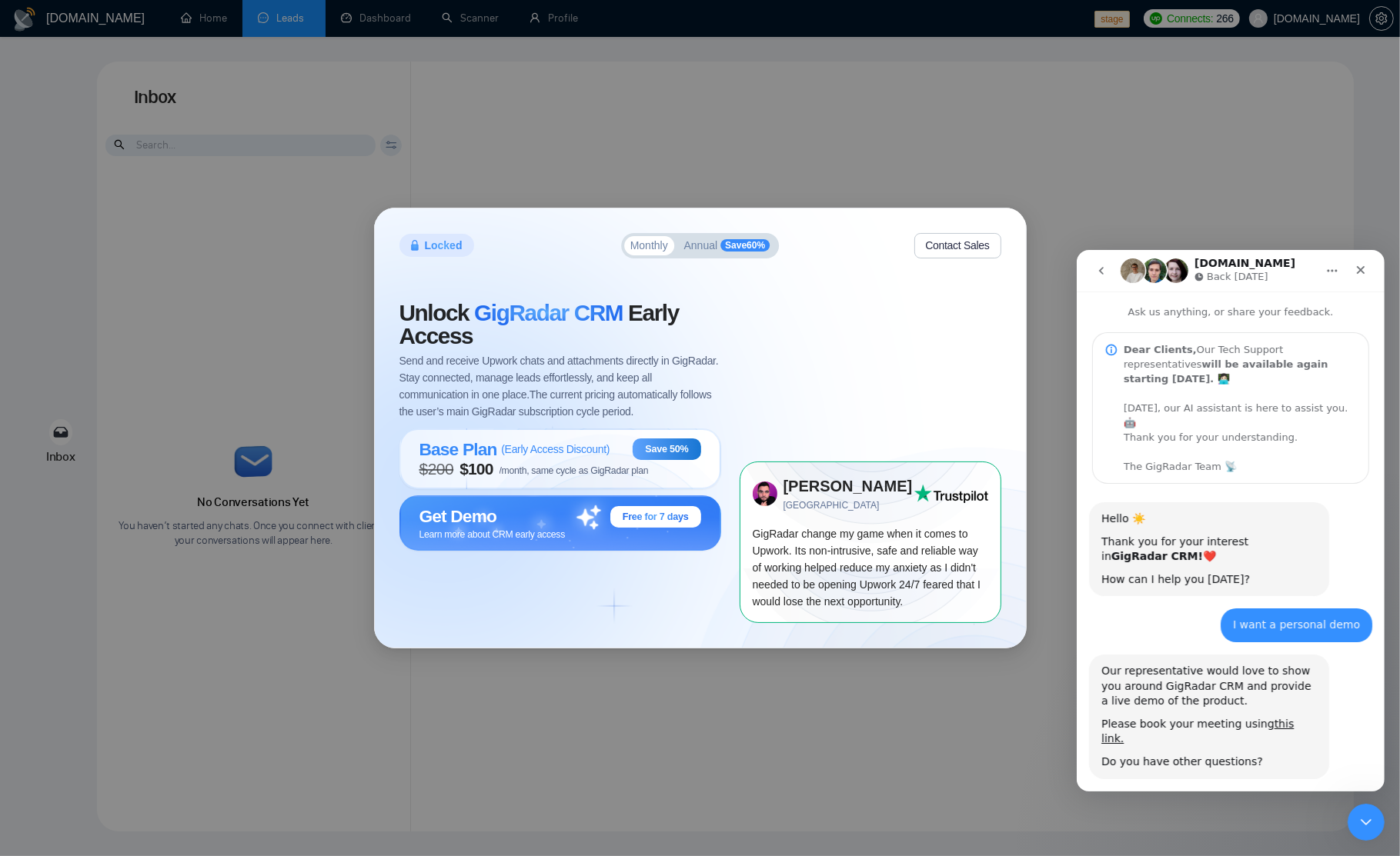
scroll to position [43, 0]
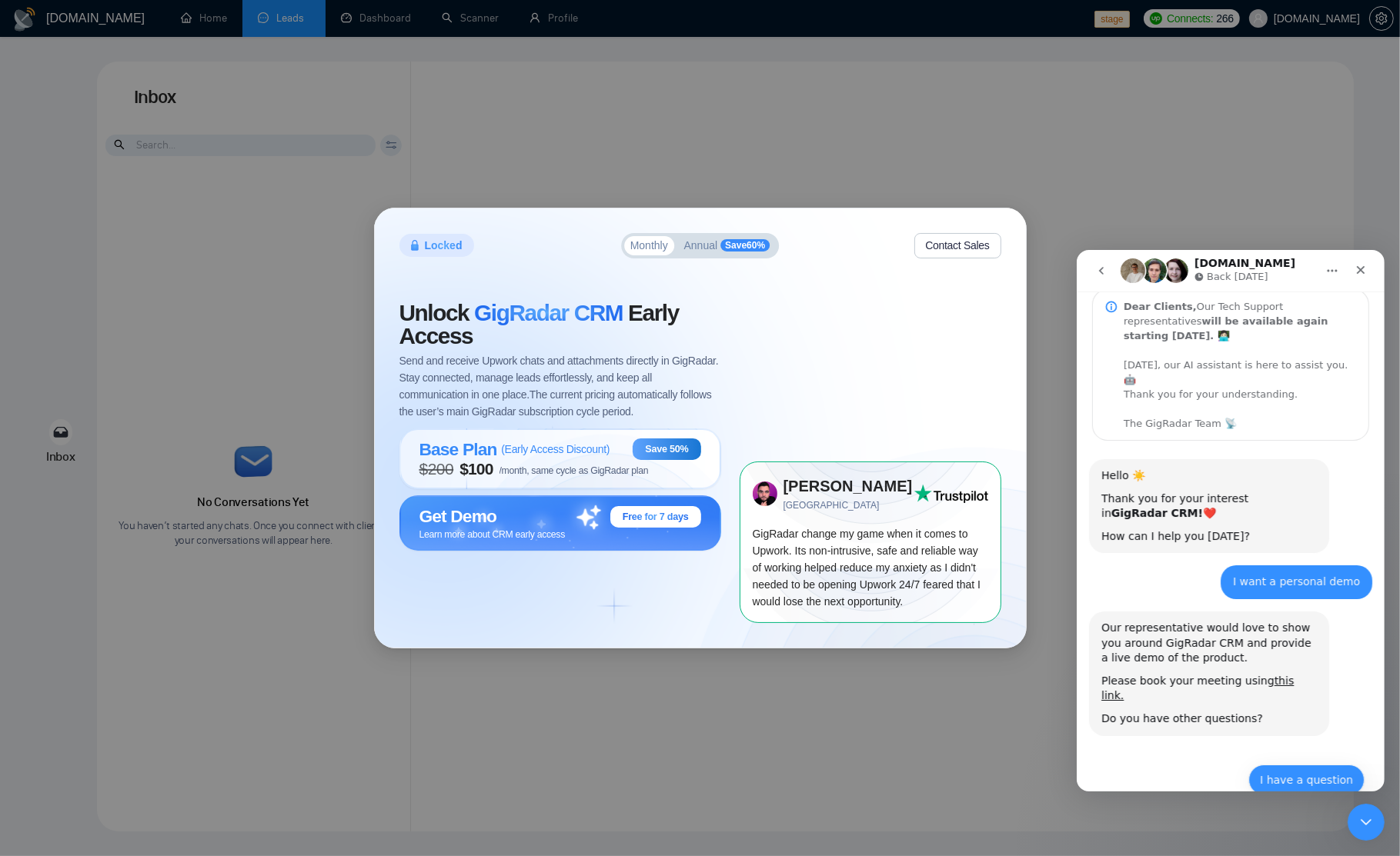
click at [1305, 764] on button "I have a question" at bounding box center [1306, 779] width 116 height 31
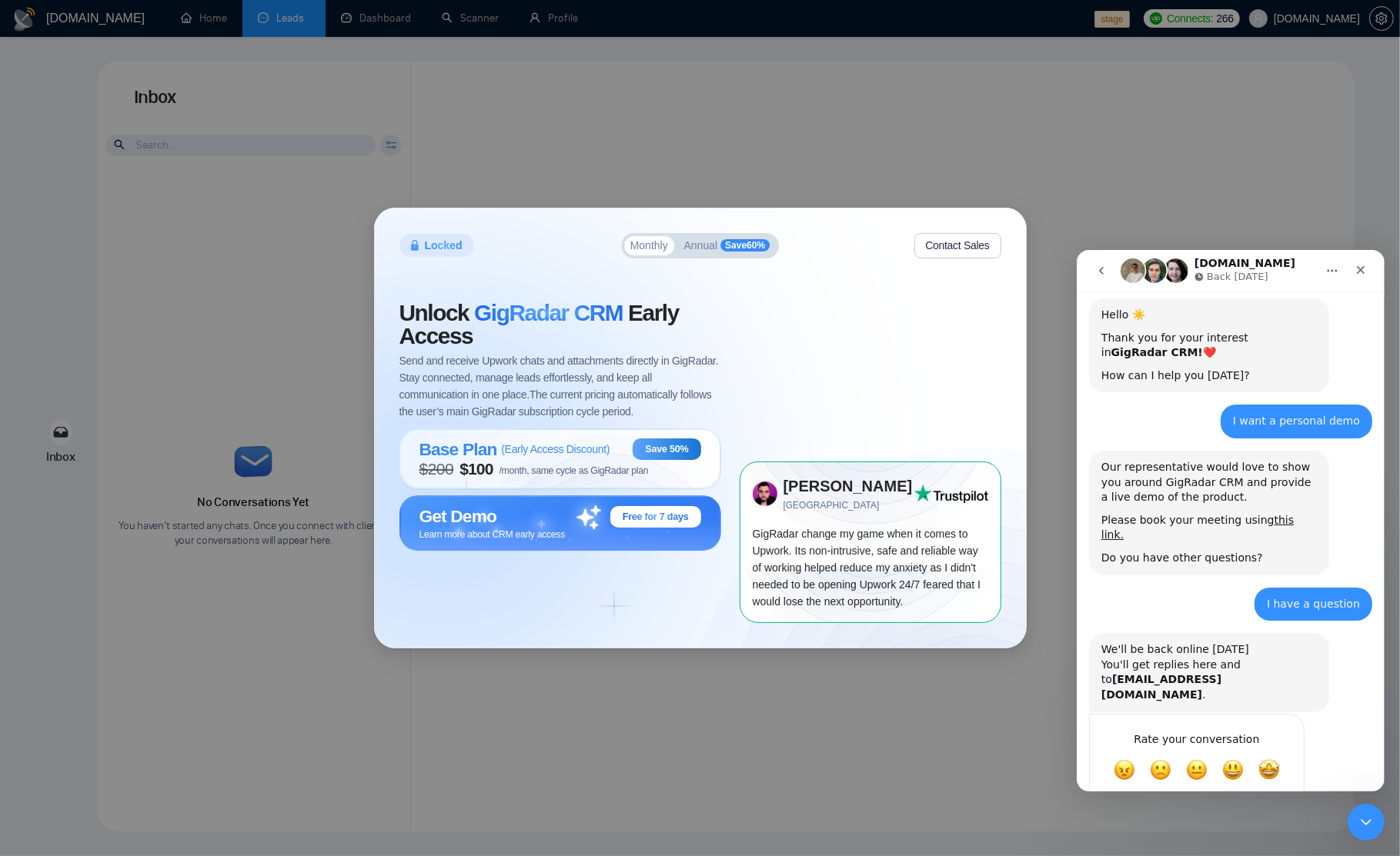
scroll to position [202, 0]
click at [1269, 757] on span "Amazing" at bounding box center [1267, 770] width 28 height 28
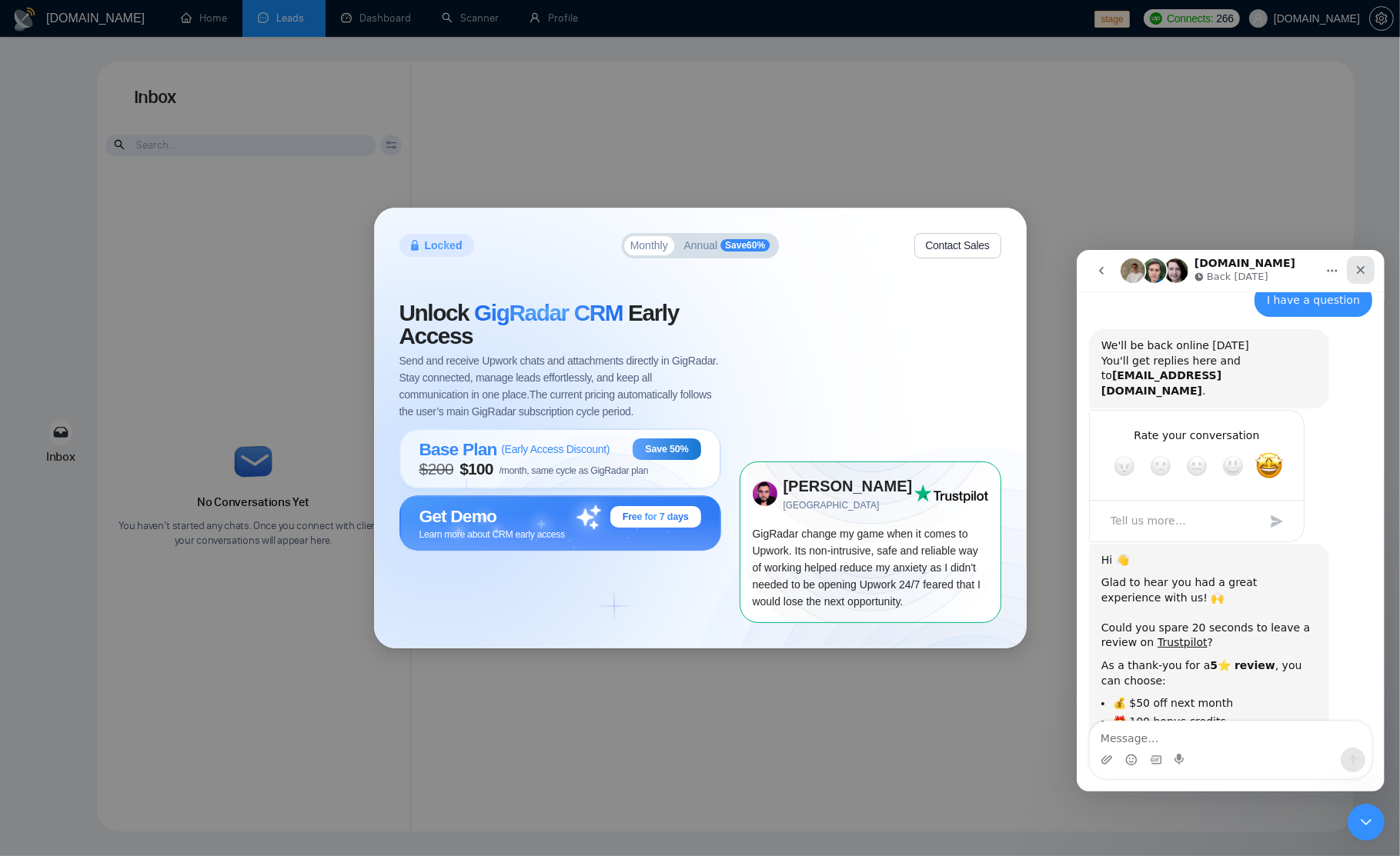
scroll to position [563, 0]
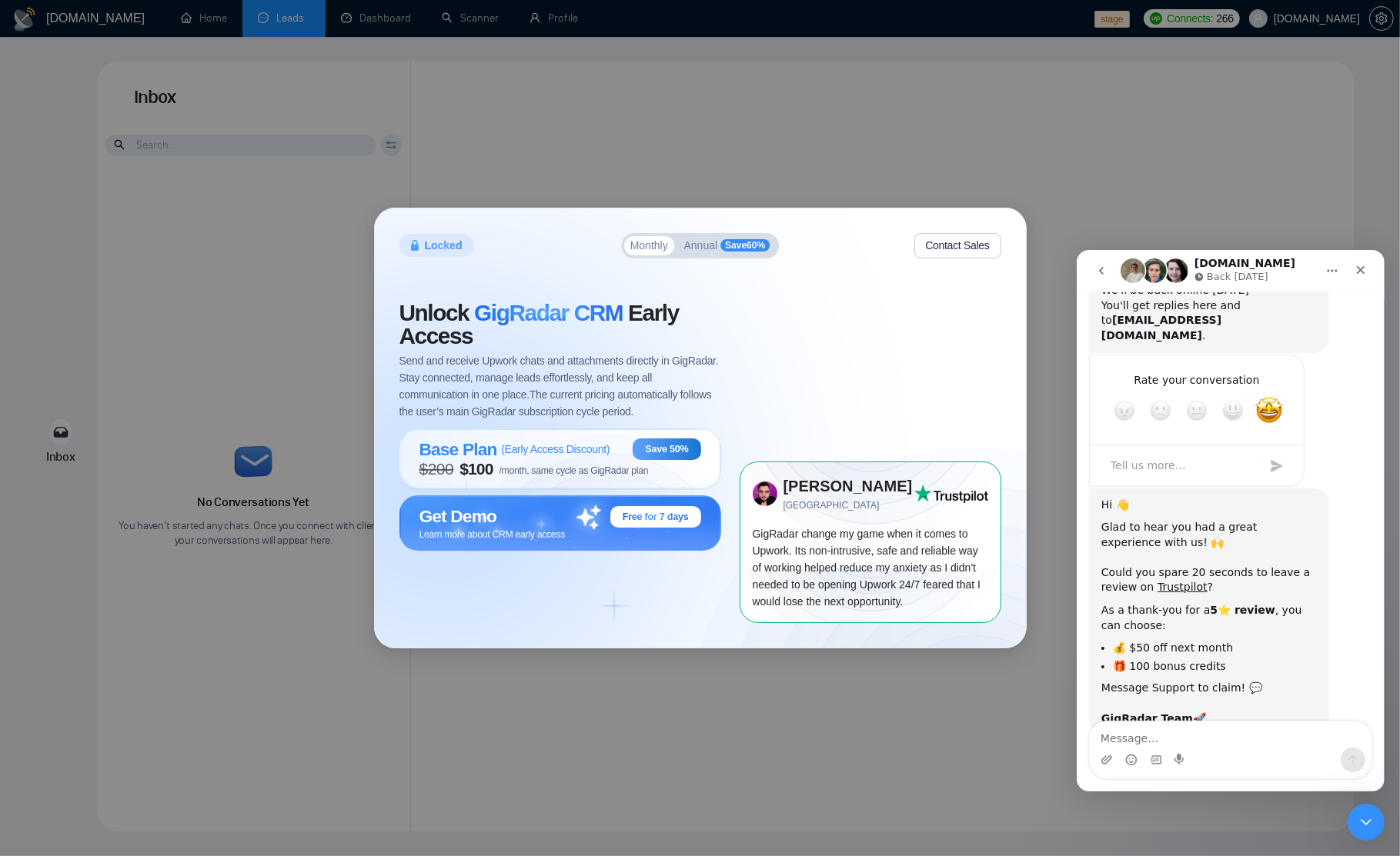
click at [1246, 659] on li "🎁 100 bonus credits" at bounding box center [1214, 665] width 204 height 14
click at [1371, 267] on div "Close" at bounding box center [1359, 269] width 28 height 28
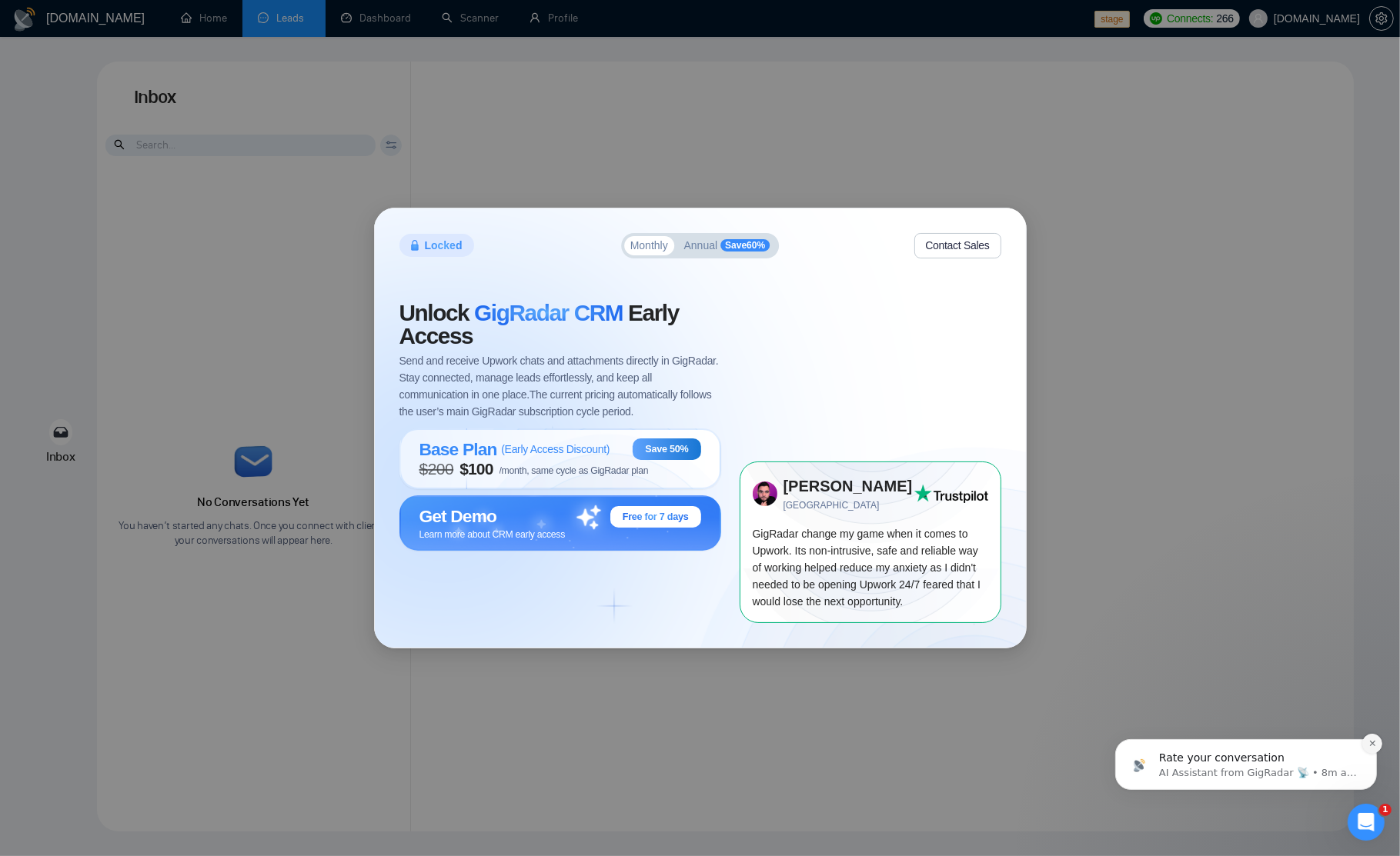
click at [1369, 742] on icon "Dismiss notification" at bounding box center [1371, 743] width 9 height 9
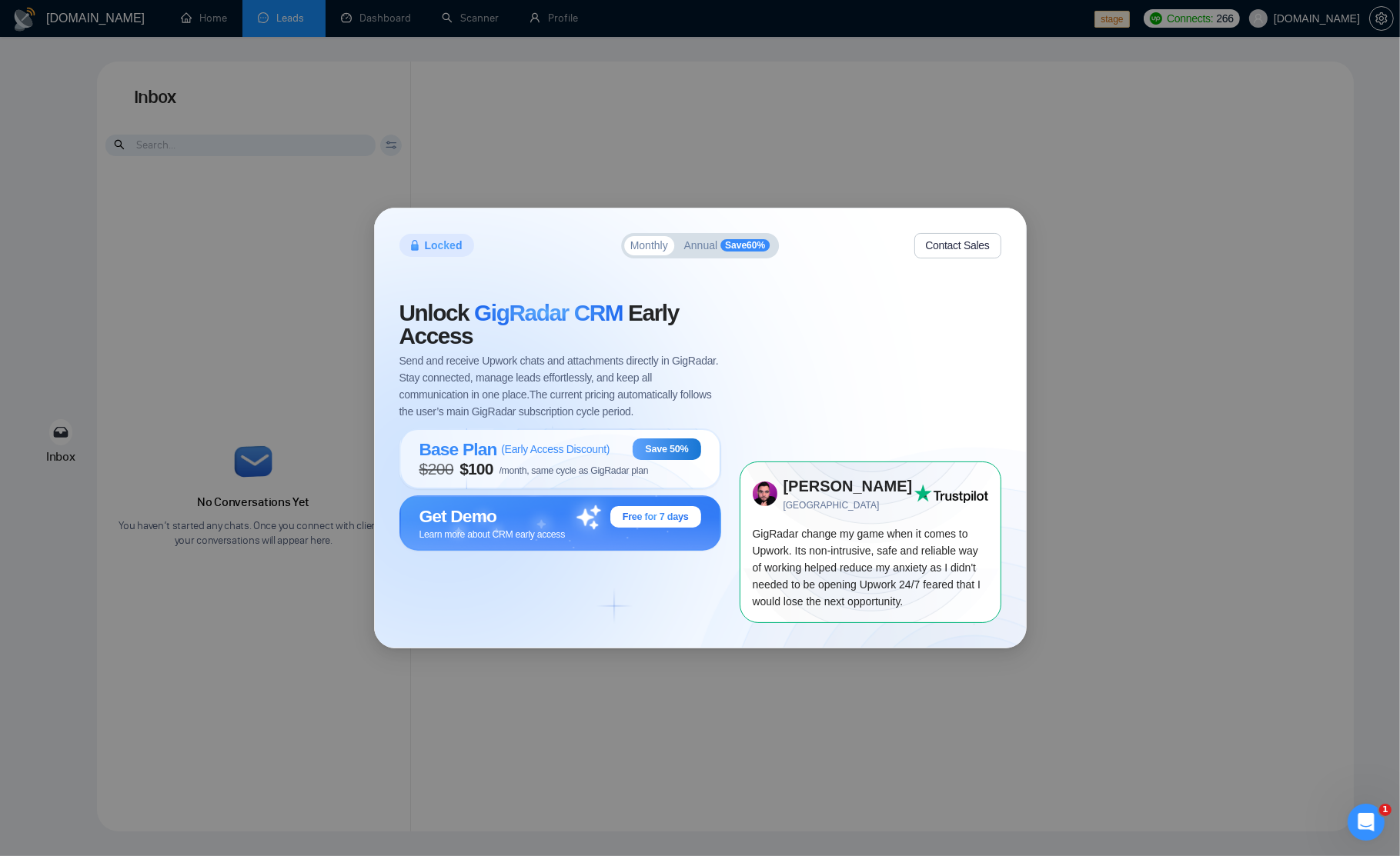
scroll to position [504, 0]
click at [827, 487] on strong "[PERSON_NAME]" at bounding box center [848, 486] width 130 height 17
click at [530, 126] on div "Locked Monthly Annual Save 60 % Contact Sales Unlock GigRadar CRM Early Access …" at bounding box center [700, 428] width 1400 height 856
click at [193, 36] on div "Locked Monthly Annual Save 60 % Contact Sales Unlock GigRadar CRM Early Access …" at bounding box center [700, 428] width 1400 height 856
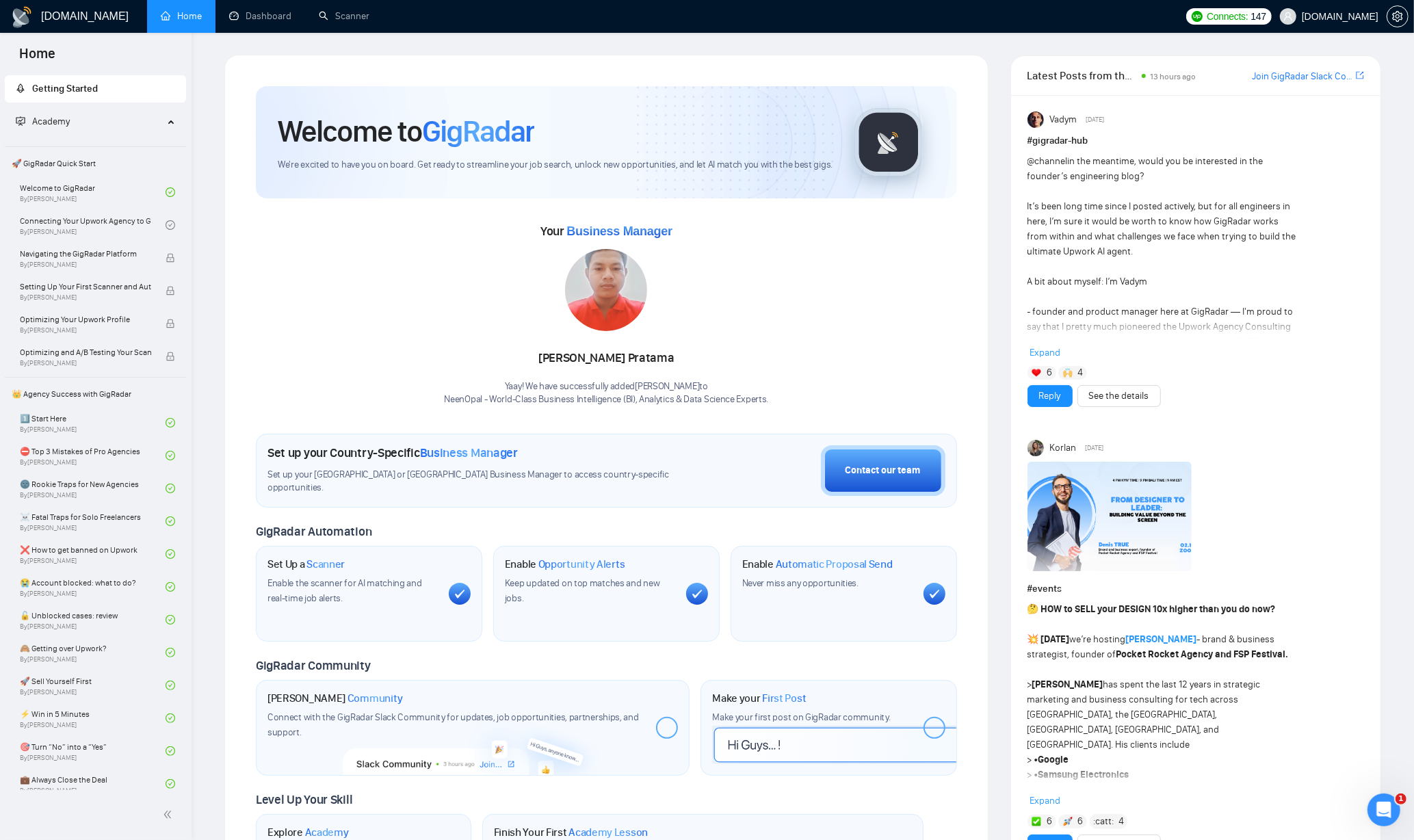
drag, startPoint x: 423, startPoint y: 315, endPoint x: 368, endPoint y: 276, distance: 67.4
click at [395, 299] on div "Your Business Manager Gede Soni Pratama Yaay! We have successfully added Gede S…" at bounding box center [606, 313] width 701 height 186
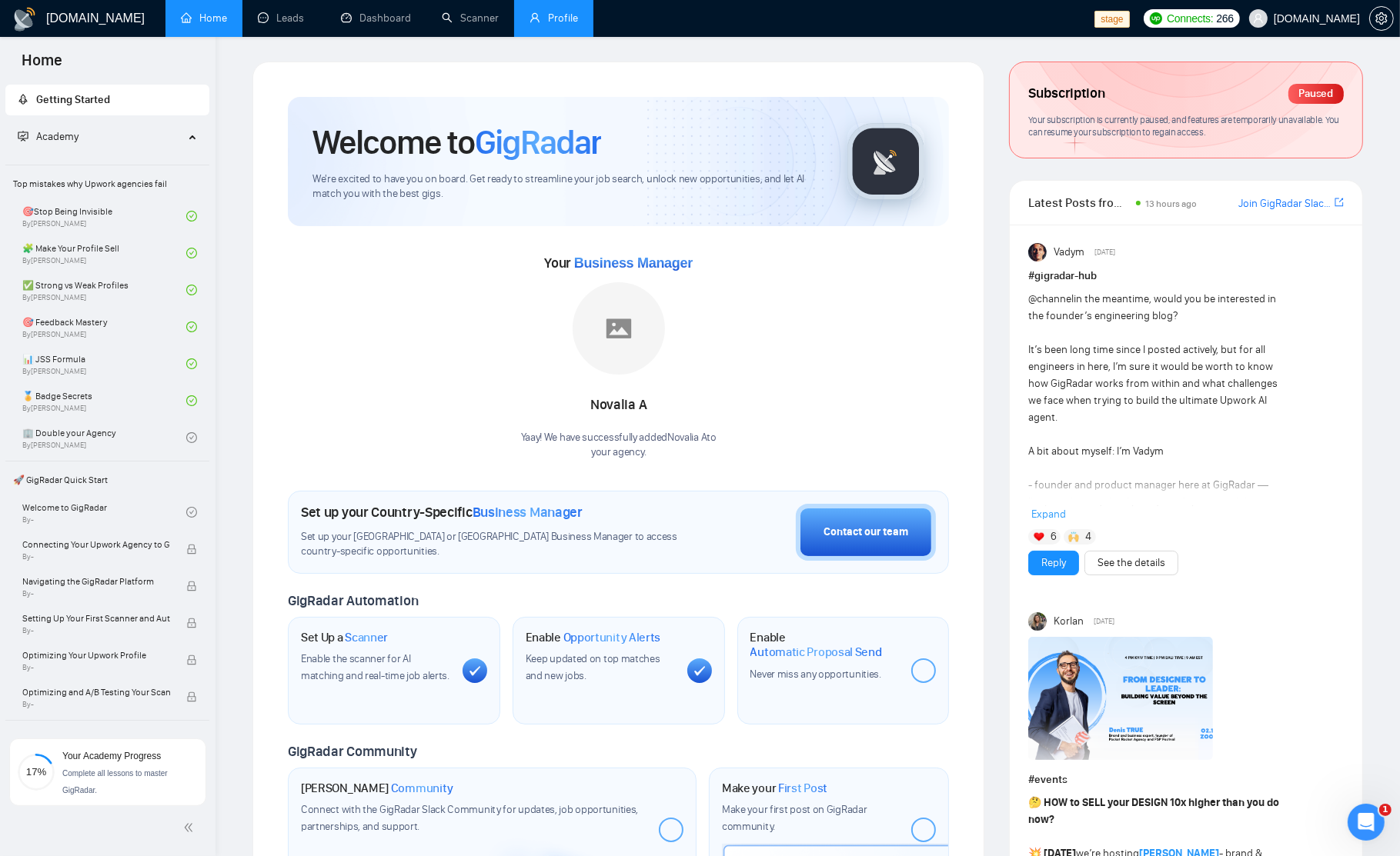
click at [536, 22] on link "Profile" at bounding box center [553, 18] width 49 height 13
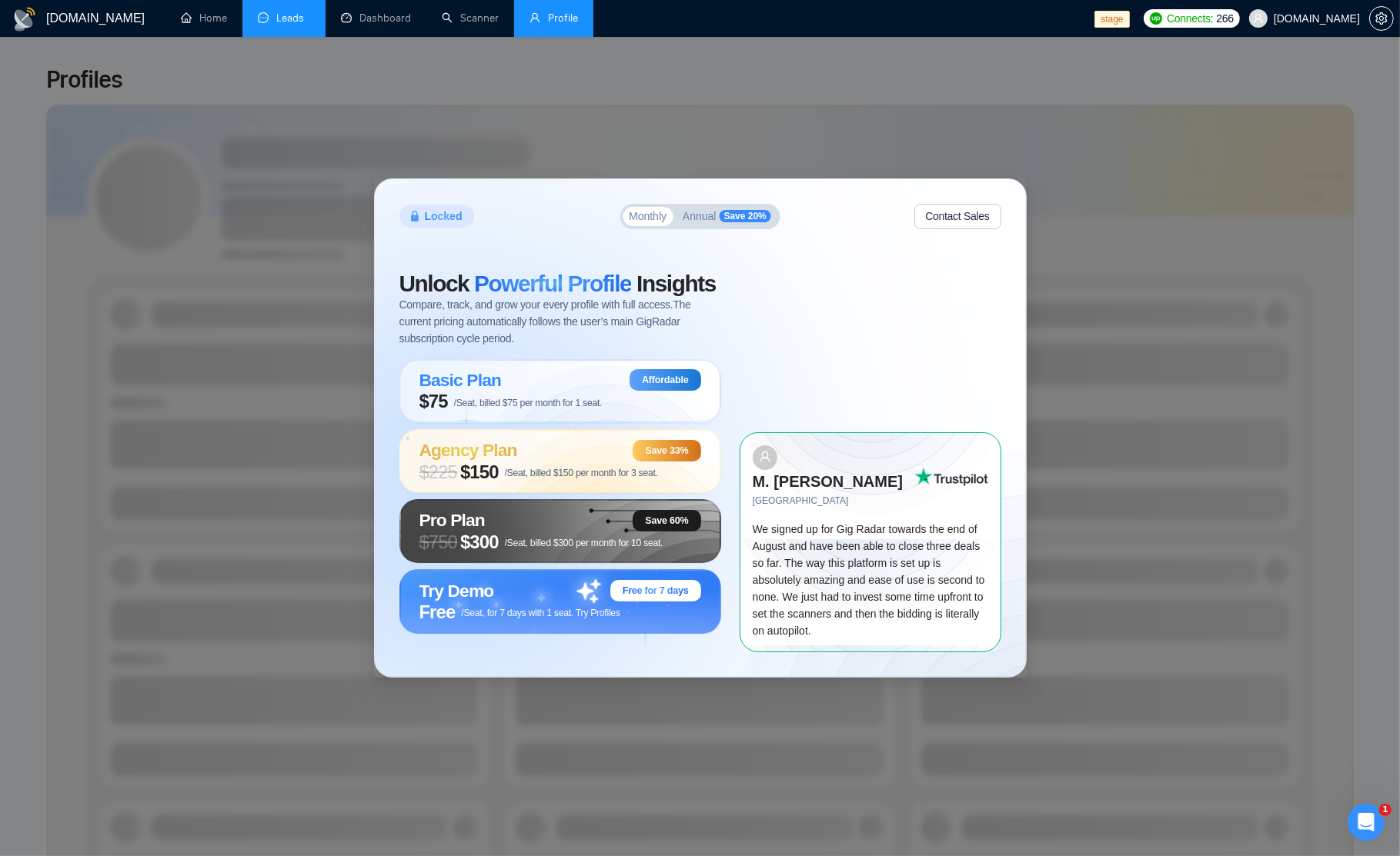
click at [303, 20] on link "Leads" at bounding box center [283, 18] width 52 height 13
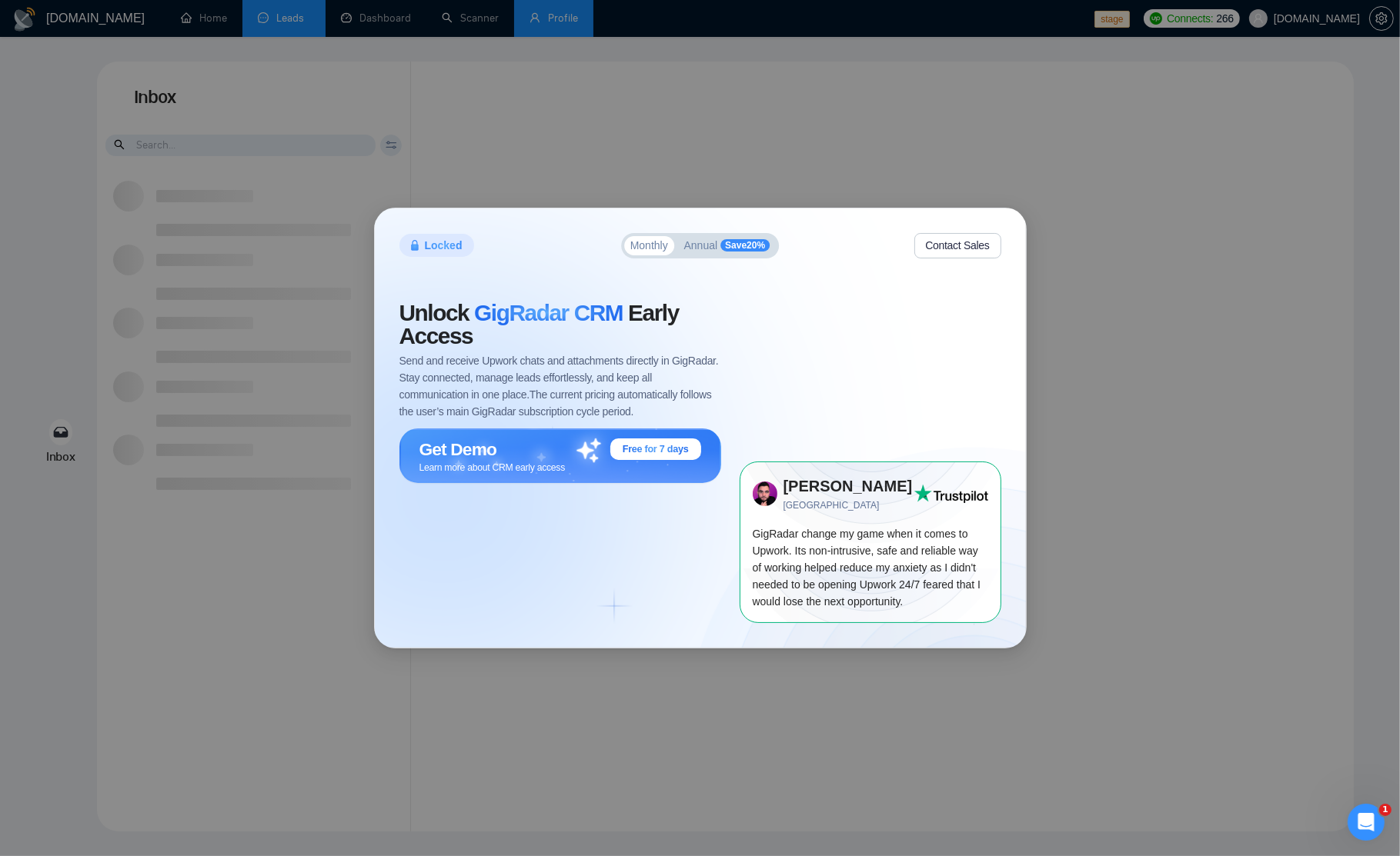
click at [528, 120] on div "Locked Monthly Annual Save 20 % Contact Sales Unlock GigRadar CRM Early Access …" at bounding box center [700, 428] width 1400 height 856
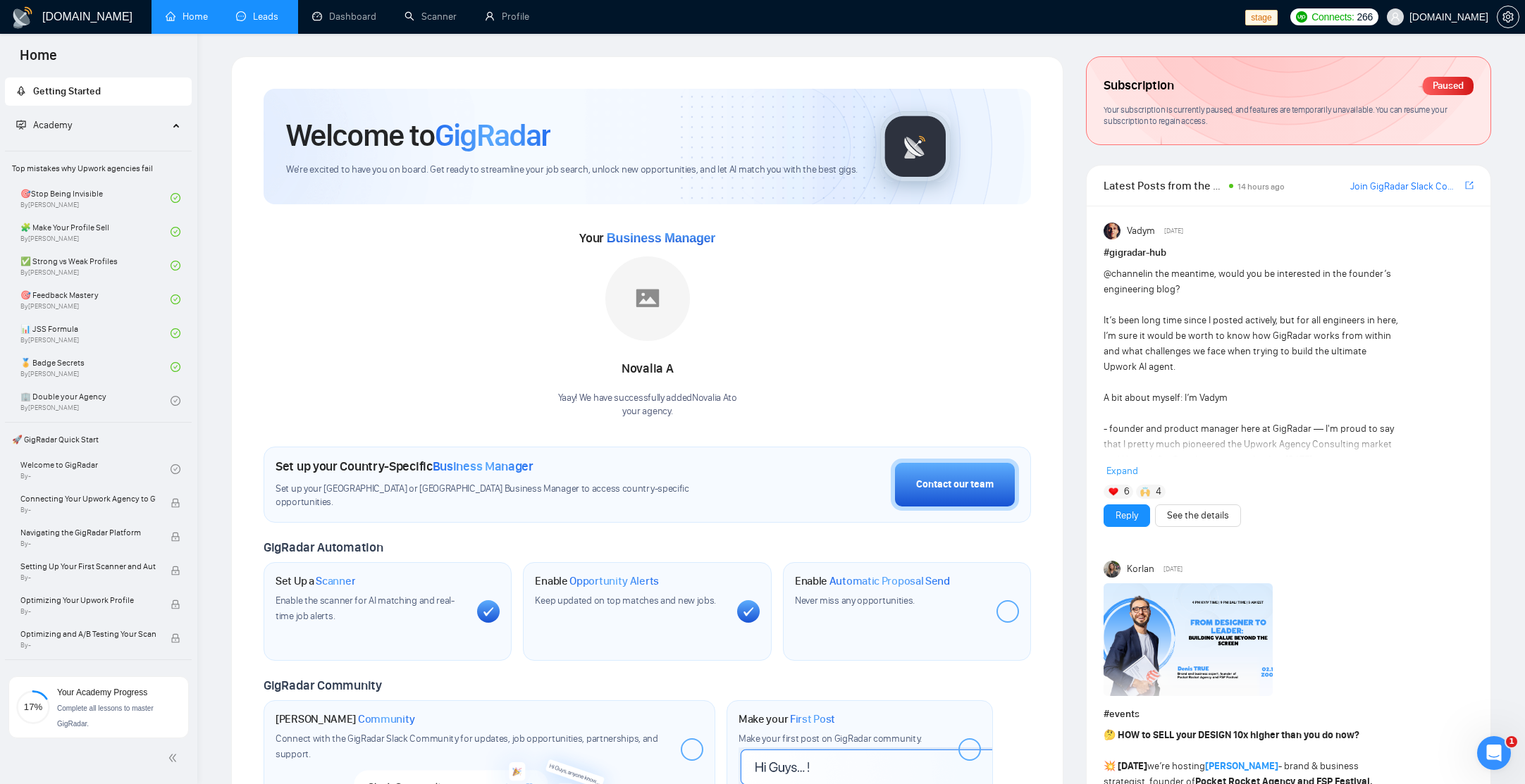
click at [271, 12] on link "Leads" at bounding box center [259, 17] width 48 height 12
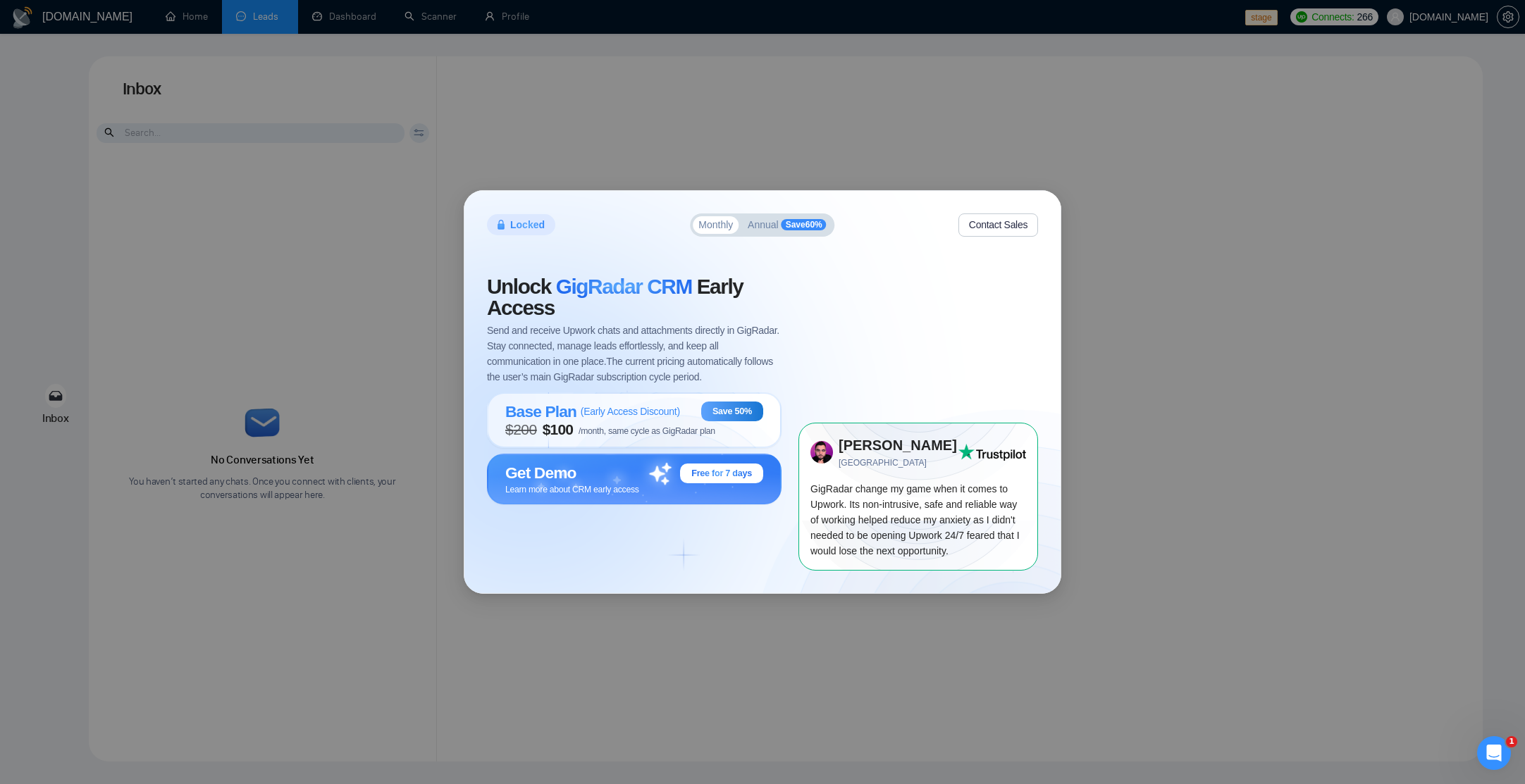
click at [726, 552] on div "Unlock GigRadar CRM Early Access Send and receive Upwork chats and attachments …" at bounding box center [643, 423] width 312 height 294
click at [97, 181] on div "Locked Monthly Annual Save 60 % Contact Sales Unlock GigRadar CRM Early Access …" at bounding box center [762, 392] width 1525 height 784
click at [710, 348] on span "Send and receive Upwork chats and attachments directly in GigRadar. Stay connec…" at bounding box center [634, 354] width 294 height 62
drag, startPoint x: 739, startPoint y: 377, endPoint x: 618, endPoint y: 361, distance: 122.1
click at [618, 361] on span "Send and receive Upwork chats and attachments directly in GigRadar. Stay connec…" at bounding box center [634, 354] width 294 height 62
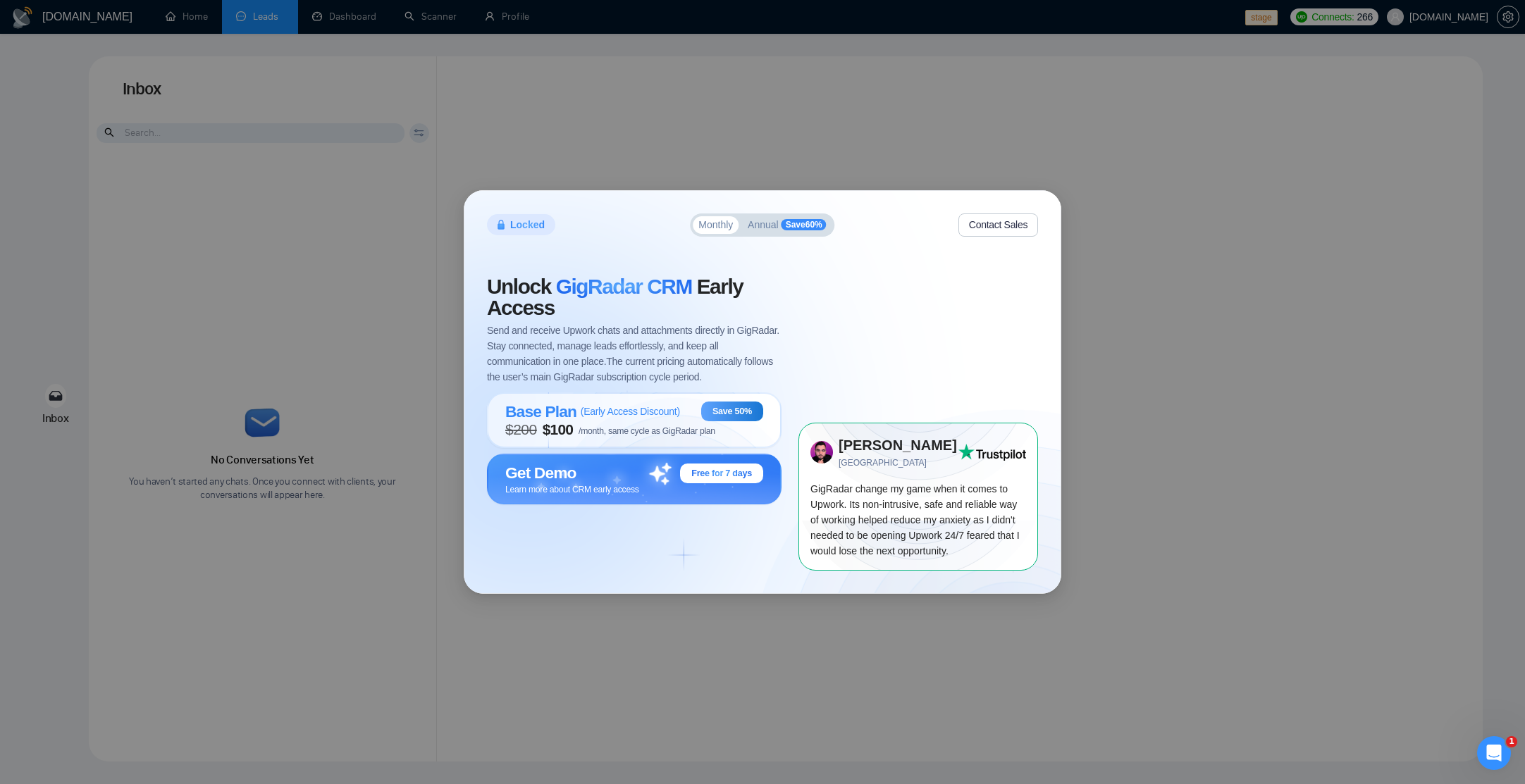
drag, startPoint x: 615, startPoint y: 361, endPoint x: 766, endPoint y: 376, distance: 151.7
click at [766, 376] on span "Send and receive Upwork chats and attachments directly in GigRadar. Stay connec…" at bounding box center [634, 354] width 294 height 62
click at [687, 330] on span "Send and receive Upwork chats and attachments directly in GigRadar. Stay connec…" at bounding box center [634, 354] width 294 height 62
click at [405, 124] on div "Locked Monthly Annual Save 60 % Contact Sales Unlock GigRadar CRM Early Access …" at bounding box center [762, 392] width 1525 height 784
click at [253, 15] on div "Locked Monthly Annual Save 60 % Contact Sales Unlock GigRadar CRM Early Access …" at bounding box center [762, 392] width 1525 height 784
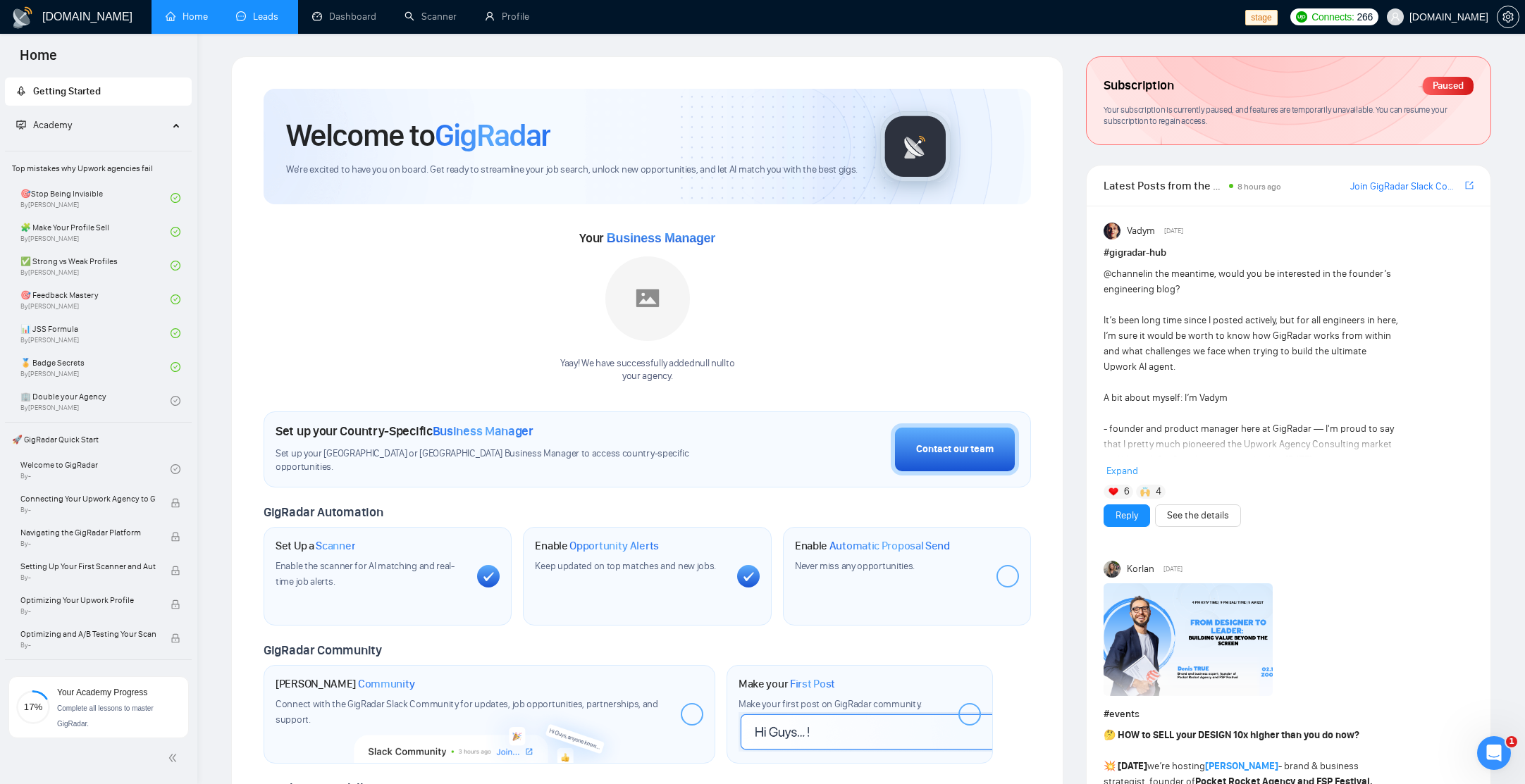
click at [275, 10] on link "Leads" at bounding box center [259, 17] width 48 height 12
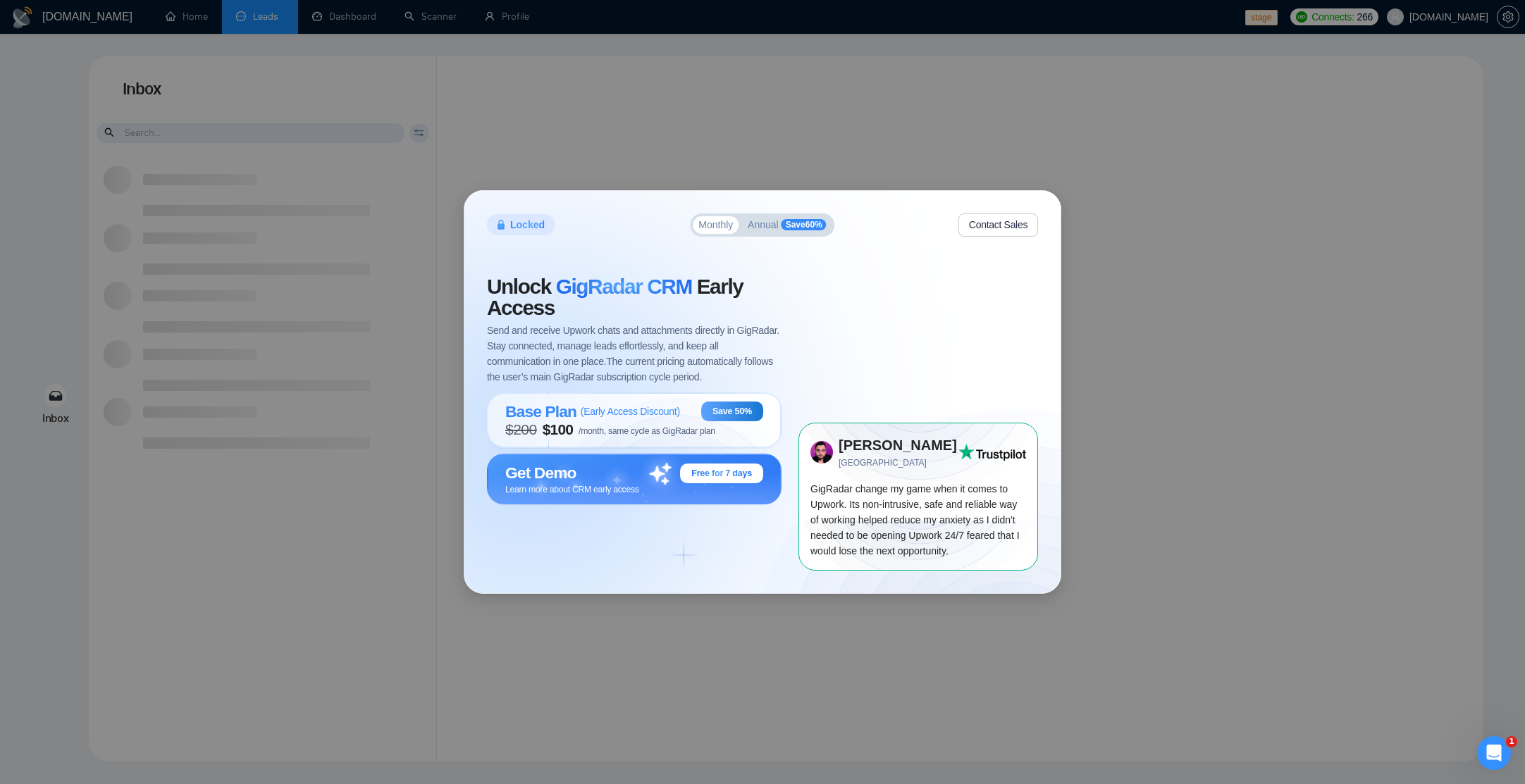
click at [590, 145] on div "Locked Monthly Annual Save 60 % Contact Sales Unlock GigRadar CRM Early Access …" at bounding box center [762, 392] width 1525 height 784
